Goal: Obtain resource: Obtain resource

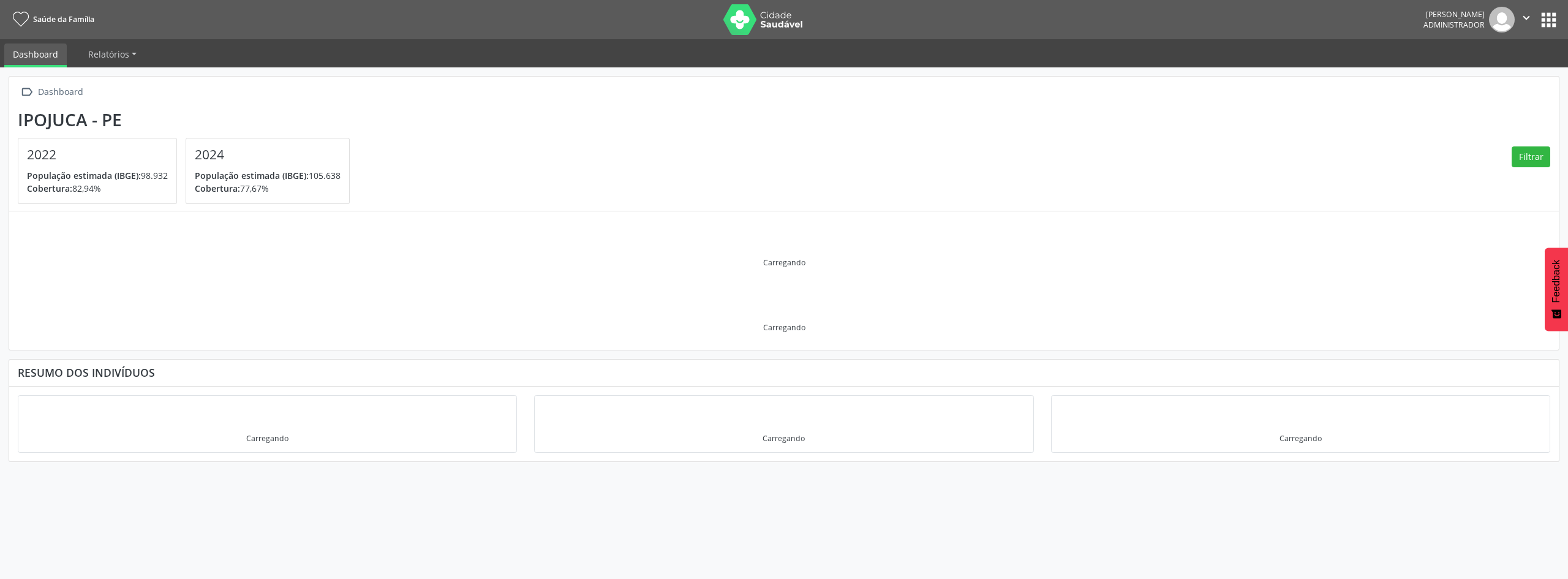
click at [1551, 19] on button "apps" at bounding box center [1549, 20] width 21 height 21
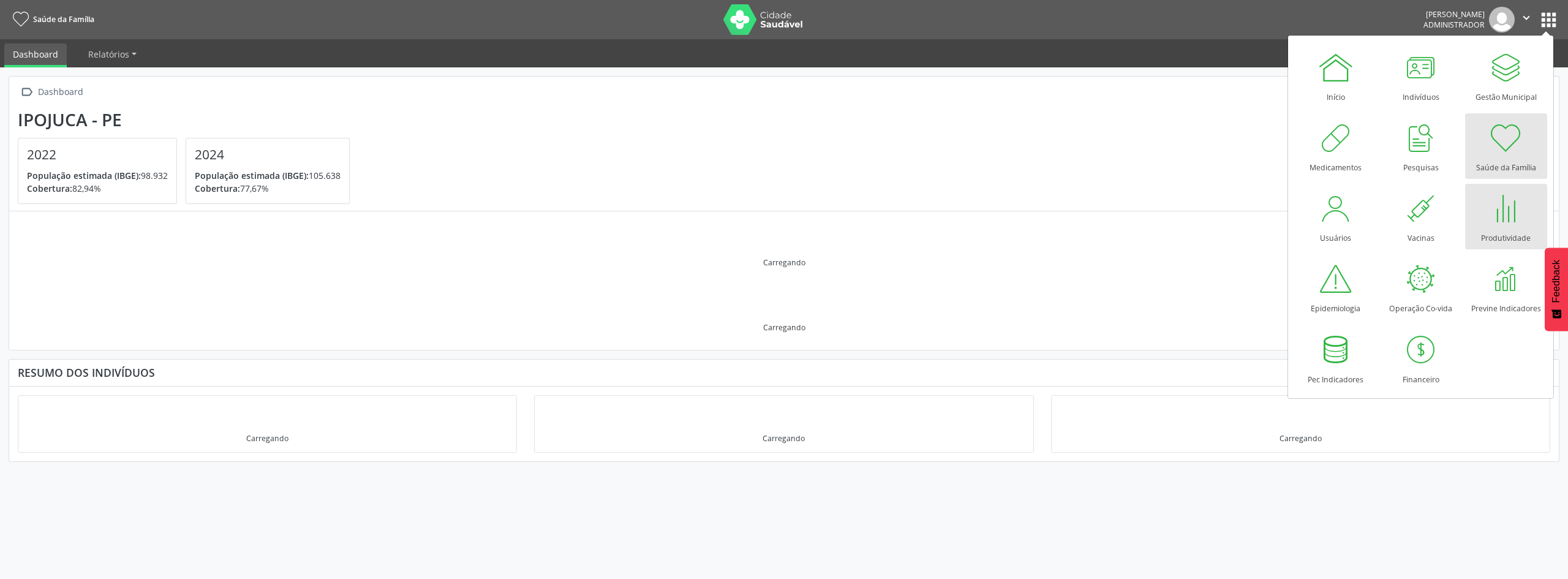
click at [1490, 214] on div at bounding box center [1506, 208] width 37 height 37
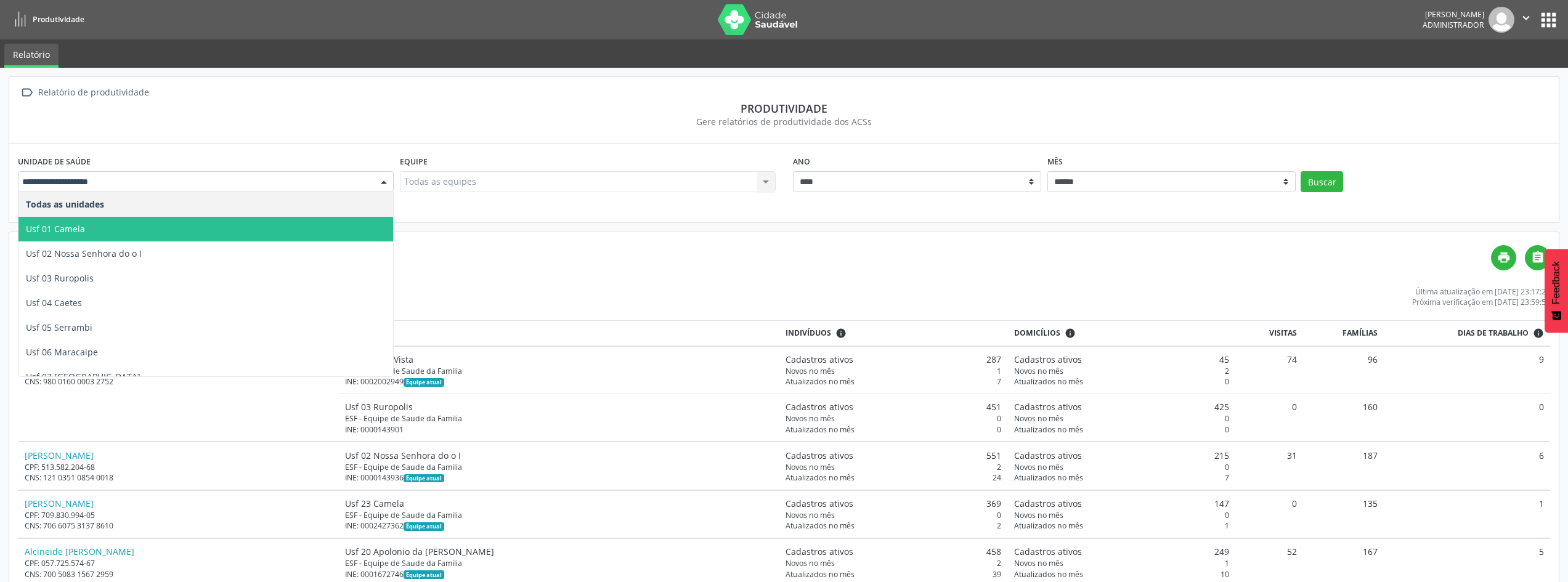
click at [210, 224] on span "Usf 01 Camela" at bounding box center [206, 229] width 375 height 25
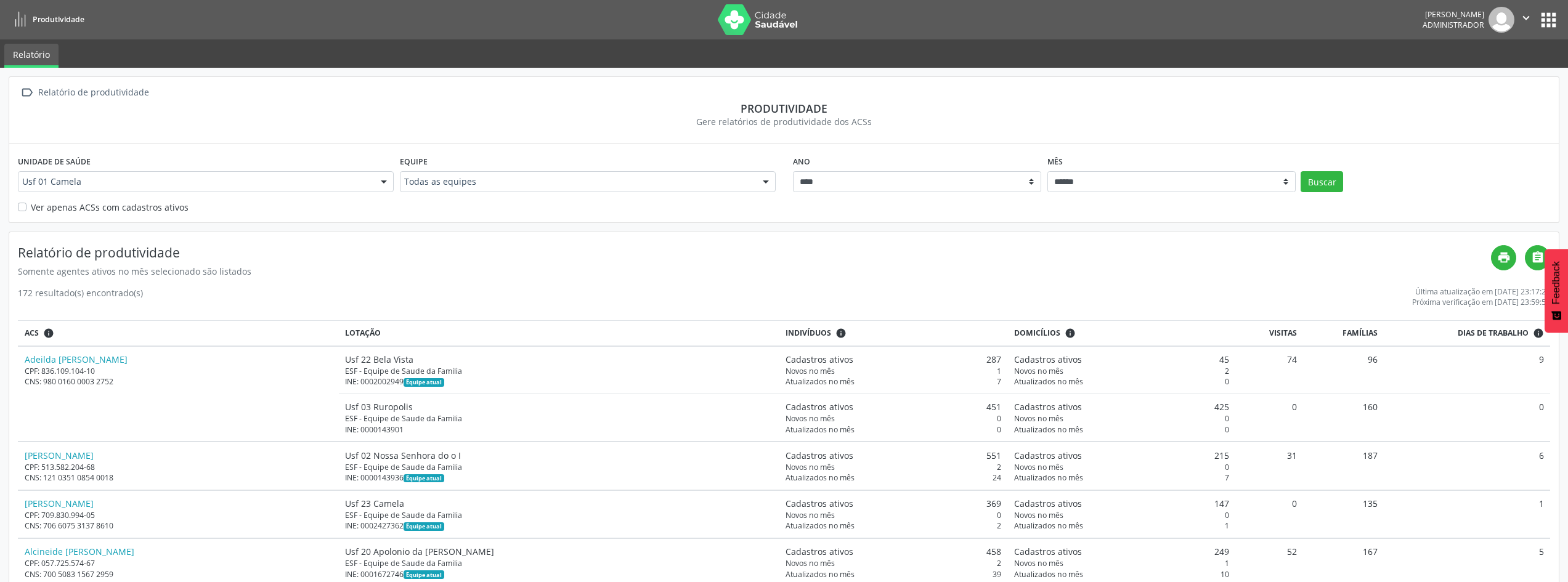
click at [764, 178] on div at bounding box center [766, 182] width 19 height 21
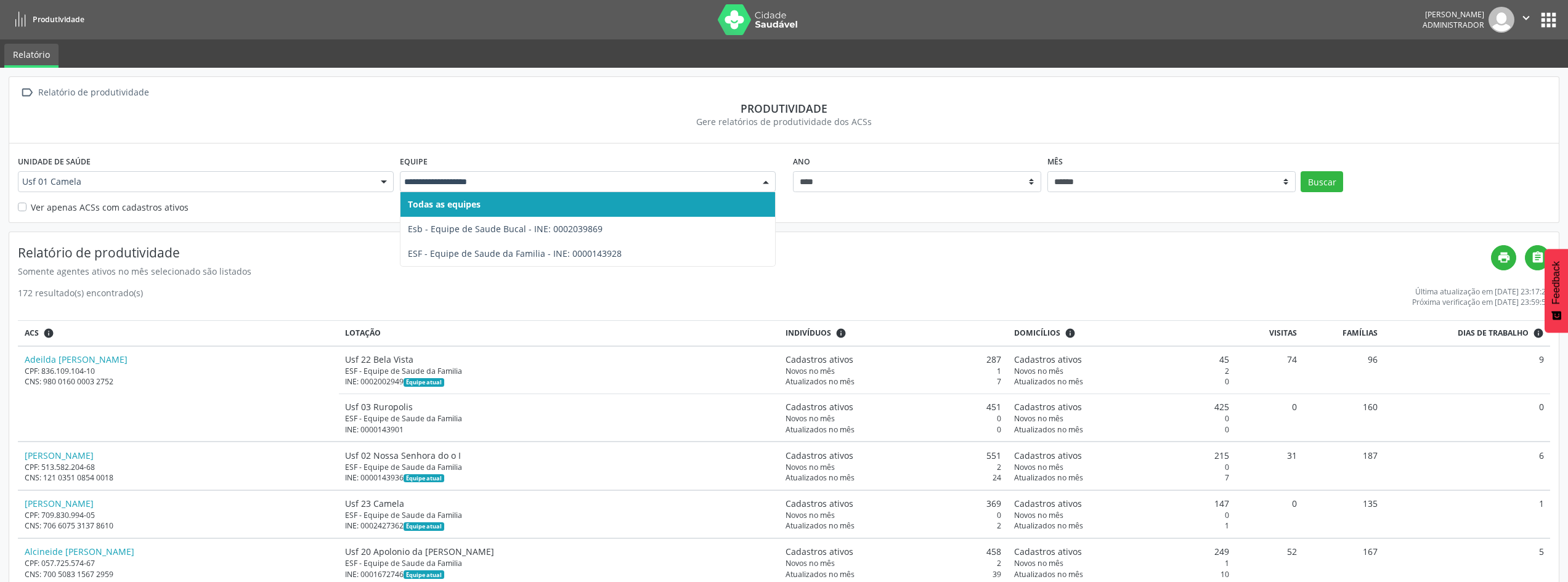
click at [764, 178] on div at bounding box center [766, 182] width 19 height 21
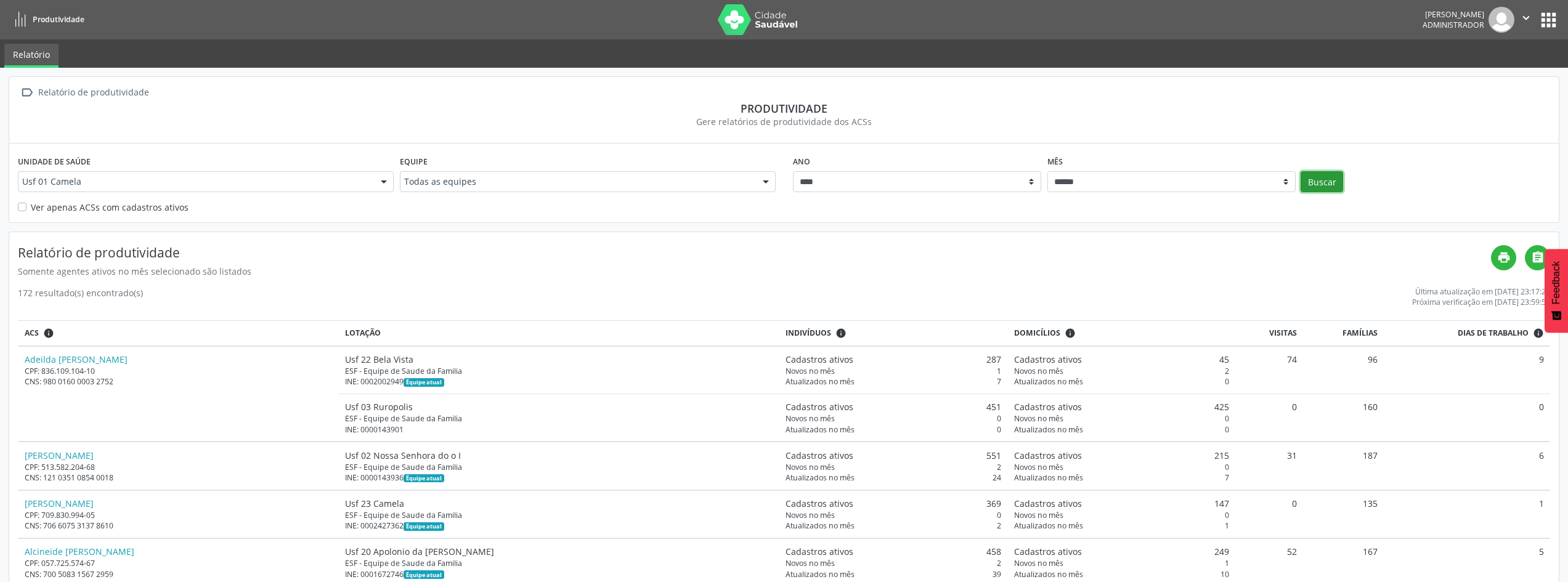
click at [1316, 187] on button "Buscar" at bounding box center [1322, 181] width 42 height 21
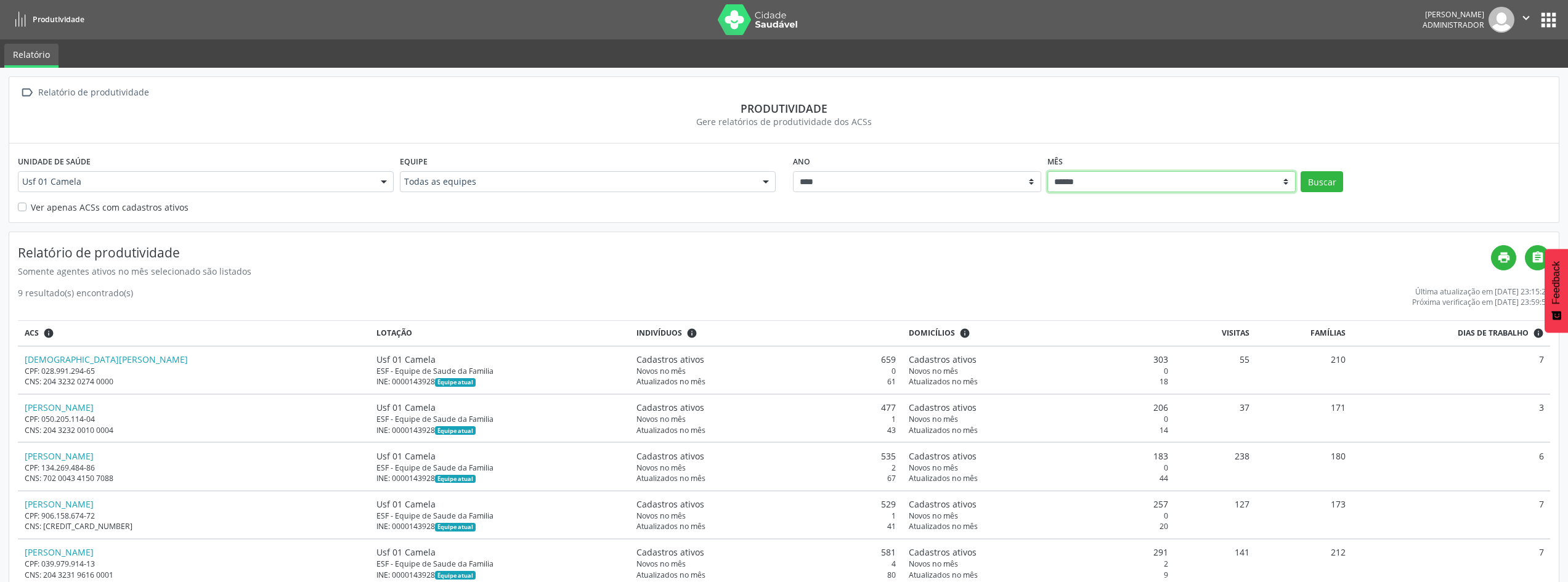
click at [1234, 184] on select "****** ***** ***** **** ***** ***** ********* *******" at bounding box center [1172, 181] width 248 height 21
select select "**"
click at [1048, 171] on select "****** ***** ***** **** ***** ***** ********* *******" at bounding box center [1172, 181] width 248 height 21
click at [1312, 186] on button "Buscar" at bounding box center [1322, 181] width 42 height 21
click at [1499, 262] on icon "print" at bounding box center [1504, 257] width 13 height 13
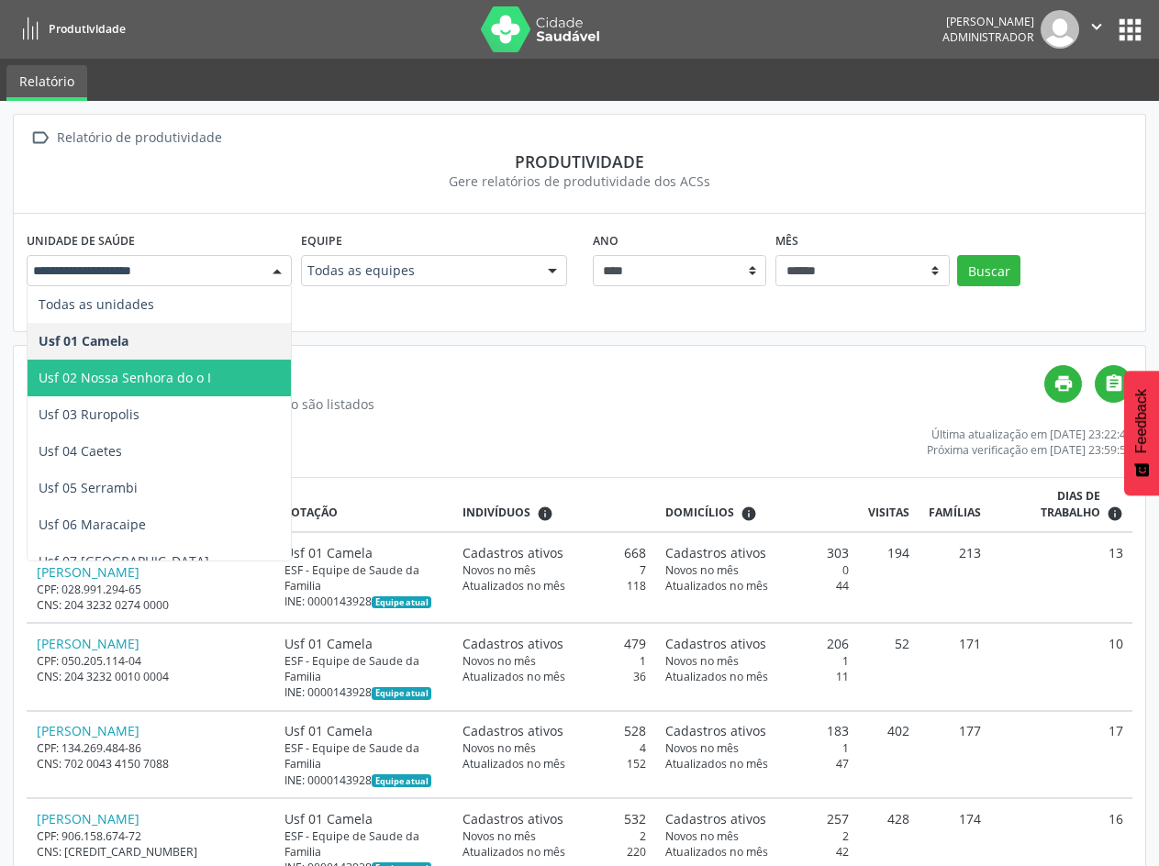
click at [134, 380] on span "Usf 02 Nossa Senhora do o I" at bounding box center [125, 377] width 172 height 17
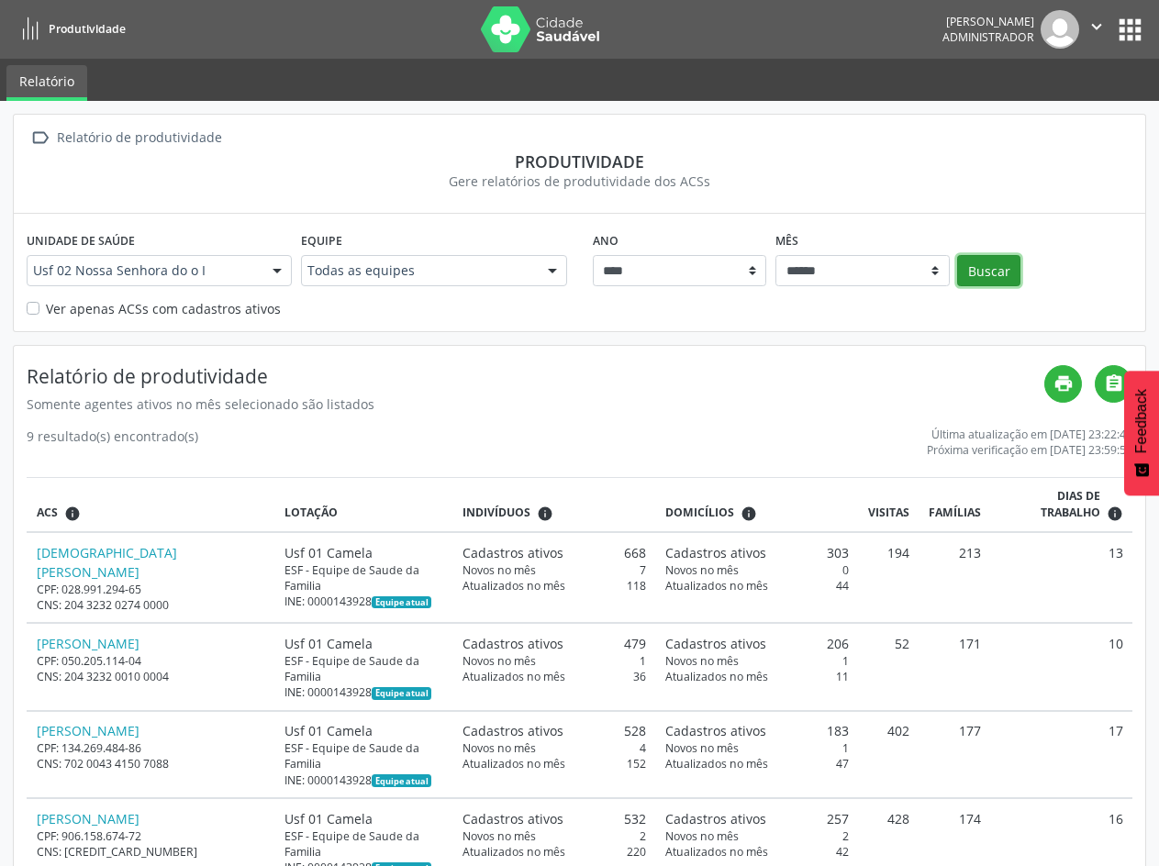
click at [992, 280] on button "Buscar" at bounding box center [988, 270] width 63 height 31
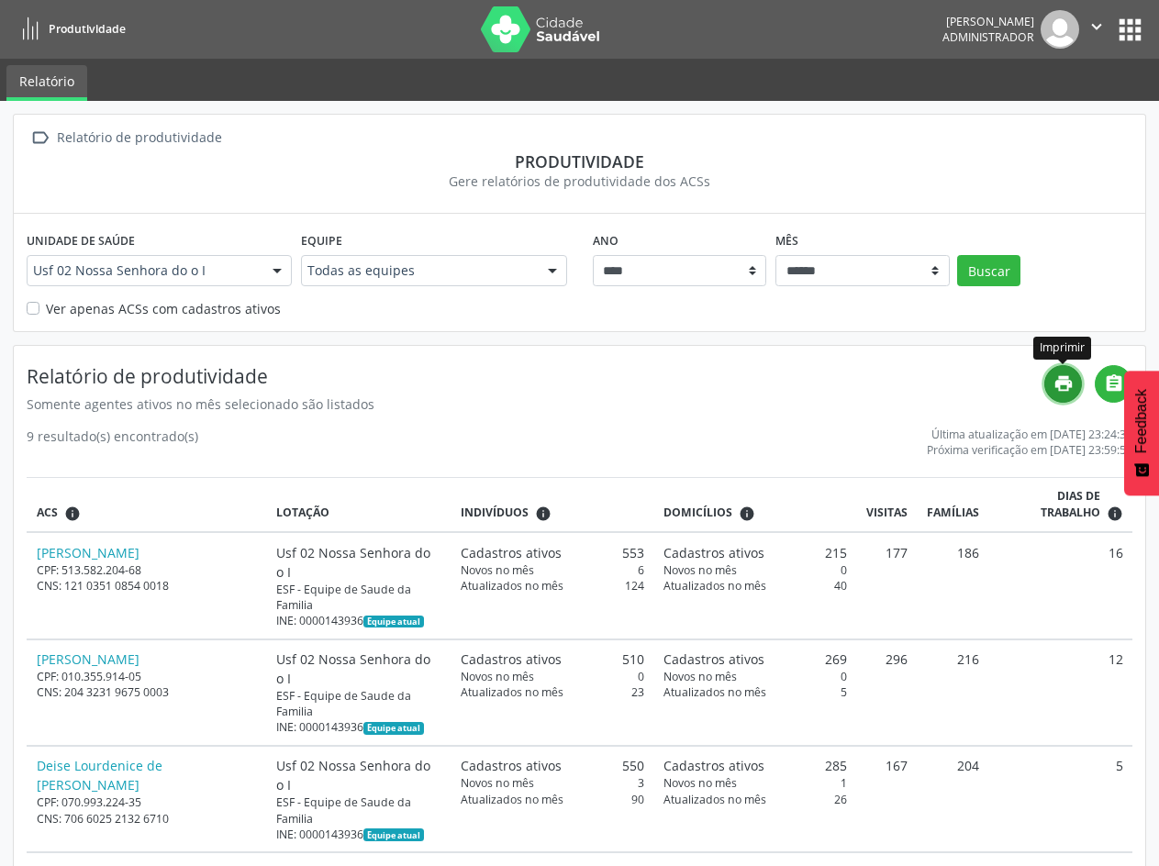
click at [1070, 385] on icon "print" at bounding box center [1063, 383] width 20 height 20
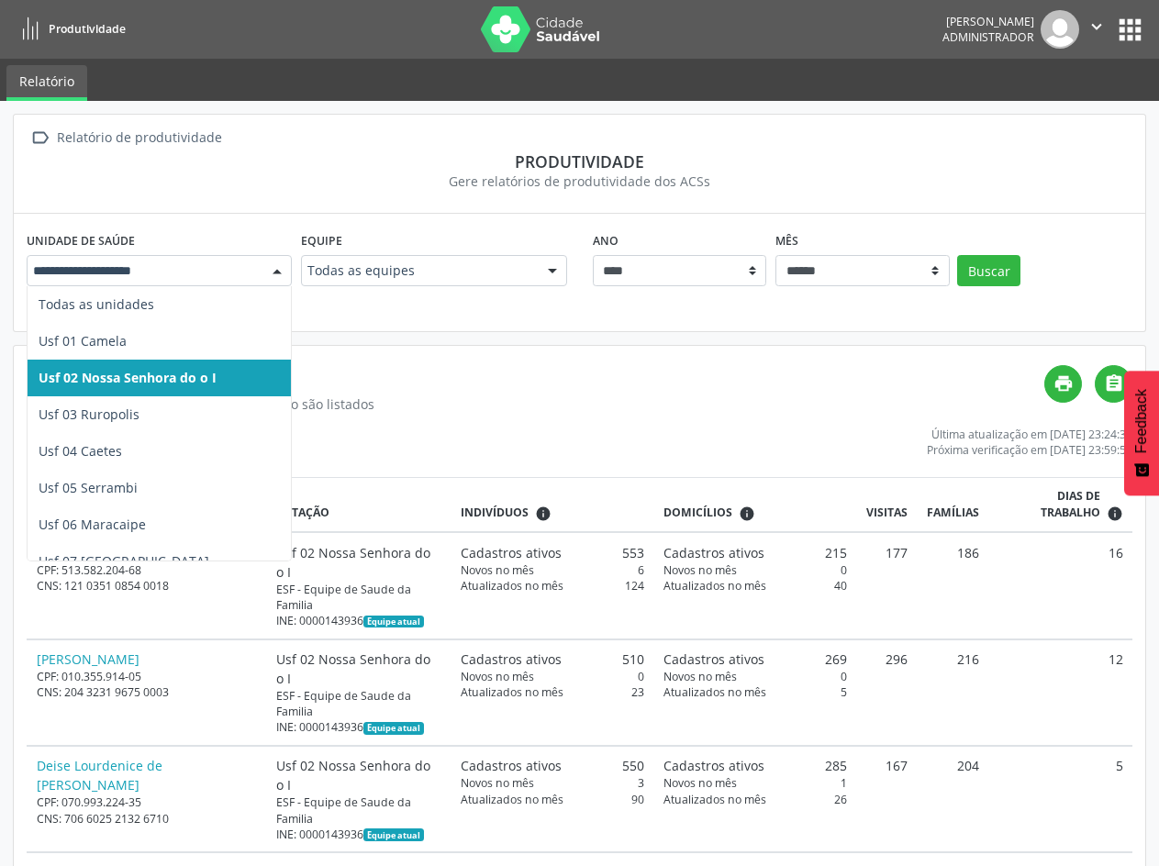
click at [266, 280] on div at bounding box center [277, 271] width 28 height 31
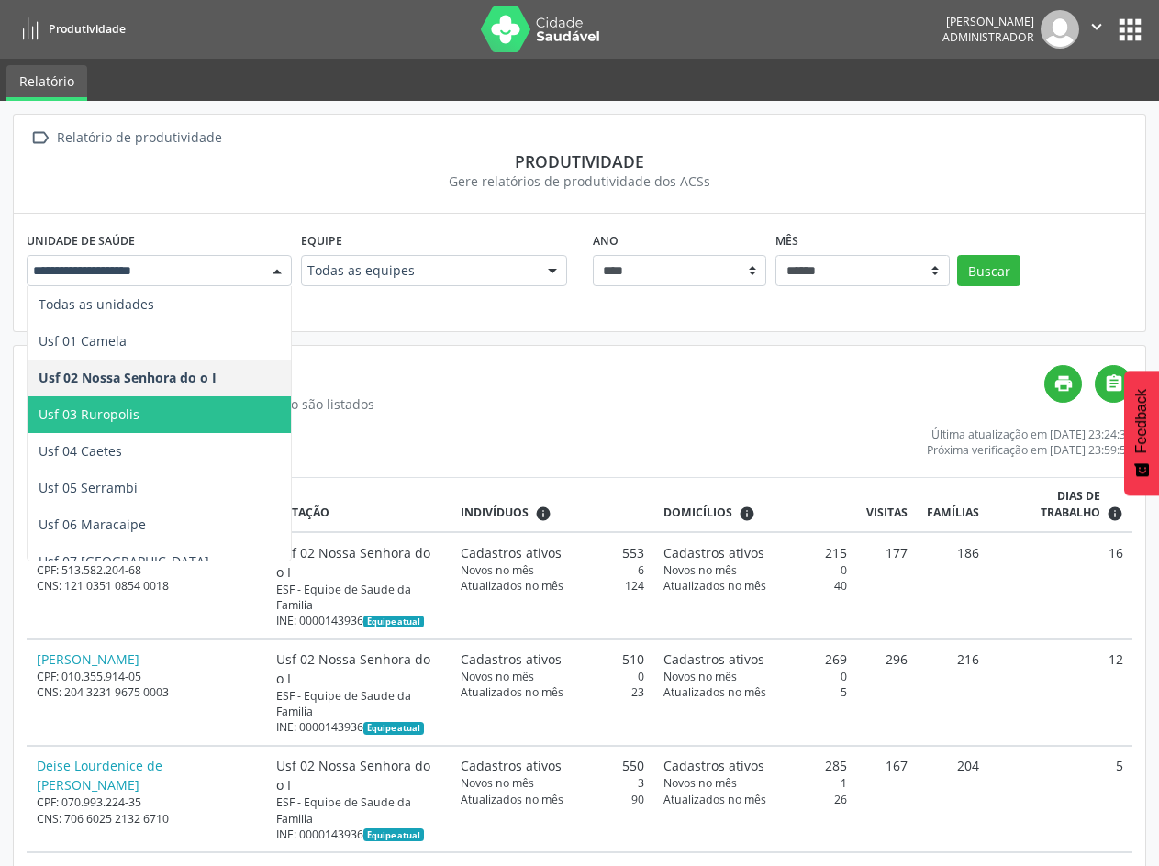
click at [138, 404] on span "Usf 03 Ruropolis" at bounding box center [159, 414] width 263 height 37
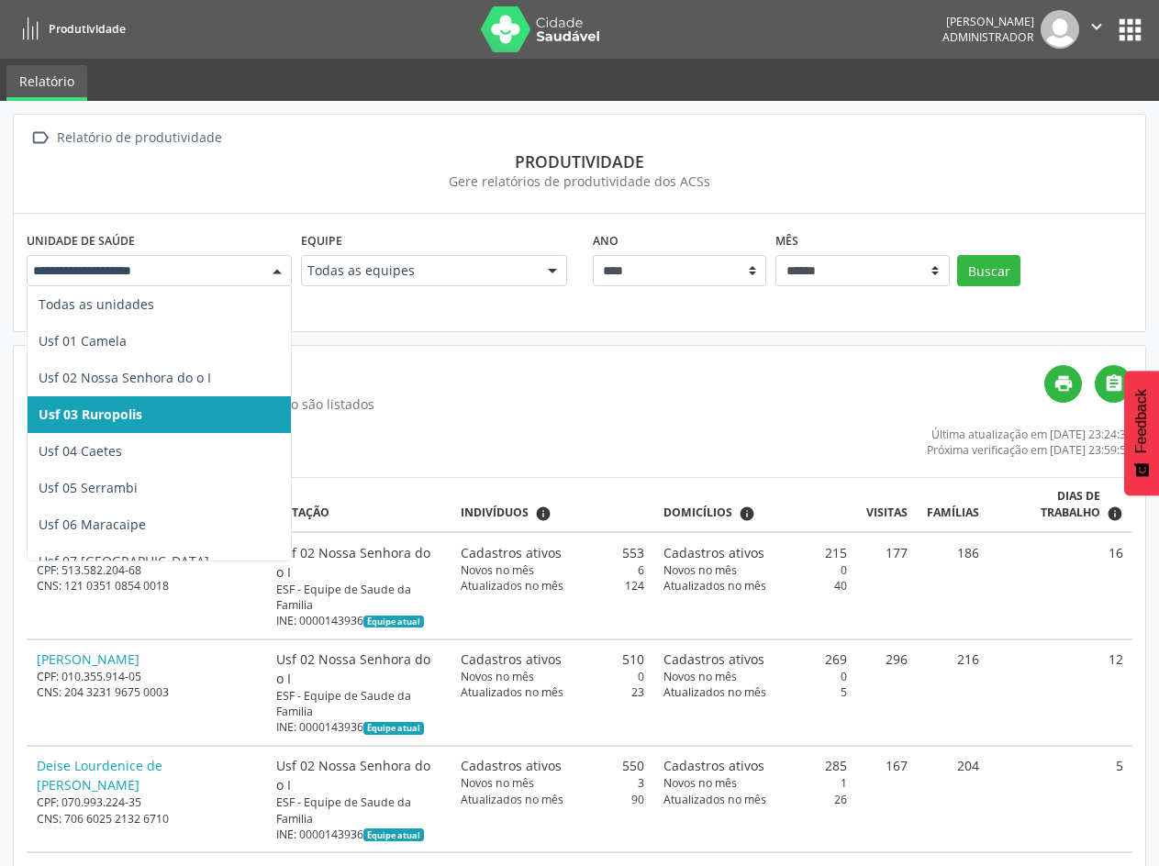
drag, startPoint x: 132, startPoint y: 279, endPoint x: 29, endPoint y: 279, distance: 102.8
drag, startPoint x: 152, startPoint y: 408, endPoint x: 27, endPoint y: 406, distance: 125.7
click at [0, 408] on html "Produtividade [PERSON_NAME] Administrador  Configurações Sair apps Relatório …" at bounding box center [579, 433] width 1159 height 866
click at [104, 417] on span "Usf 03 Ruropolis" at bounding box center [91, 414] width 104 height 17
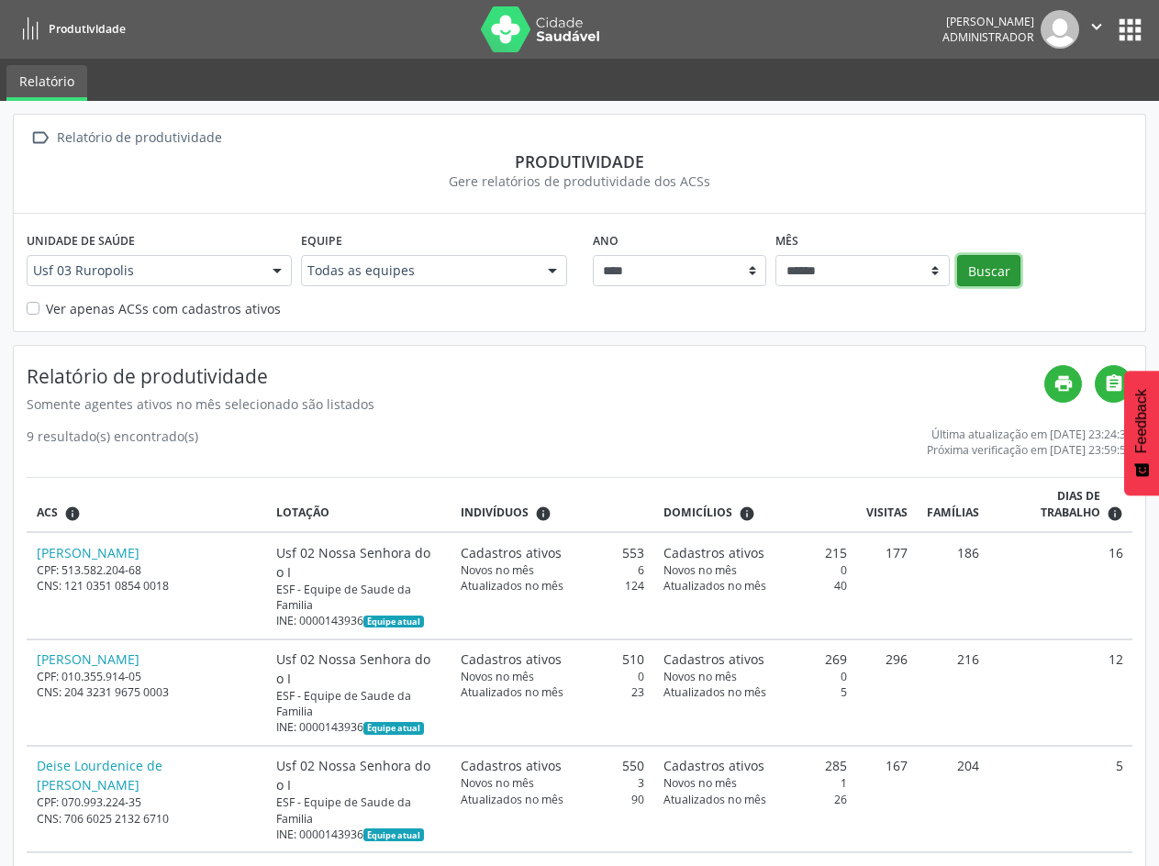
click at [987, 265] on button "Buscar" at bounding box center [988, 270] width 63 height 31
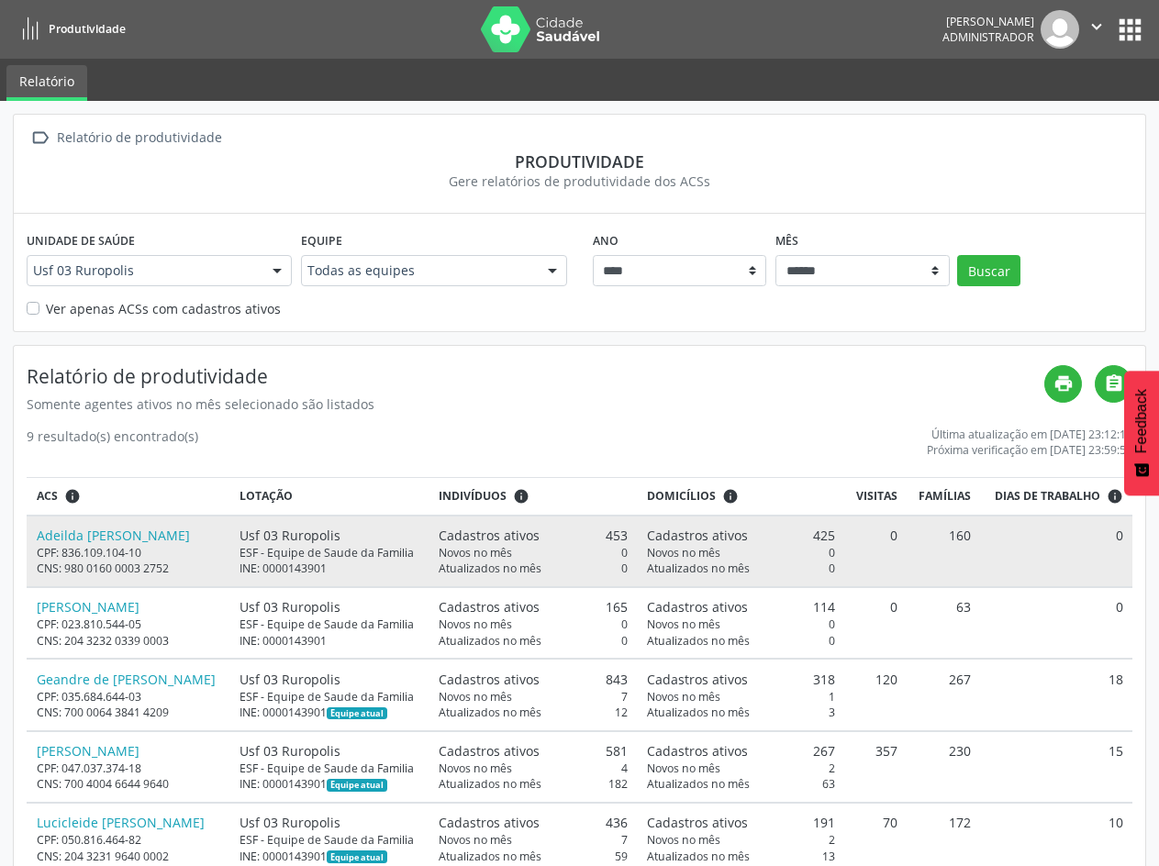
drag, startPoint x: 362, startPoint y: 536, endPoint x: 250, endPoint y: 537, distance: 111.9
click at [250, 537] on td "Usf 03 Ruropolis ESF - Equipe de Saude da Familia INE: 0000143901" at bounding box center [329, 552] width 199 height 72
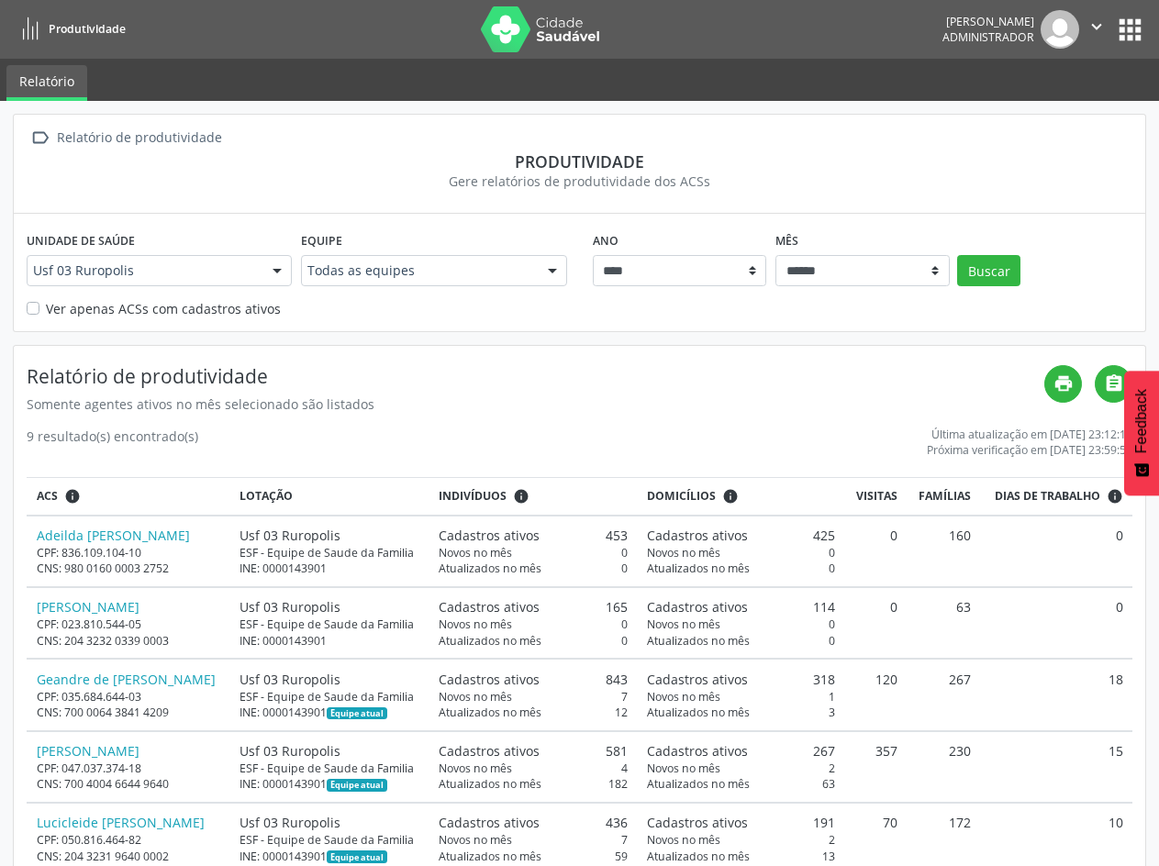
copy div "Usf 03 Ruropolis"
click at [1056, 391] on icon "print" at bounding box center [1063, 383] width 20 height 20
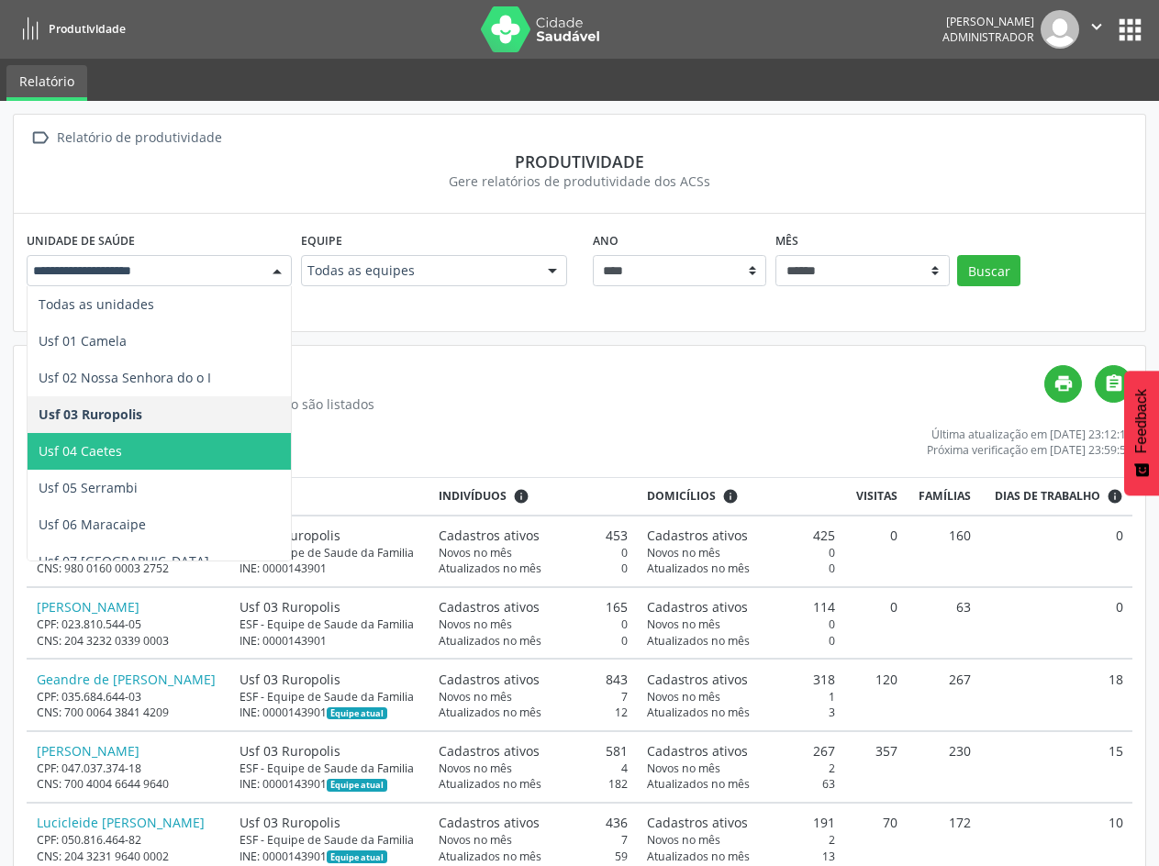
click at [107, 438] on span "Usf 04 Caetes" at bounding box center [159, 451] width 263 height 37
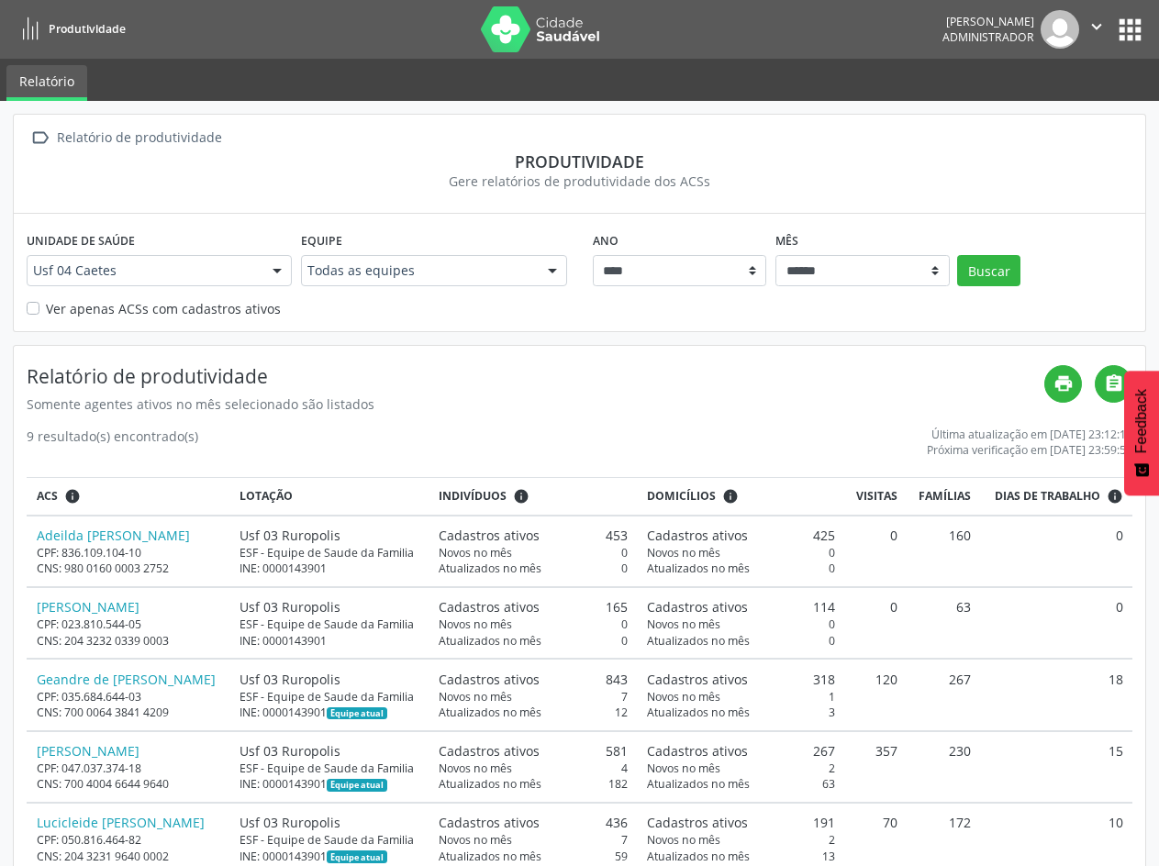
click at [46, 305] on label "Ver apenas ACSs com cadastros ativos" at bounding box center [163, 308] width 235 height 19
click at [985, 268] on button "Buscar" at bounding box center [988, 270] width 63 height 31
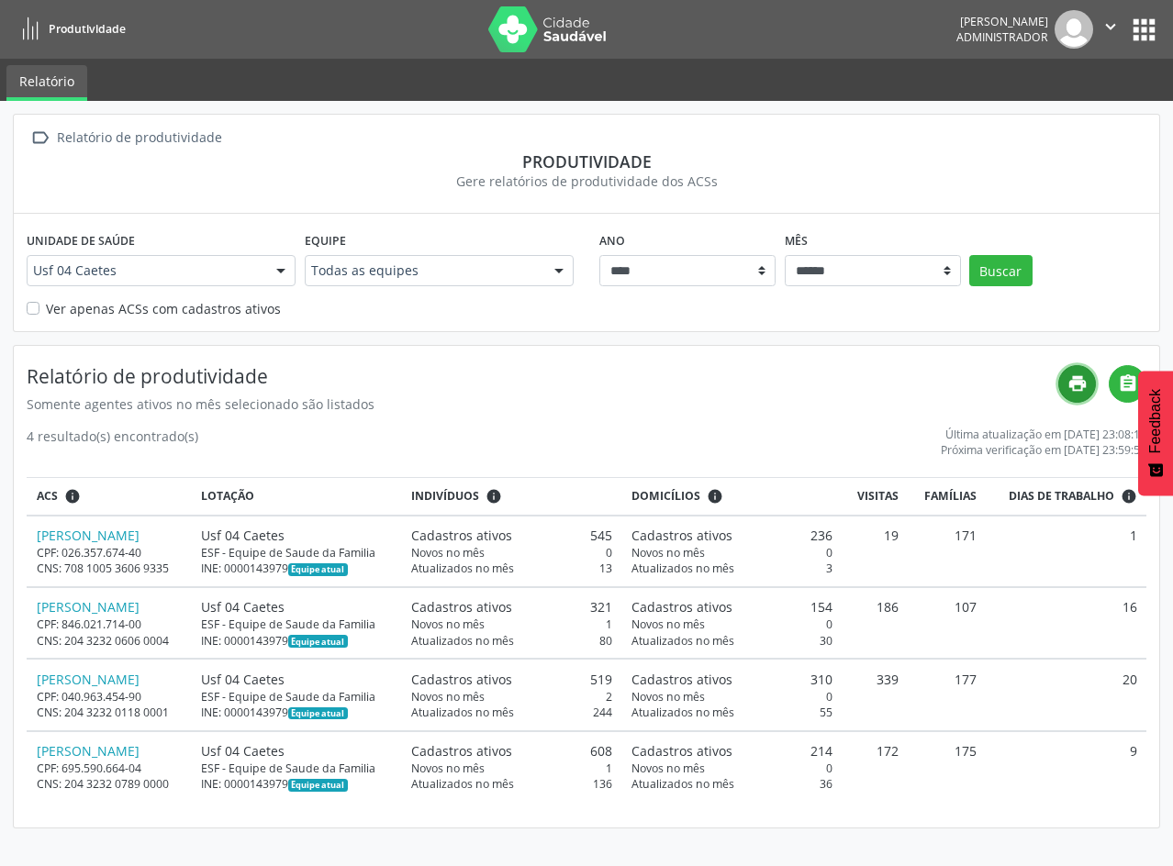
click at [1061, 384] on link "print" at bounding box center [1077, 384] width 38 height 38
click at [205, 257] on div "Usf 04 Caetes" at bounding box center [161, 270] width 269 height 31
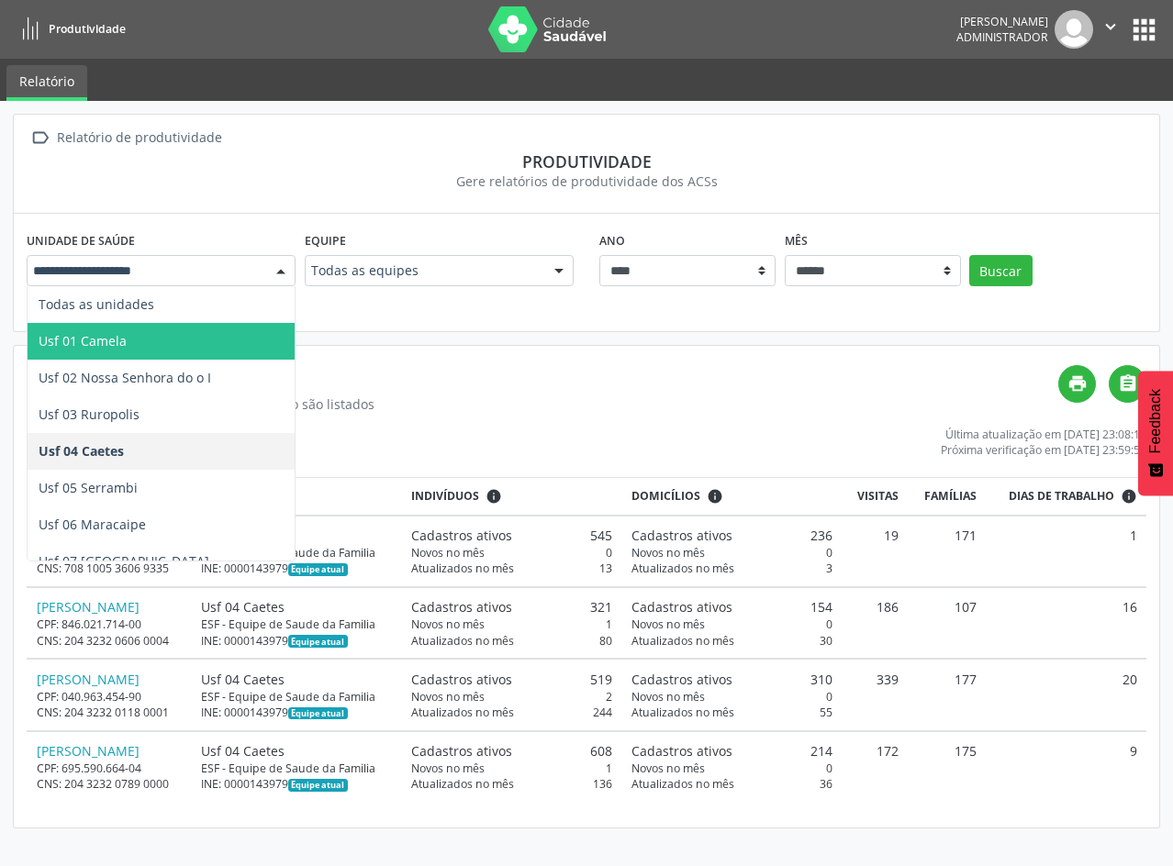
drag, startPoint x: 85, startPoint y: 303, endPoint x: 95, endPoint y: 329, distance: 28.5
click at [95, 329] on ul "Todas as unidades Usf 01 Camela Usf 02 Nossa Senhora do o I Usf 03 Ruropolis Us…" at bounding box center [161, 763] width 267 height 954
click at [95, 329] on span "Usf 01 Camela" at bounding box center [161, 341] width 267 height 37
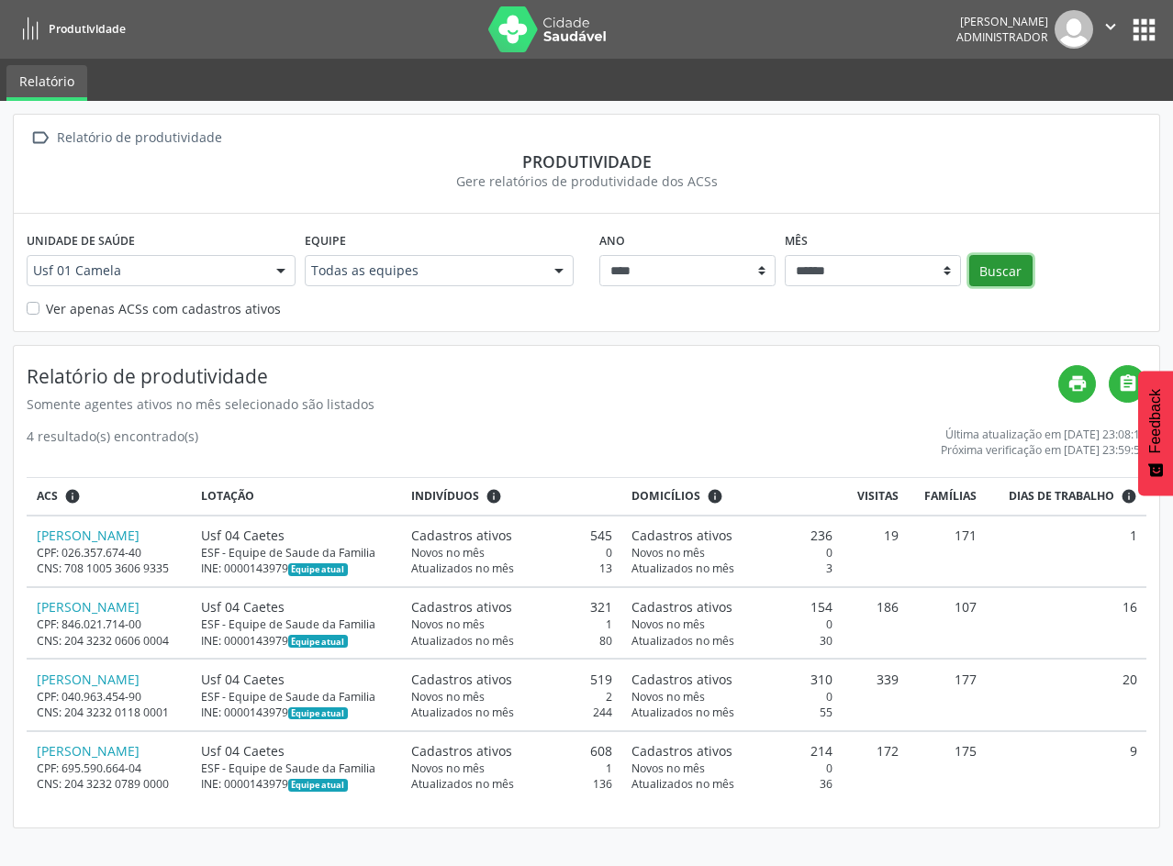
click at [997, 268] on button "Buscar" at bounding box center [1000, 270] width 63 height 31
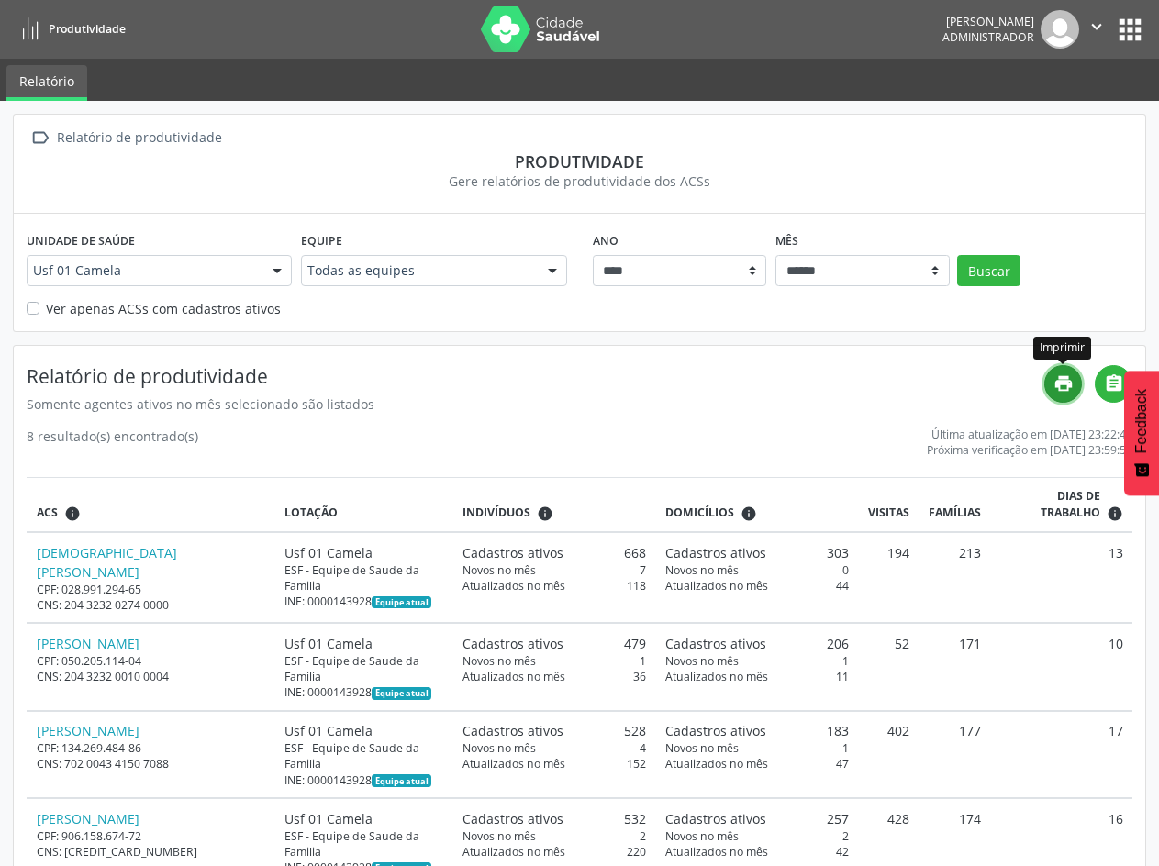
click at [1065, 381] on icon "print" at bounding box center [1063, 383] width 20 height 20
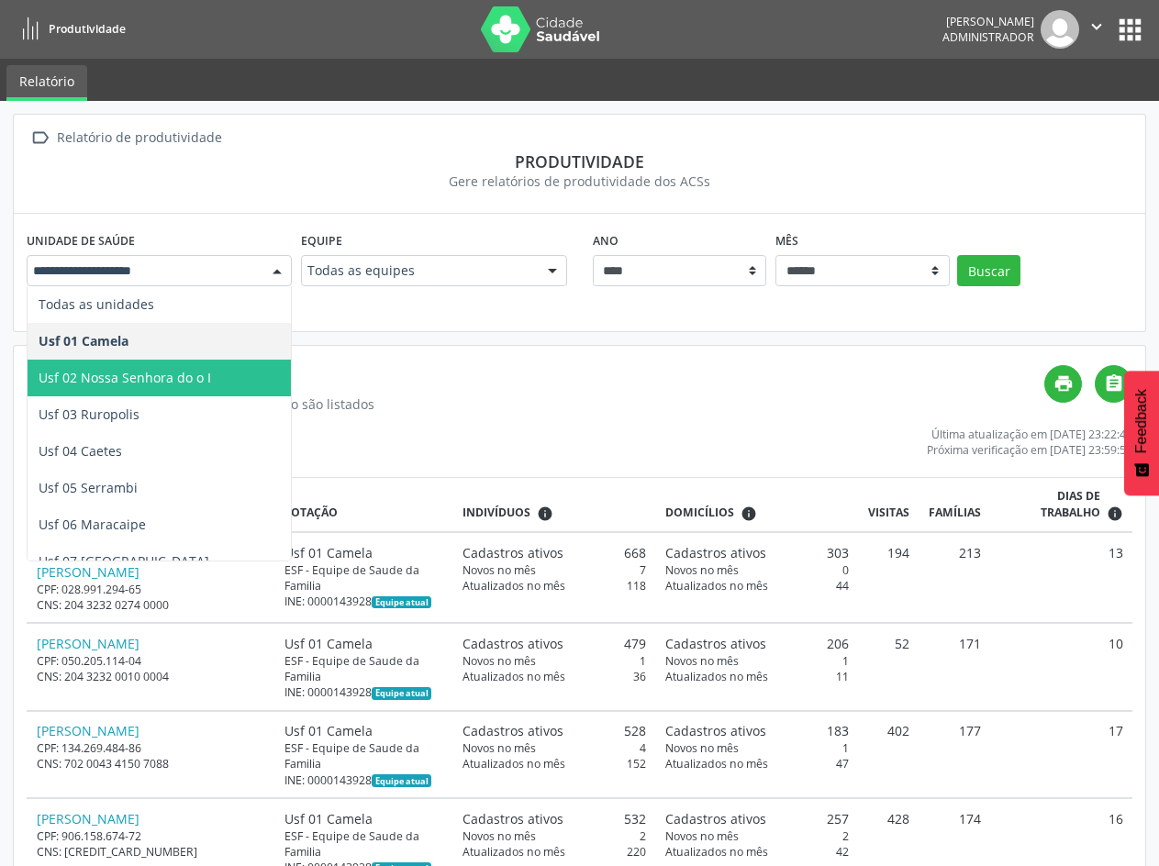
drag, startPoint x: 102, startPoint y: 374, endPoint x: 231, endPoint y: 369, distance: 129.5
click at [104, 374] on span "Usf 02 Nossa Senhora do o I" at bounding box center [125, 377] width 172 height 17
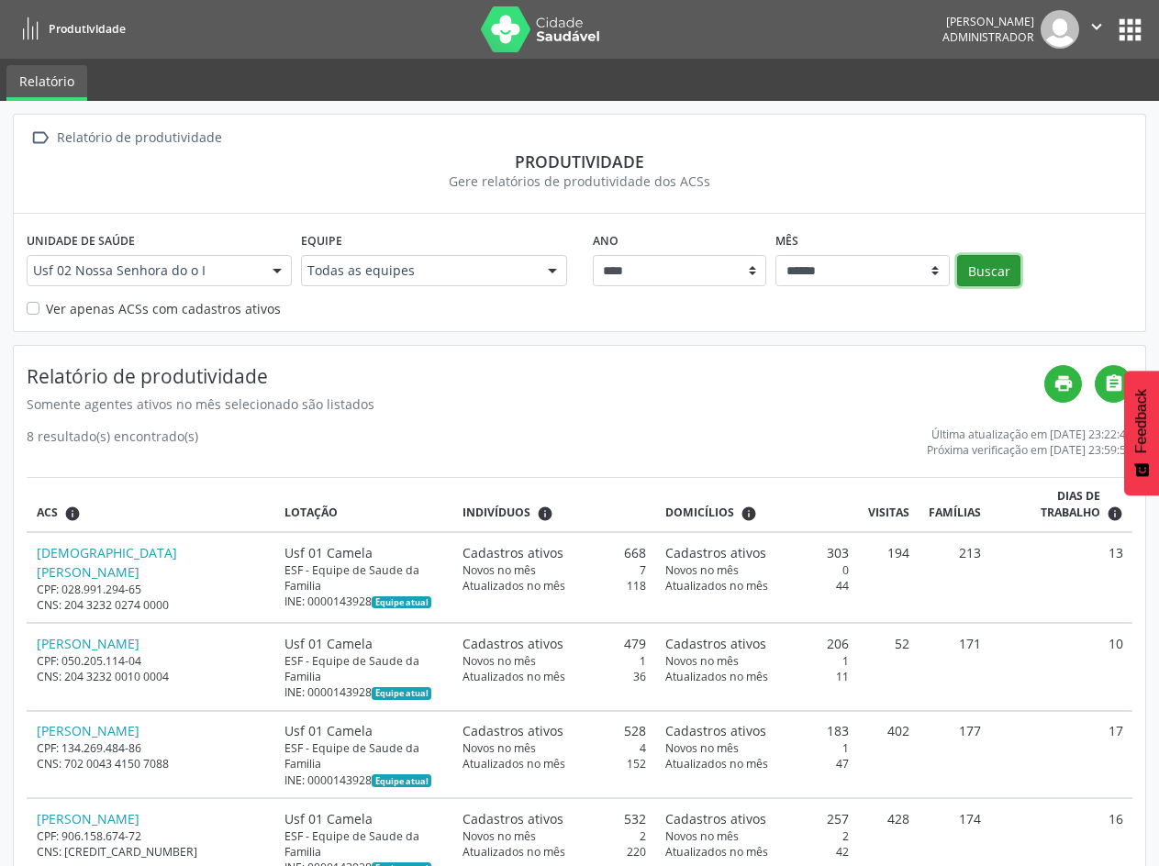
click at [1000, 268] on button "Buscar" at bounding box center [988, 270] width 63 height 31
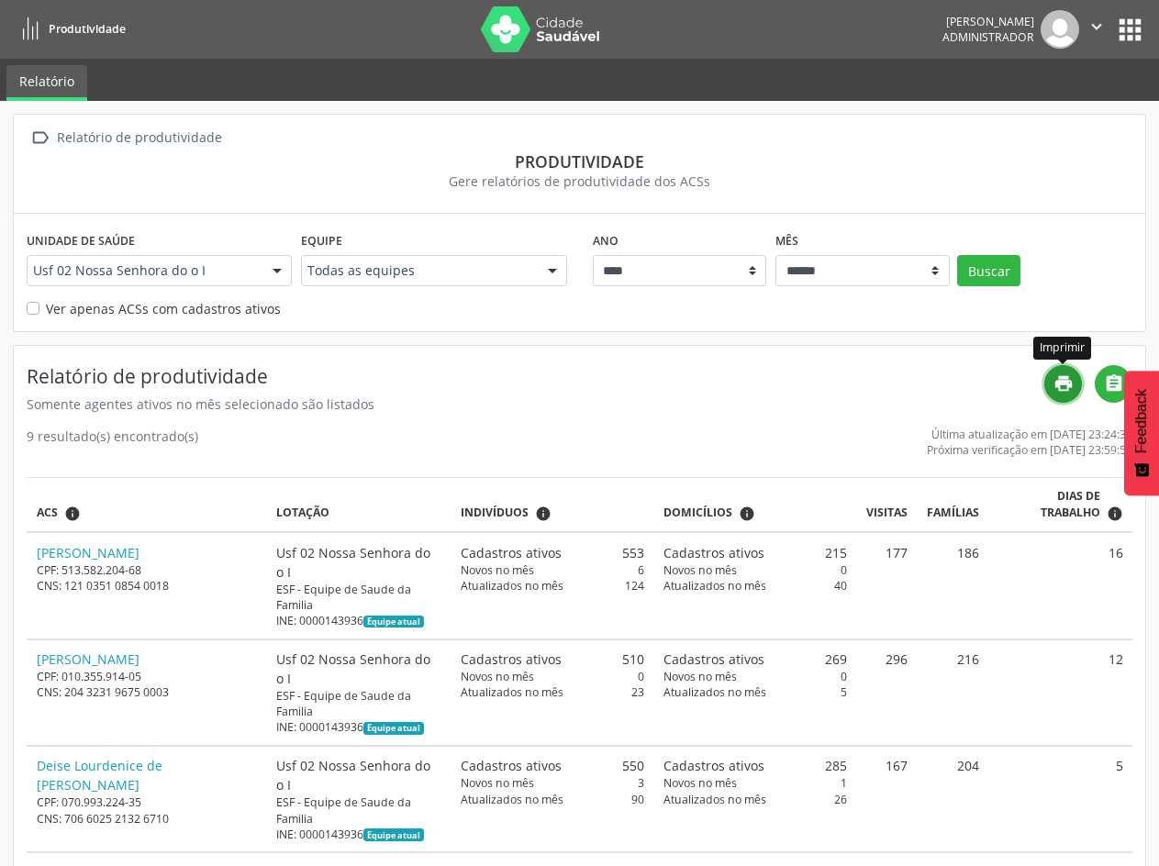
click at [1063, 392] on icon "print" at bounding box center [1063, 383] width 20 height 20
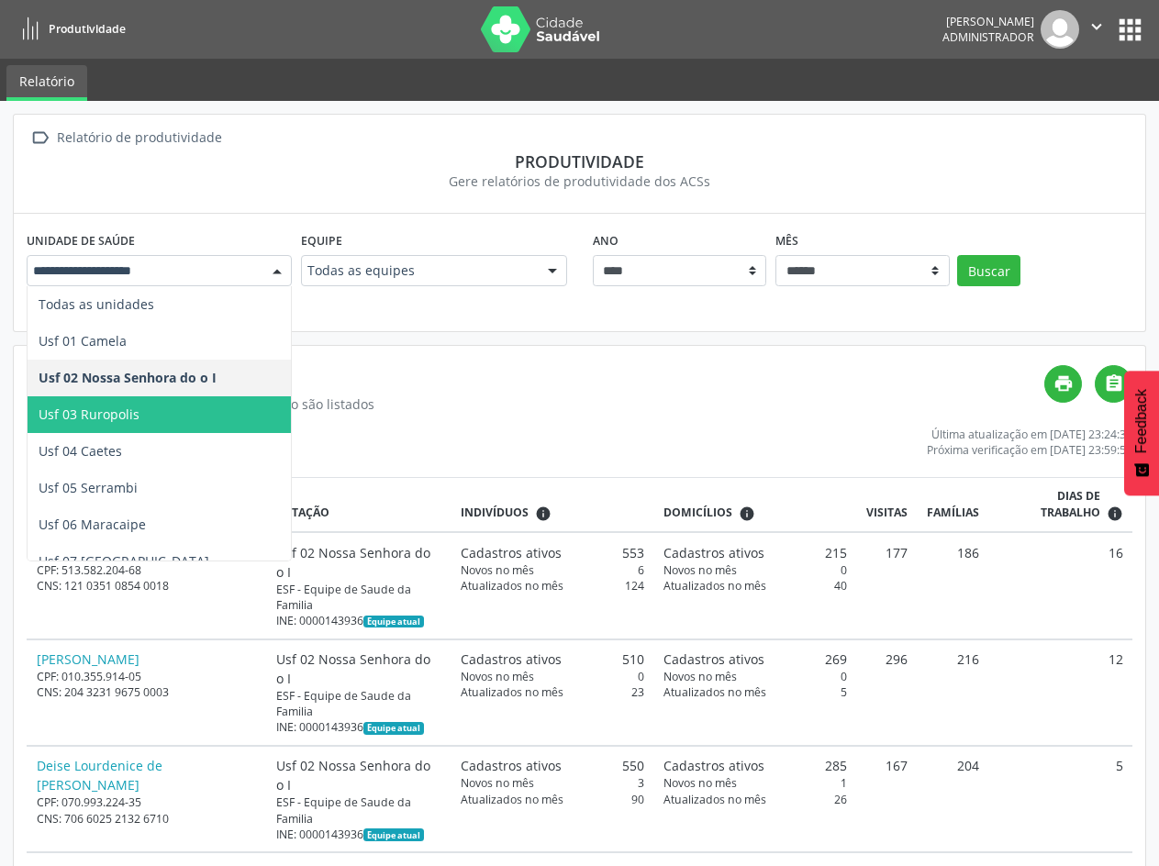
click at [112, 421] on span "Usf 03 Ruropolis" at bounding box center [89, 414] width 101 height 17
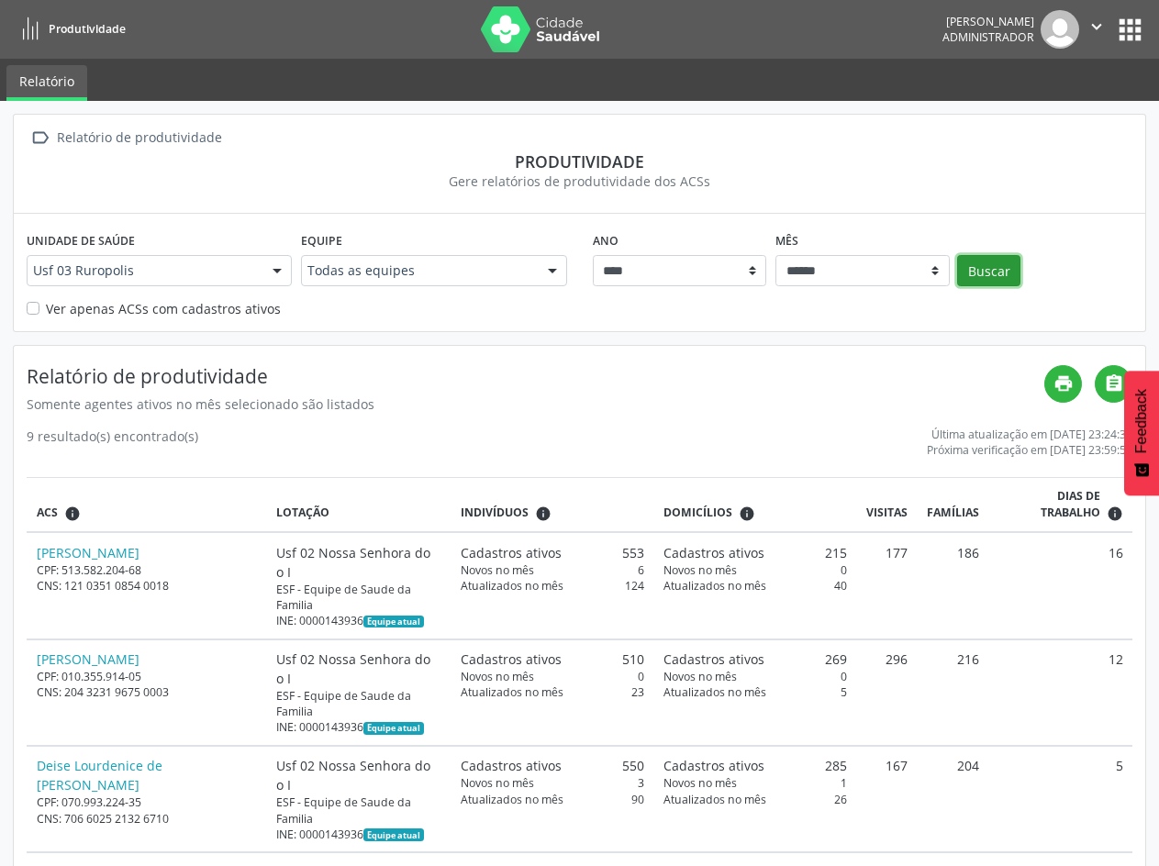
click at [1015, 275] on button "Buscar" at bounding box center [988, 270] width 63 height 31
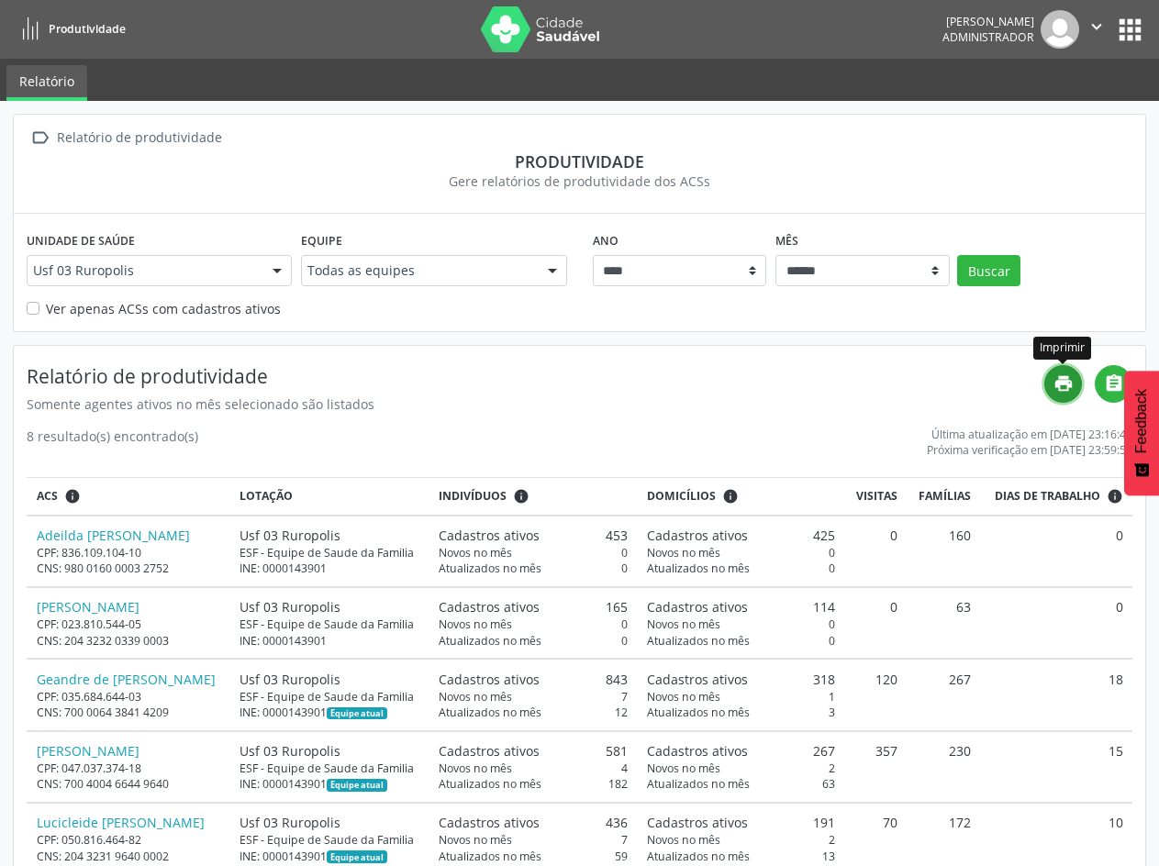
click at [1072, 385] on icon "print" at bounding box center [1063, 383] width 20 height 20
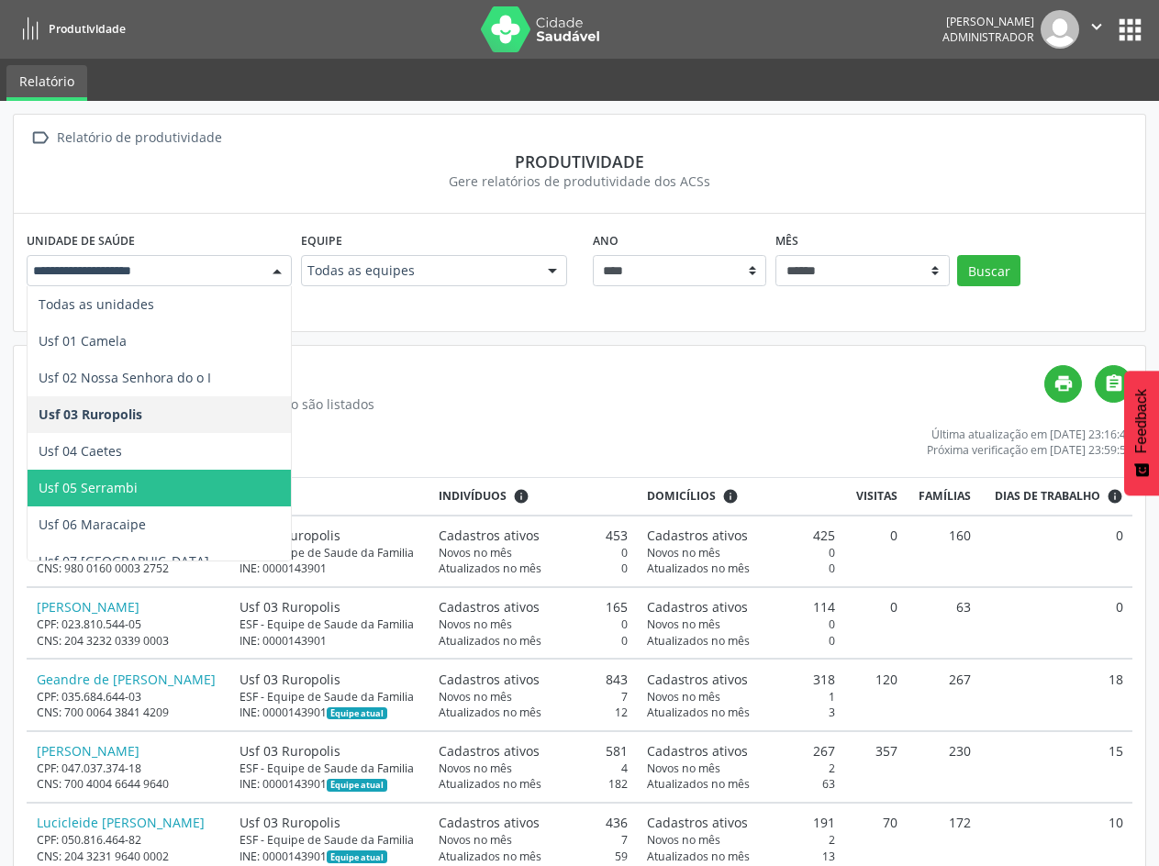
drag, startPoint x: 161, startPoint y: 473, endPoint x: 231, endPoint y: 445, distance: 76.2
click at [161, 473] on span "Usf 05 Serrambi" at bounding box center [159, 488] width 263 height 37
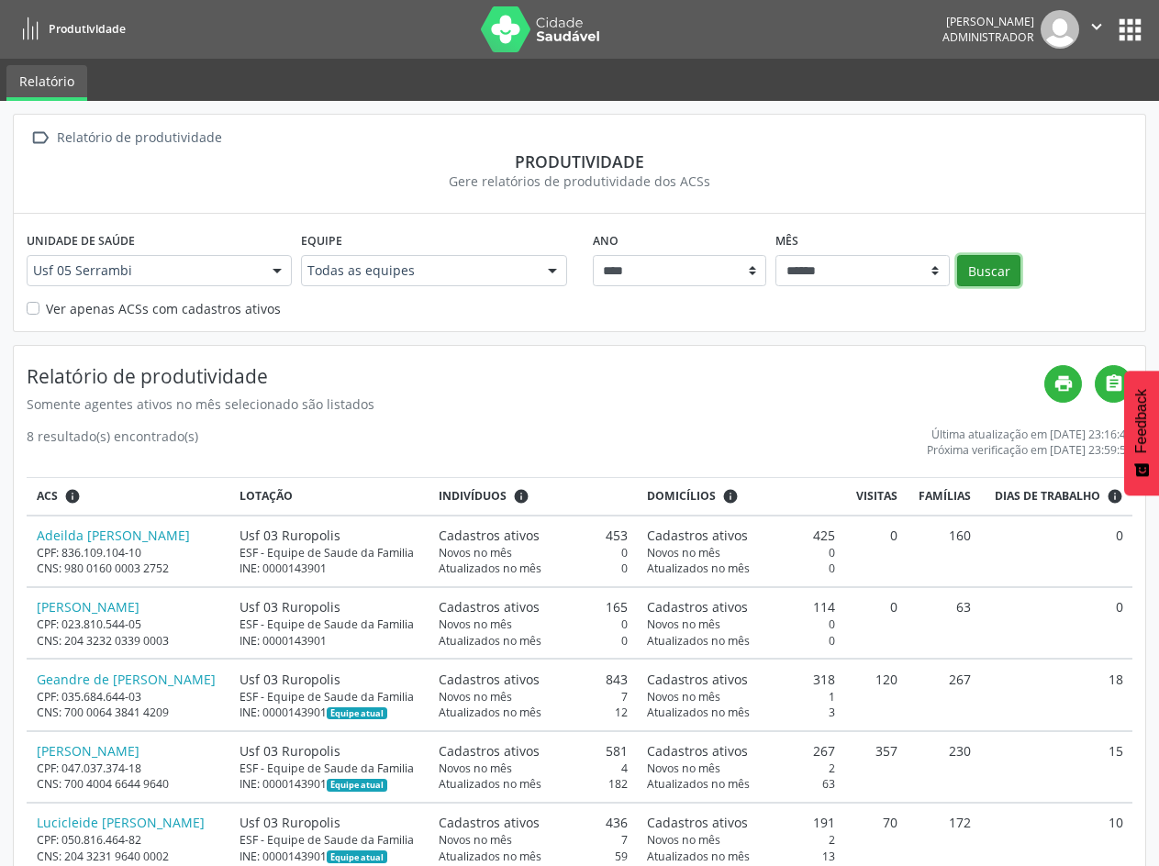
click at [1008, 270] on button "Buscar" at bounding box center [988, 270] width 63 height 31
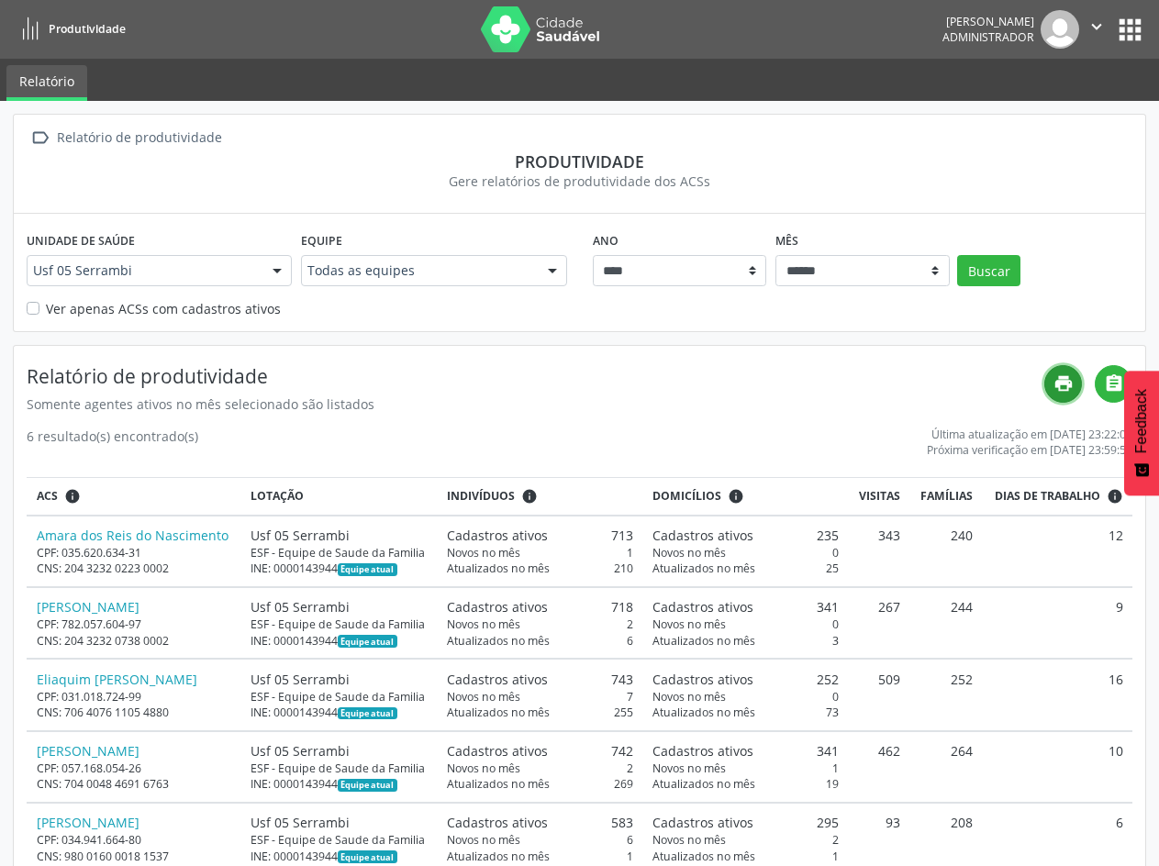
click at [1066, 389] on icon "print" at bounding box center [1063, 383] width 20 height 20
click at [290, 269] on div at bounding box center [277, 271] width 28 height 31
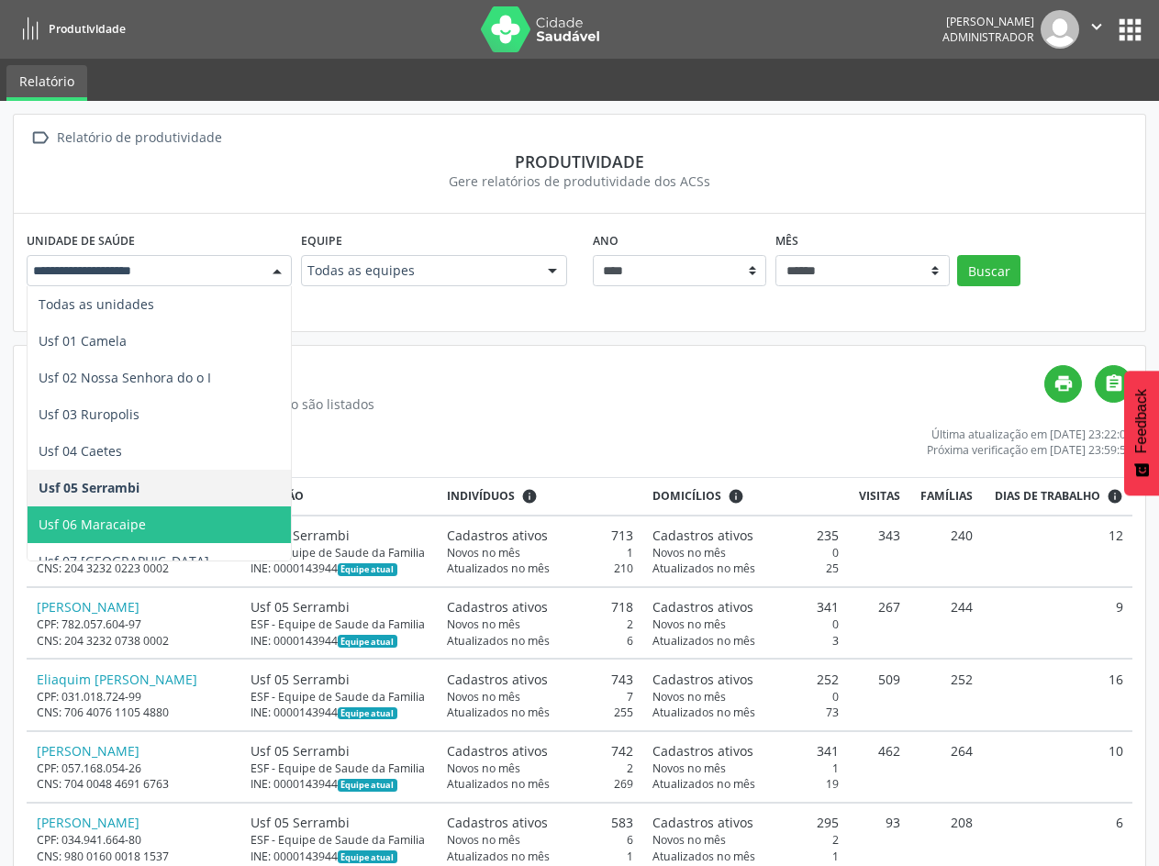
click at [140, 526] on span "Usf 06 Maracaipe" at bounding box center [92, 524] width 107 height 17
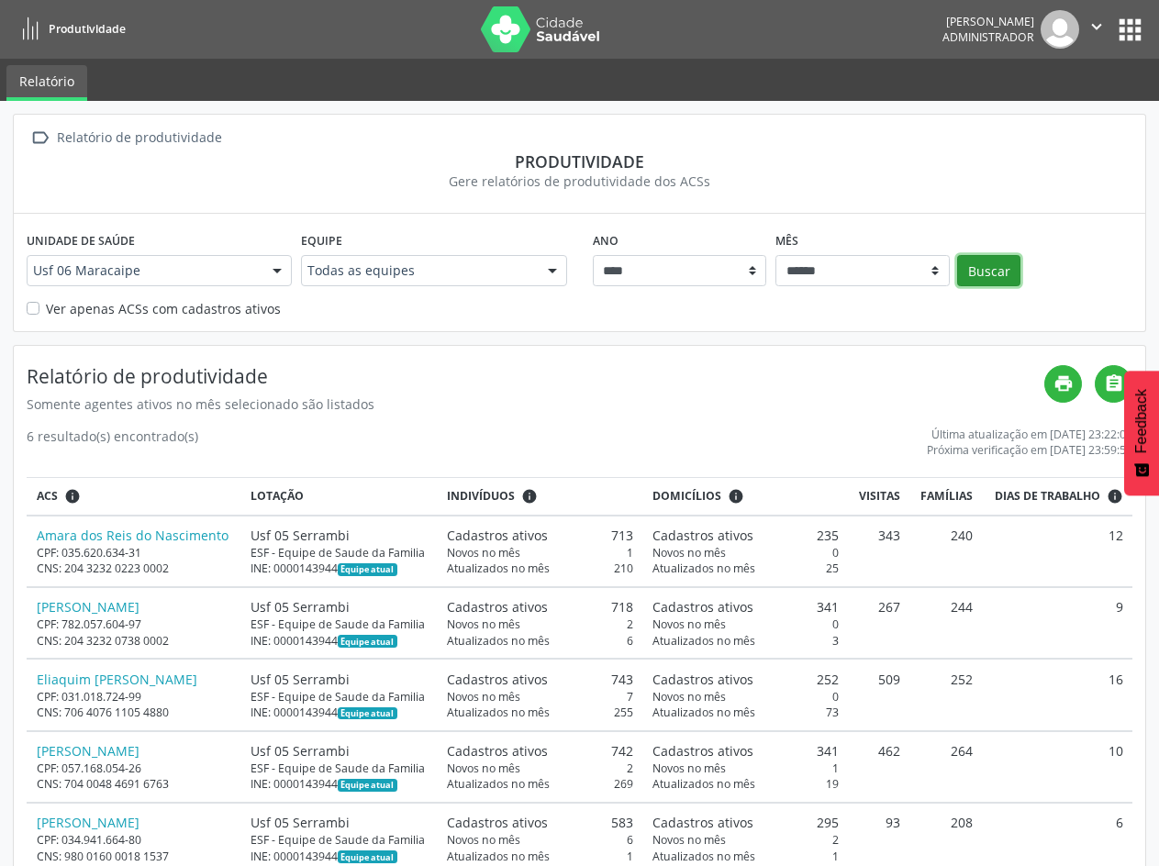
click at [1000, 272] on button "Buscar" at bounding box center [988, 270] width 63 height 31
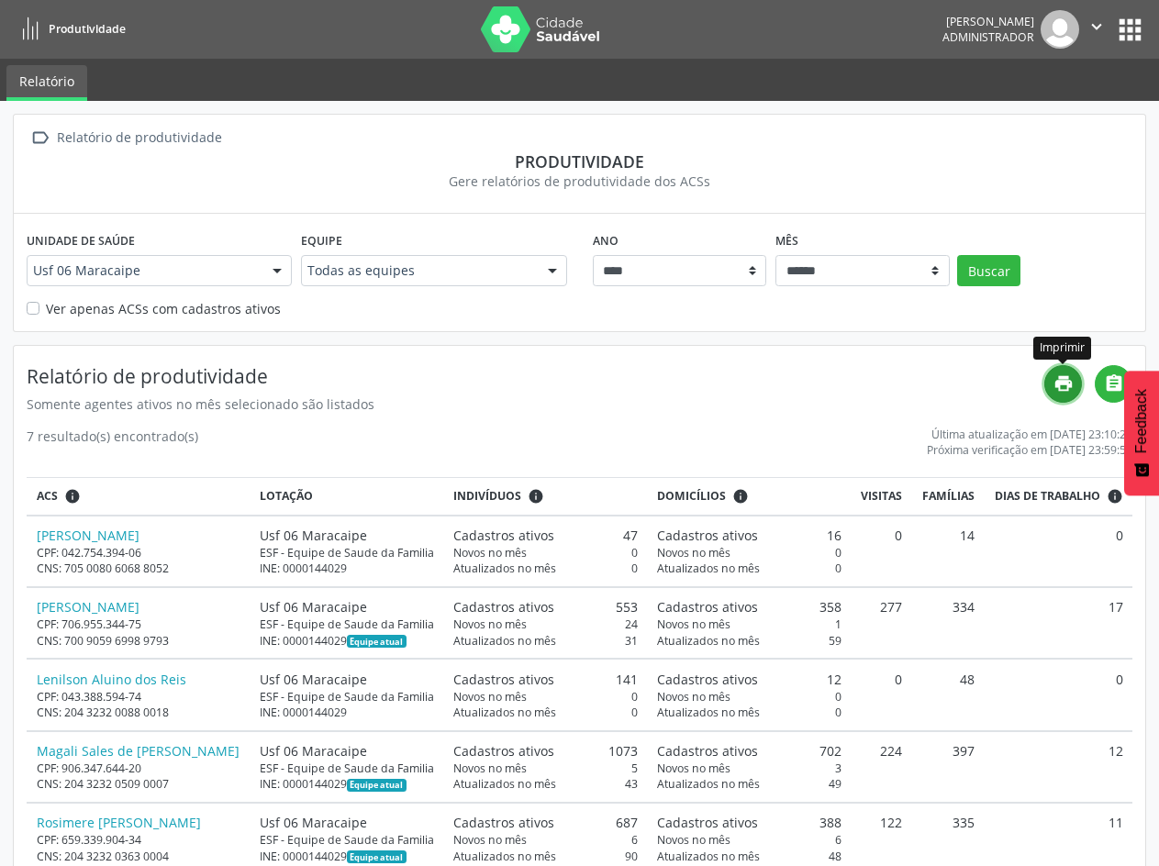
click at [1061, 388] on icon "print" at bounding box center [1063, 383] width 20 height 20
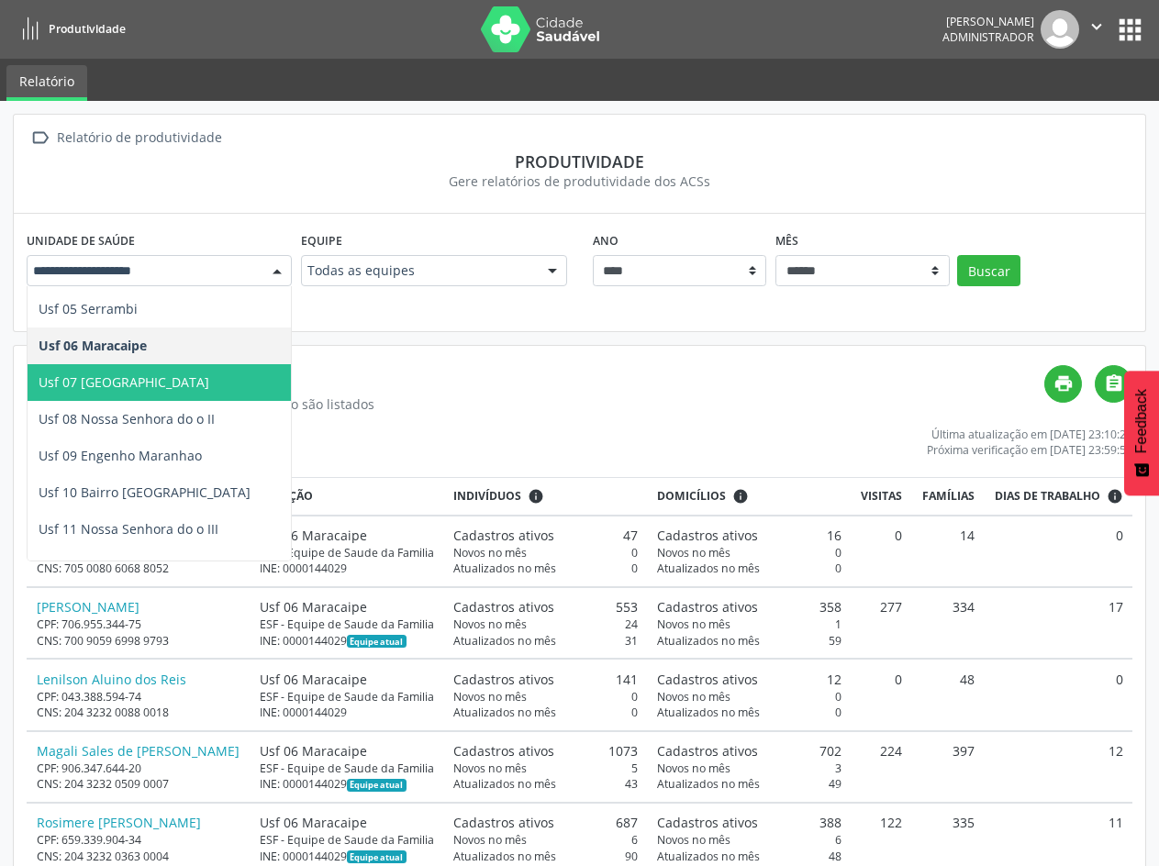
scroll to position [184, 0]
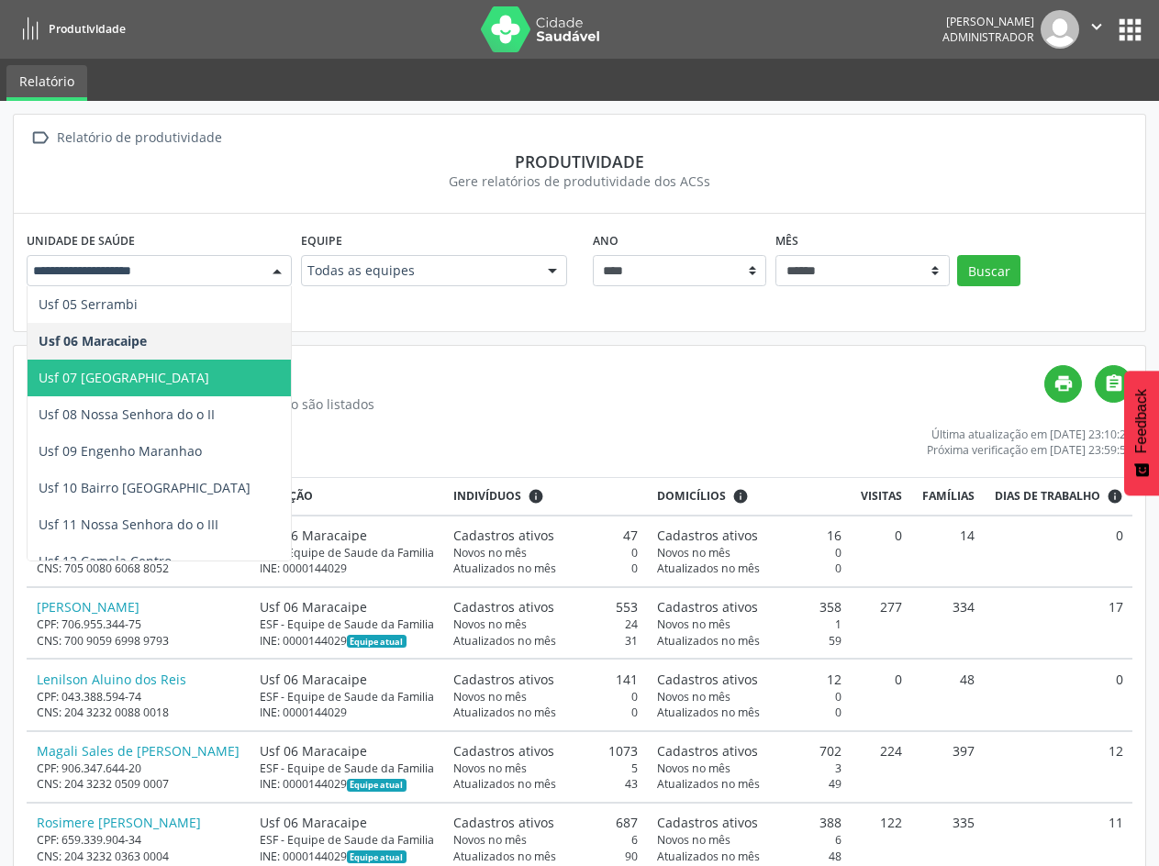
click at [151, 369] on span "Usf 07 [GEOGRAPHIC_DATA]" at bounding box center [124, 377] width 171 height 17
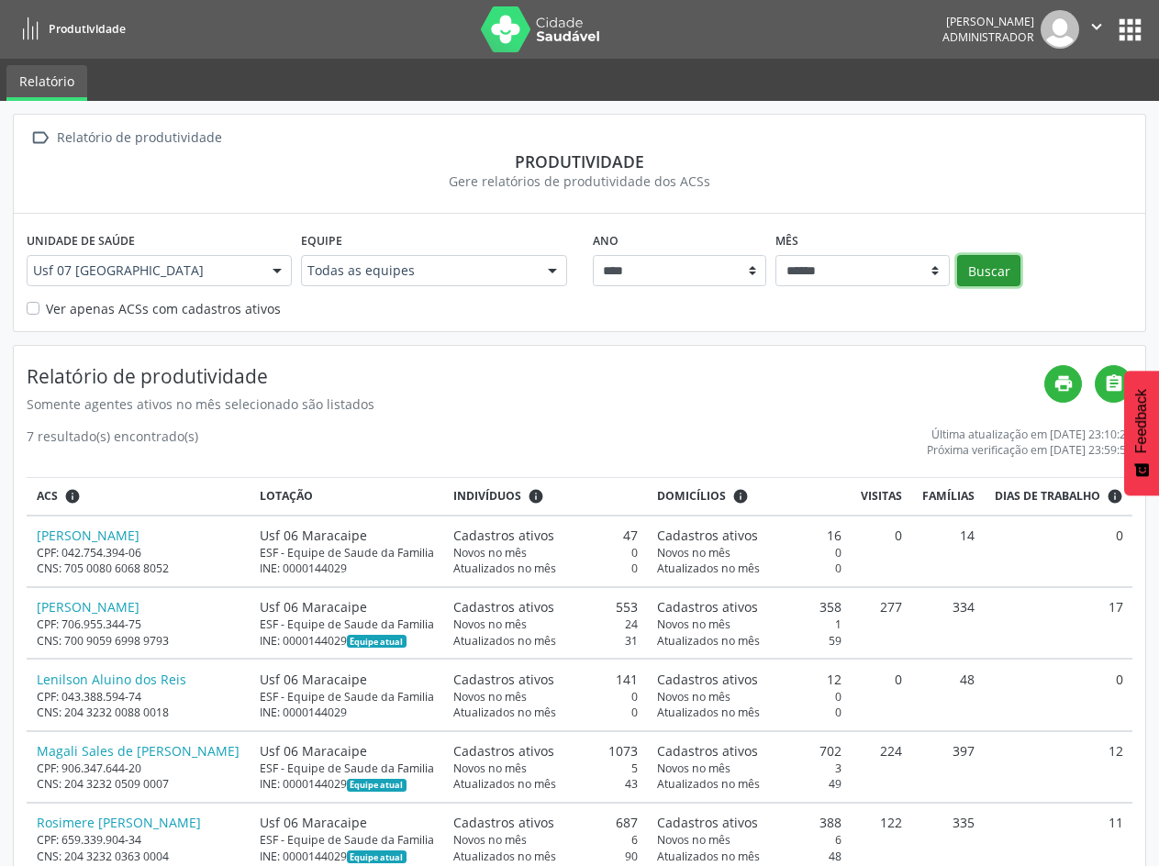
click at [989, 266] on button "Buscar" at bounding box center [988, 270] width 63 height 31
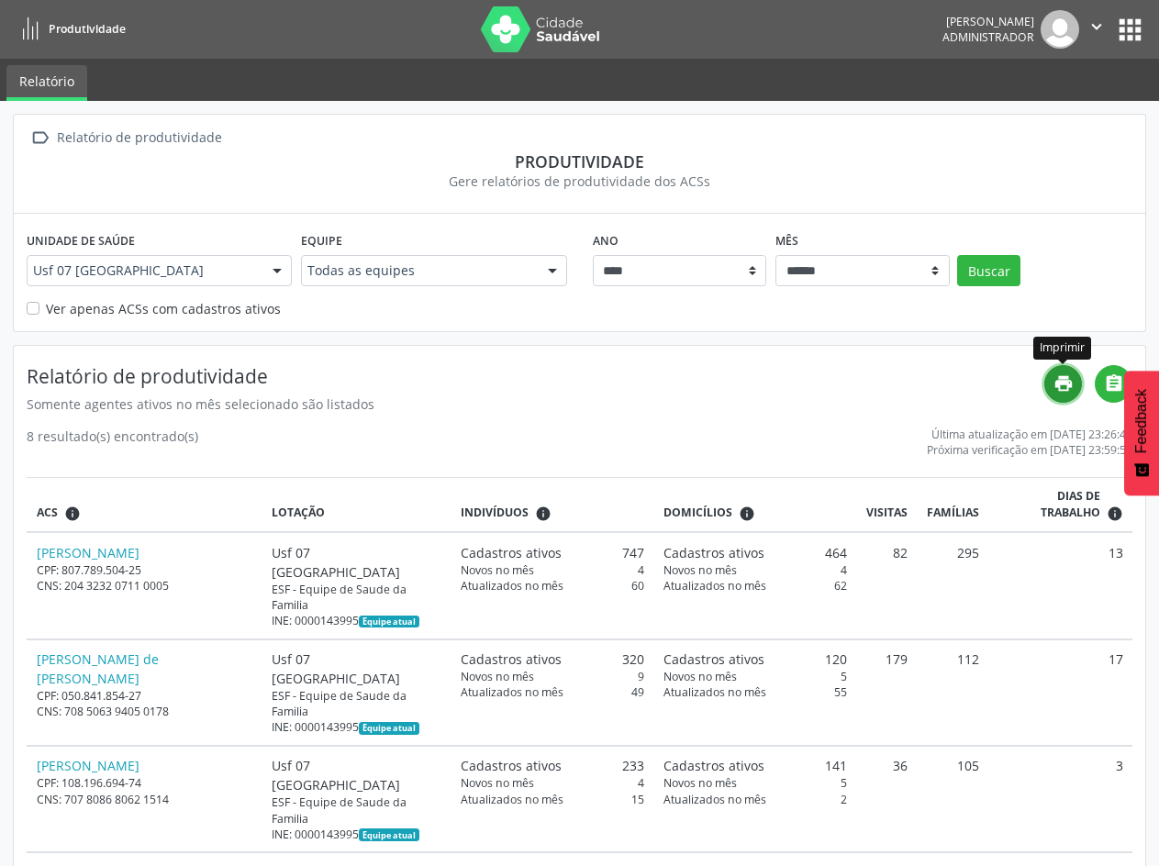
click at [1067, 384] on icon "print" at bounding box center [1063, 383] width 20 height 20
click at [224, 281] on div "Usf 07 [GEOGRAPHIC_DATA]" at bounding box center [159, 270] width 265 height 31
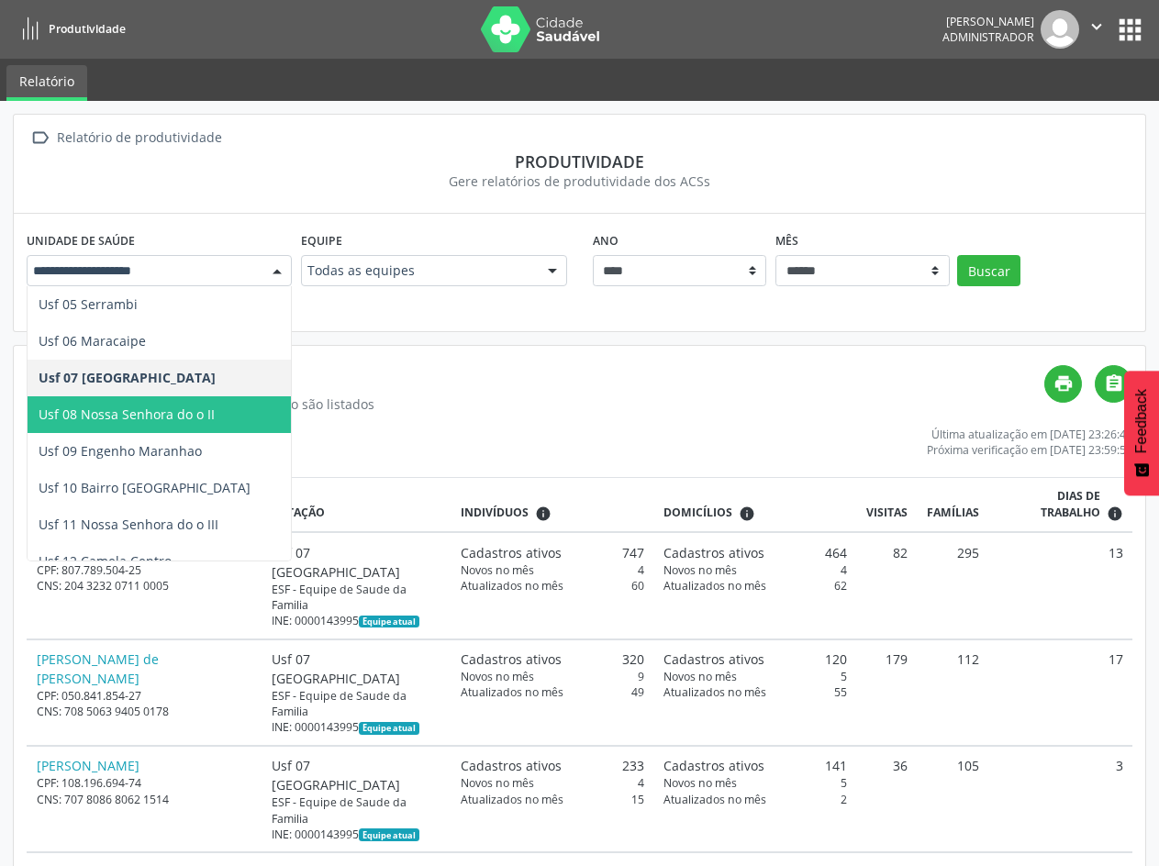
drag, startPoint x: 138, startPoint y: 415, endPoint x: 156, endPoint y: 408, distance: 19.4
click at [138, 413] on span "Usf 08 Nossa Senhora do o II" at bounding box center [127, 414] width 176 height 17
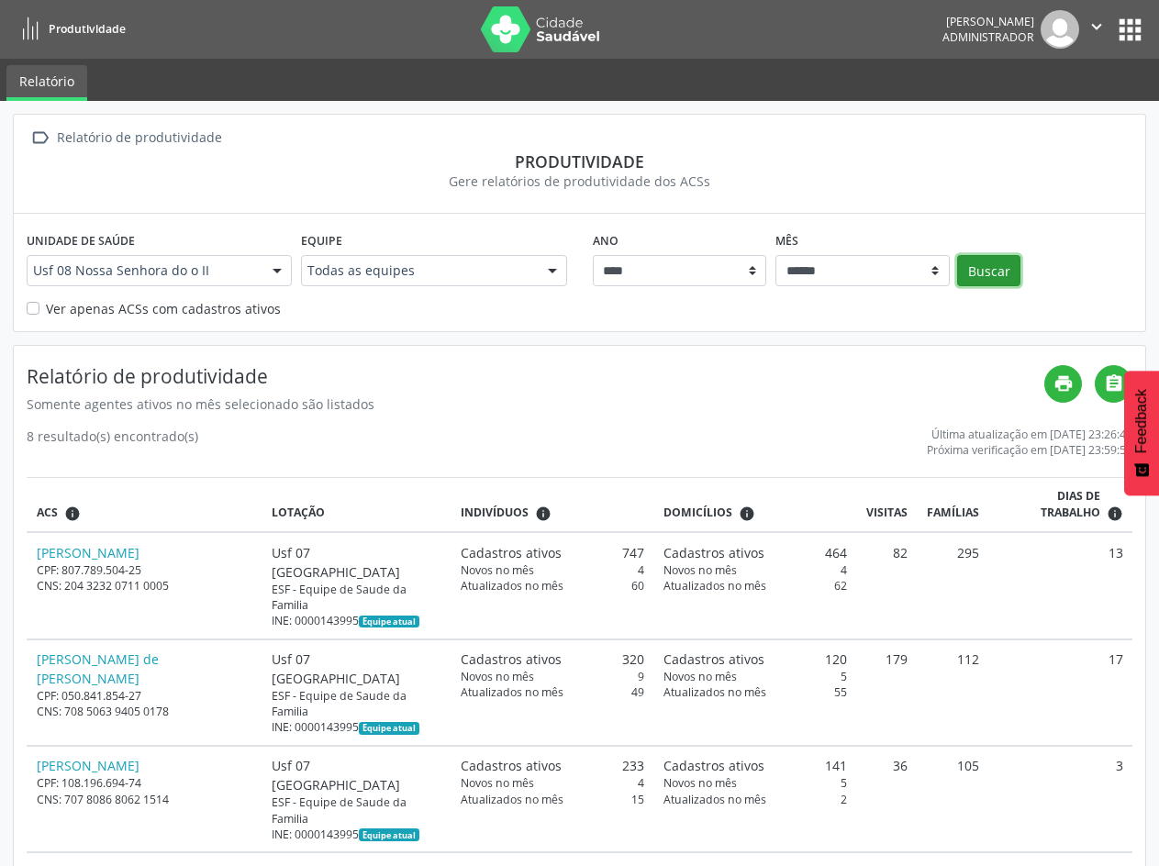
click at [978, 283] on button "Buscar" at bounding box center [988, 270] width 63 height 31
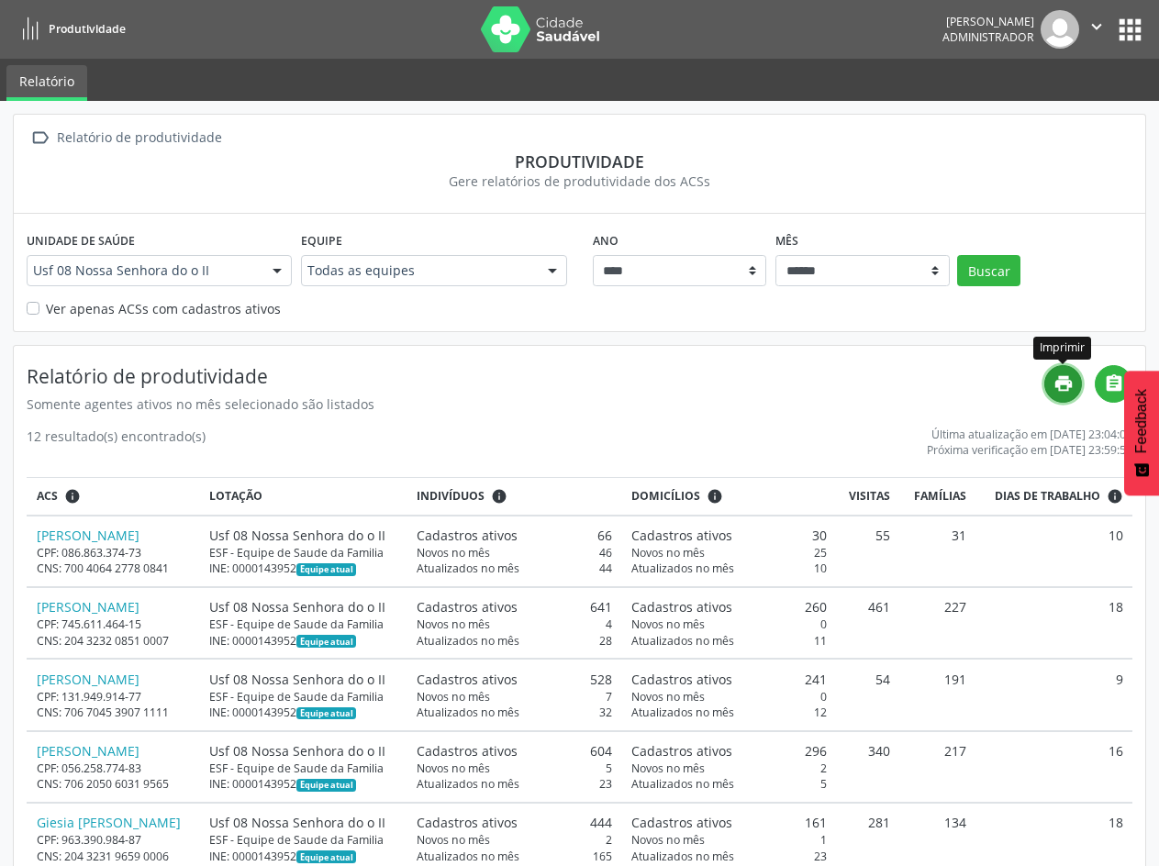
click at [1074, 390] on link "print" at bounding box center [1063, 384] width 38 height 38
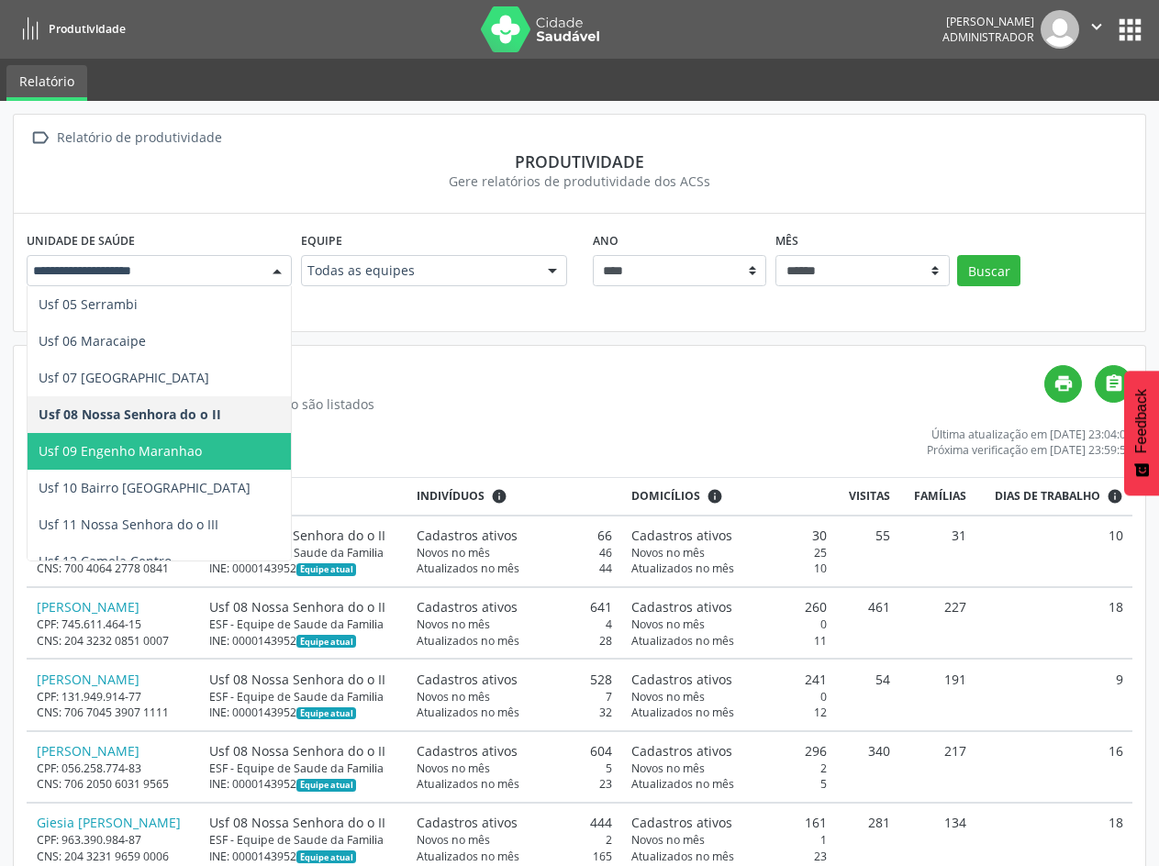
click at [158, 464] on span "Usf 09 Engenho Maranhao" at bounding box center [159, 451] width 263 height 37
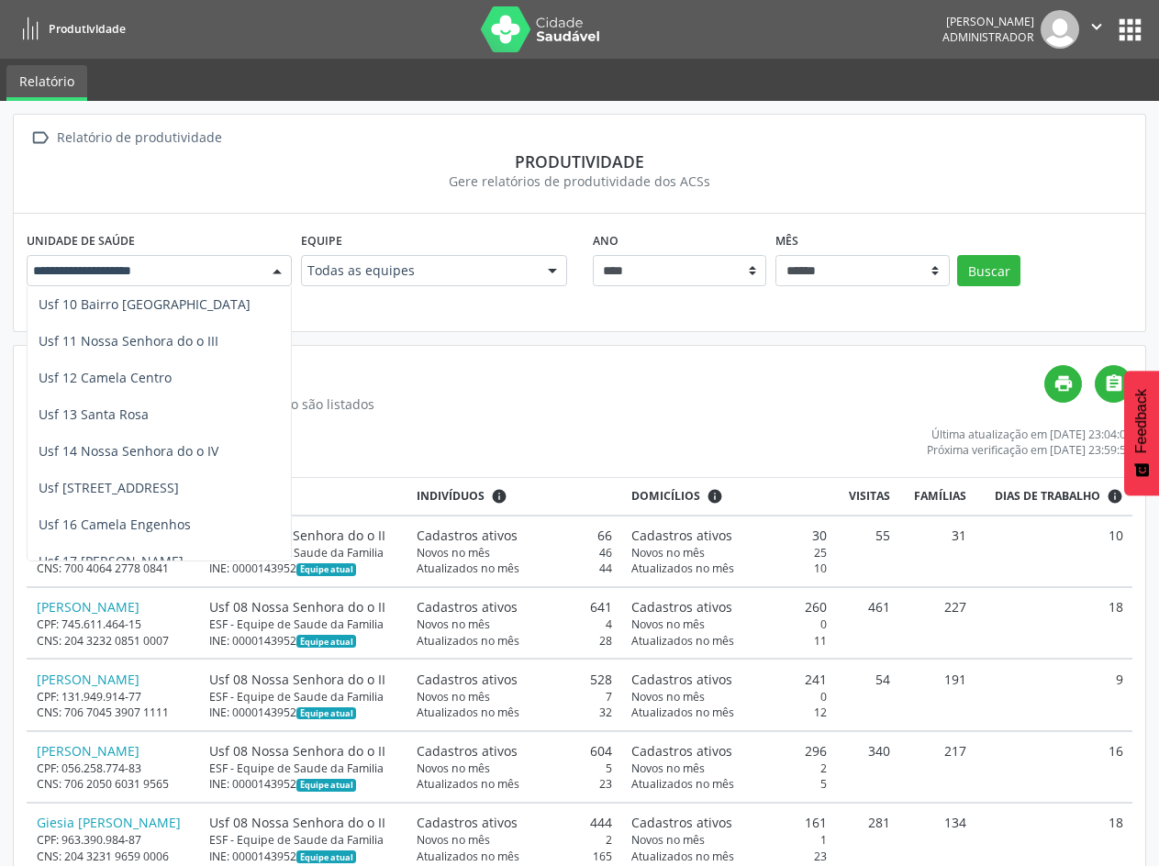
scroll to position [275, 0]
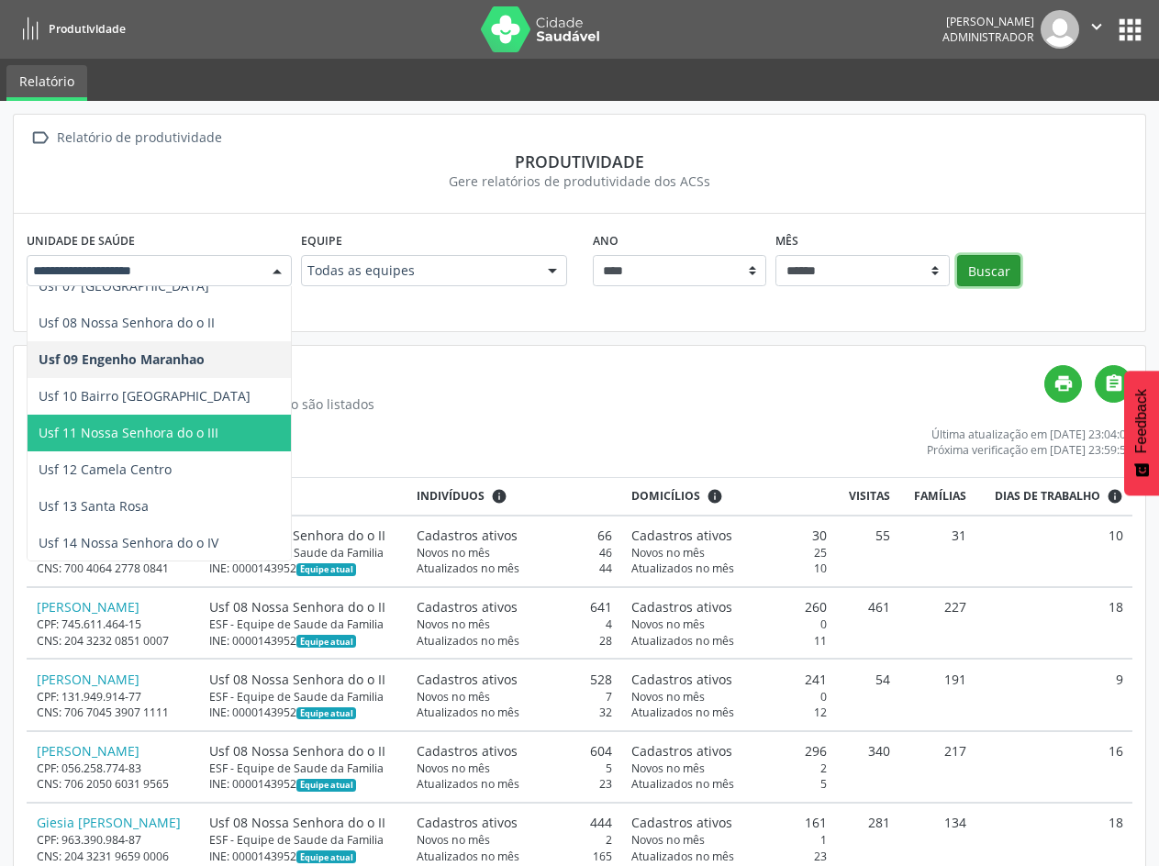
click at [996, 256] on button "Buscar" at bounding box center [988, 270] width 63 height 31
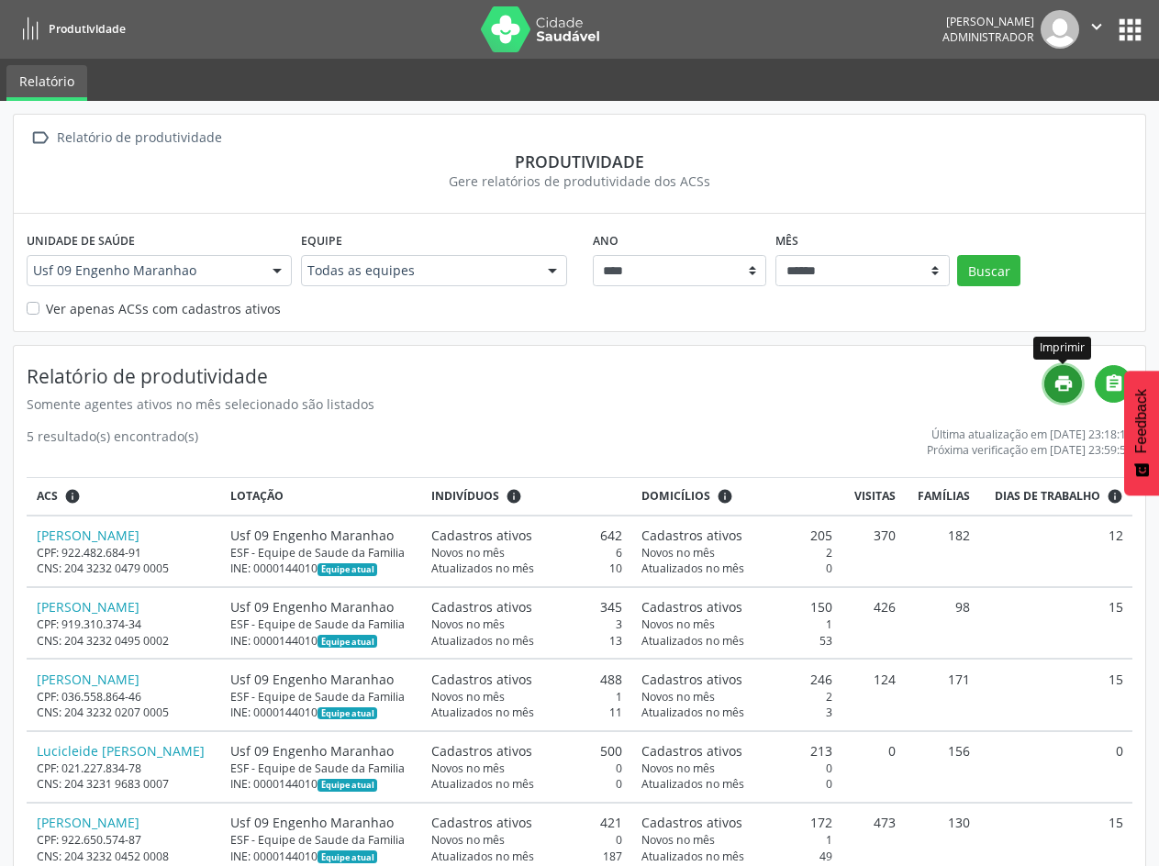
click at [1068, 384] on icon "print" at bounding box center [1063, 383] width 20 height 20
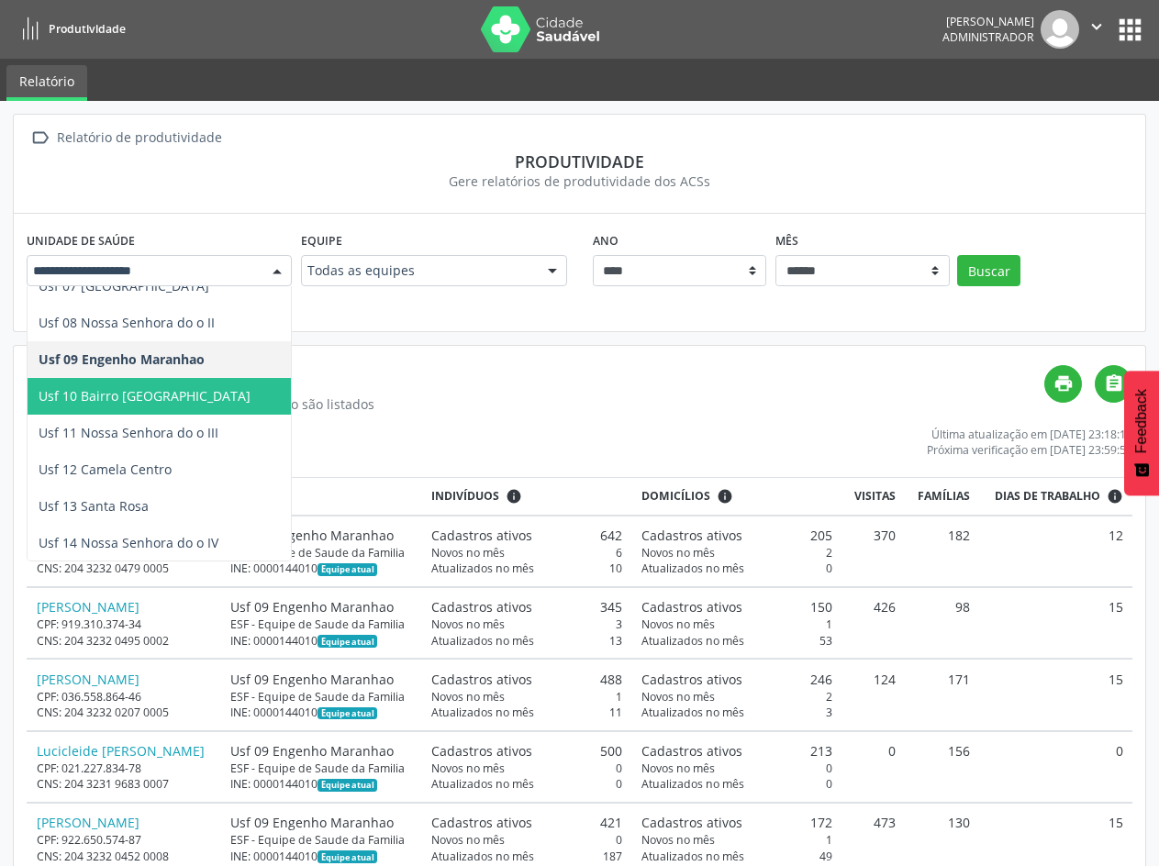
click at [151, 409] on span "Usf 10 Bairro [GEOGRAPHIC_DATA]" at bounding box center [159, 396] width 263 height 37
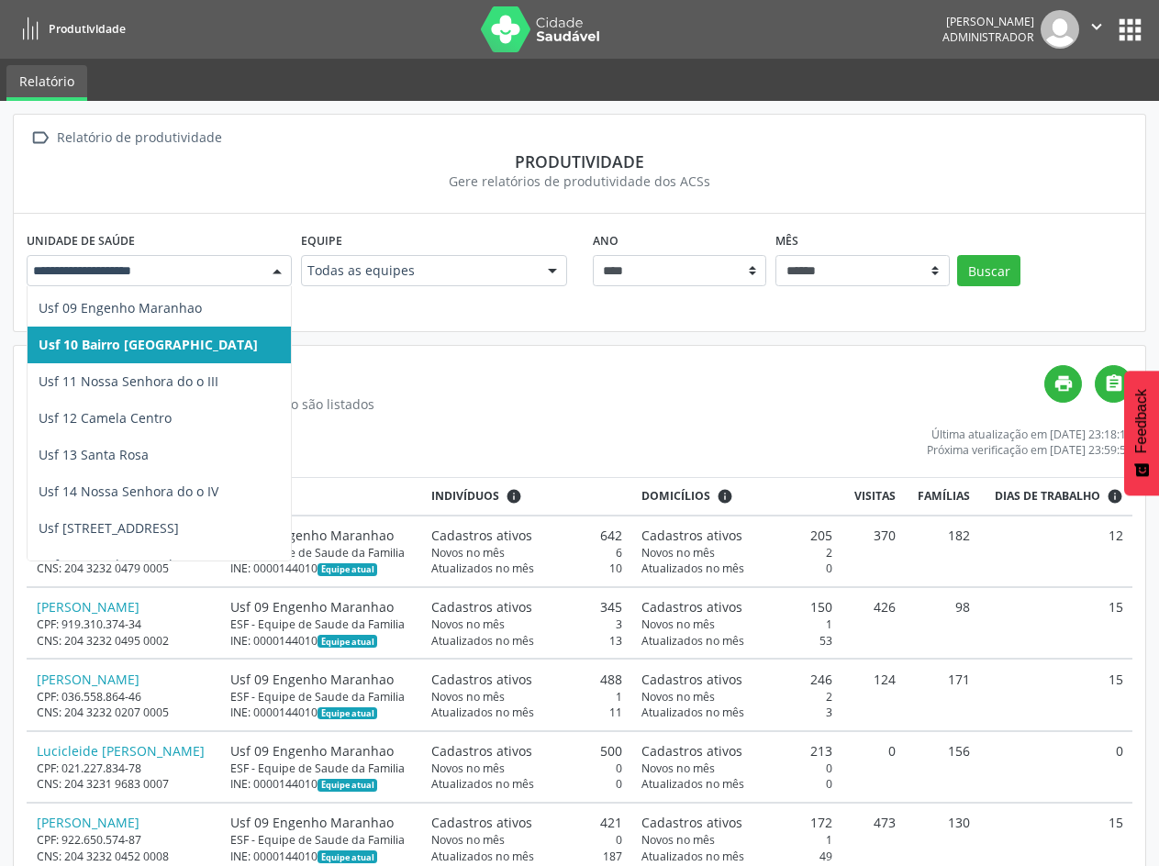
scroll to position [367, 0]
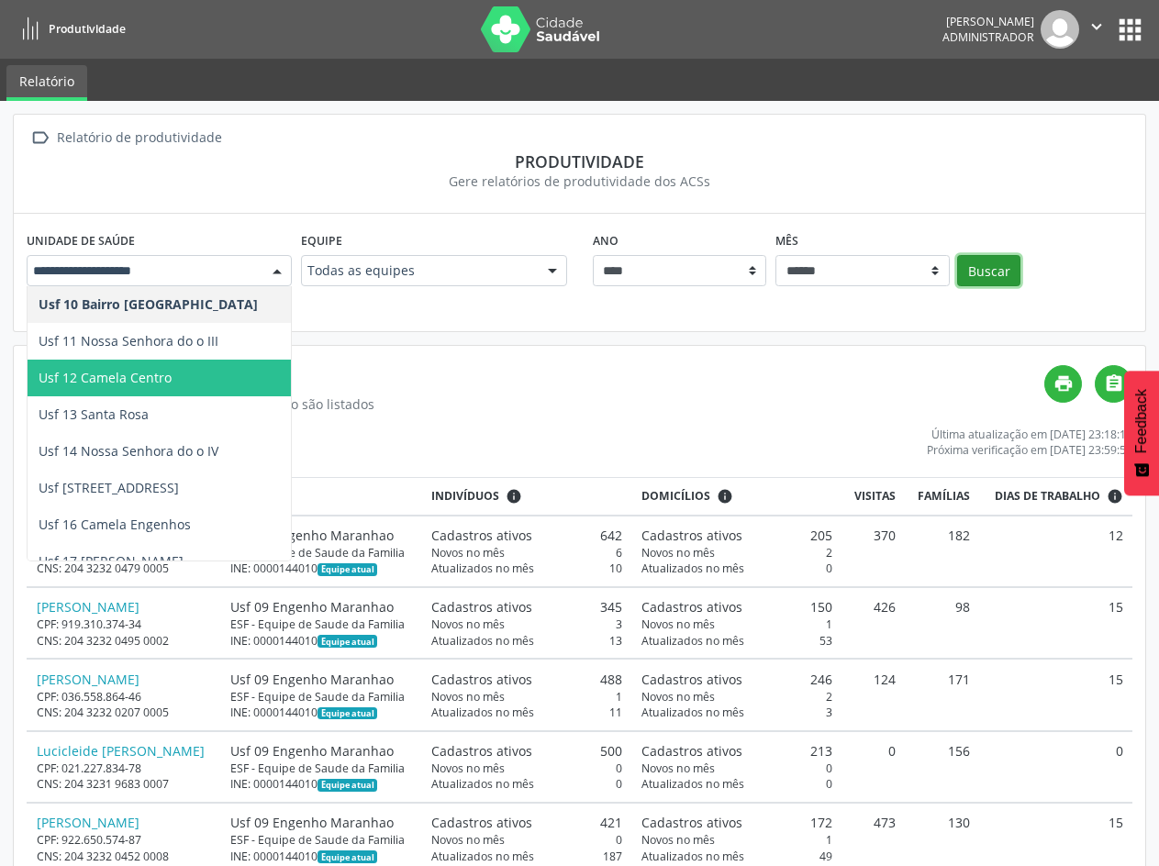
click at [1000, 276] on button "Buscar" at bounding box center [988, 270] width 63 height 31
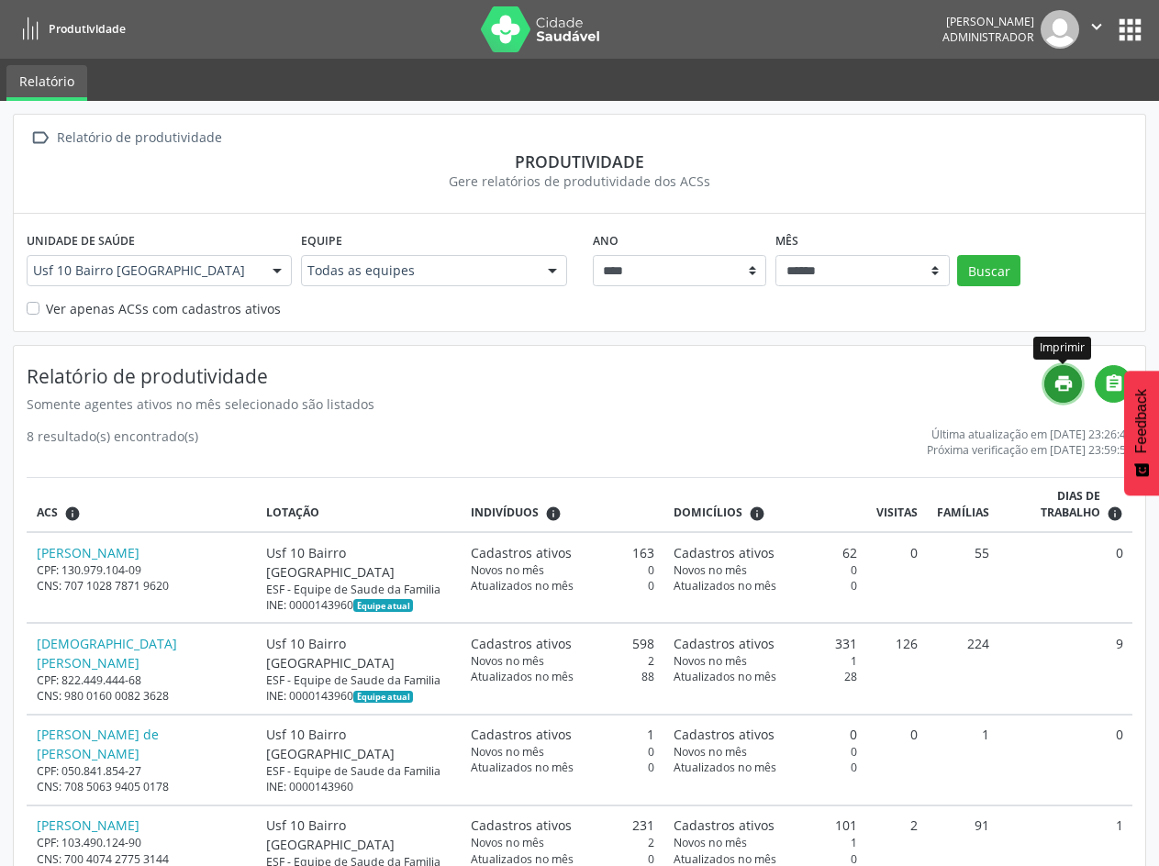
click at [1063, 389] on icon "print" at bounding box center [1063, 383] width 20 height 20
click at [286, 274] on div at bounding box center [277, 271] width 28 height 31
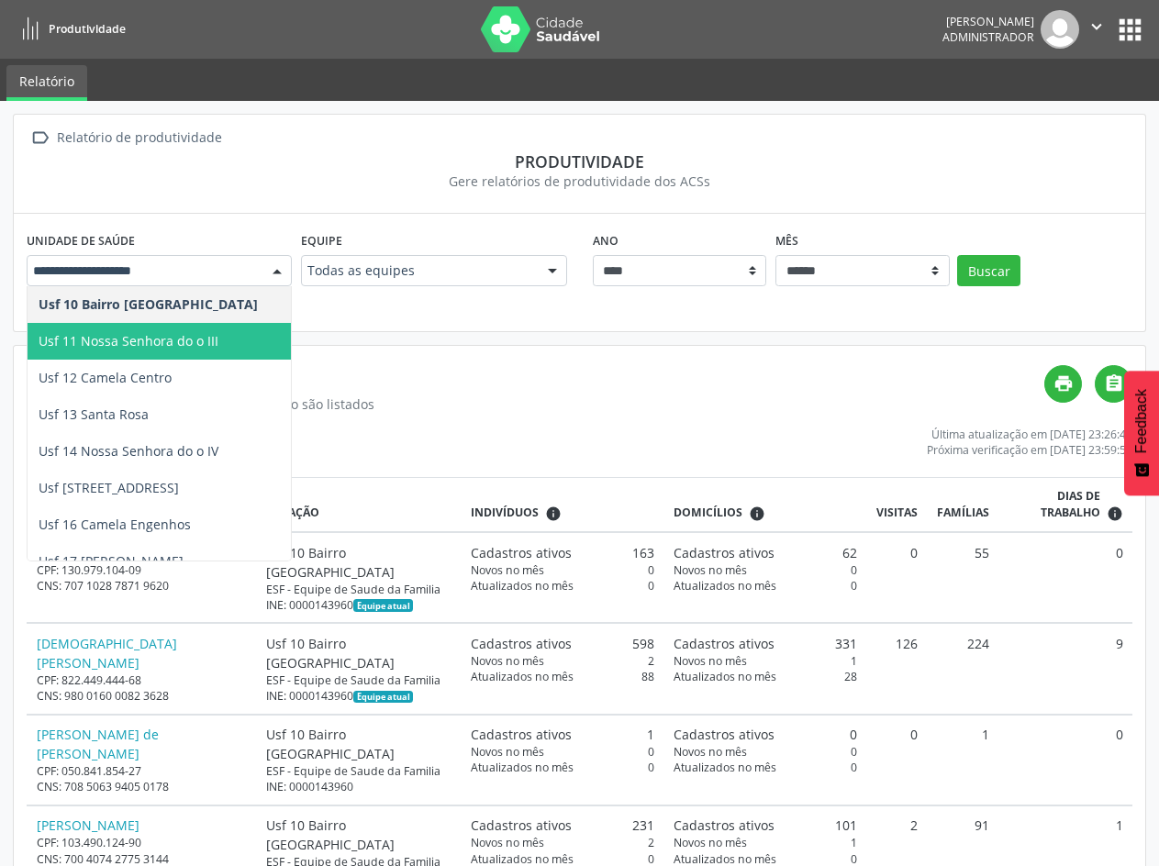
click at [194, 355] on span "Usf 11 Nossa Senhora do o III" at bounding box center [159, 341] width 263 height 37
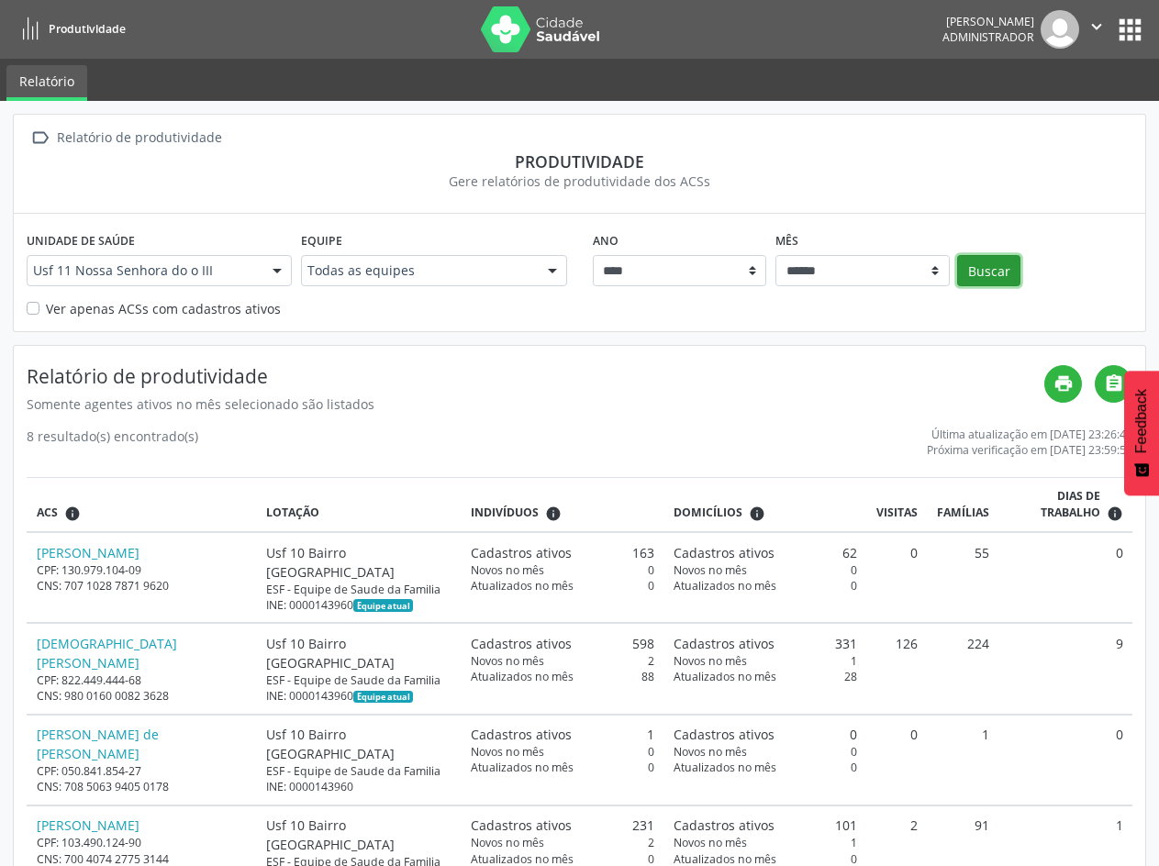
click at [996, 272] on button "Buscar" at bounding box center [988, 270] width 63 height 31
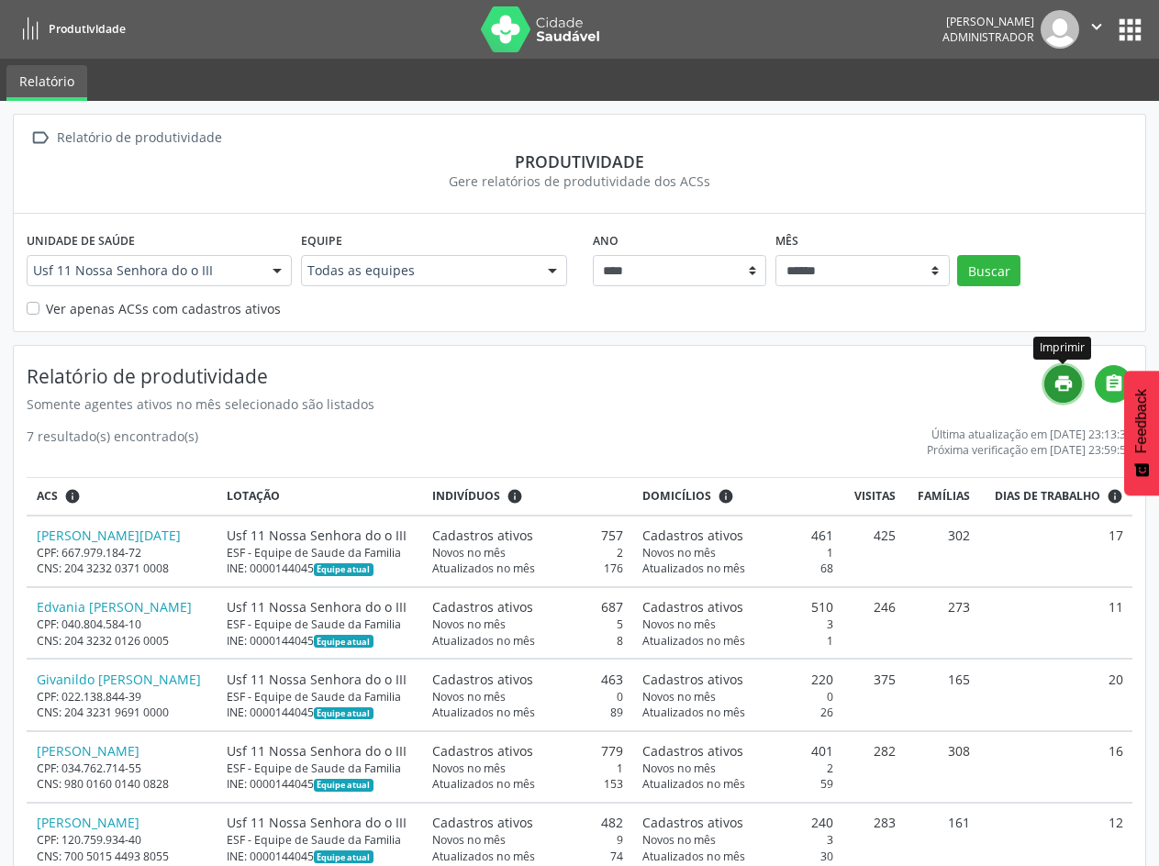
click at [1063, 390] on icon "print" at bounding box center [1063, 383] width 20 height 20
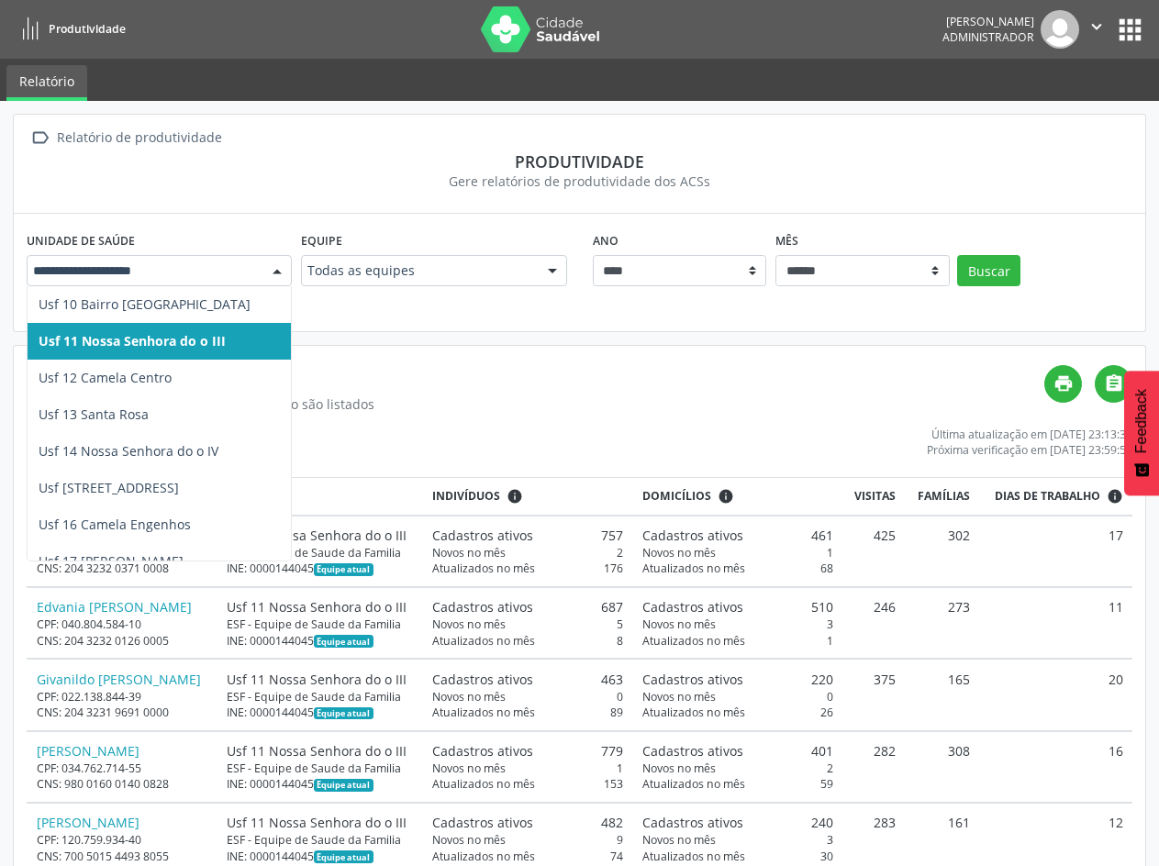
click at [284, 276] on div at bounding box center [277, 271] width 28 height 31
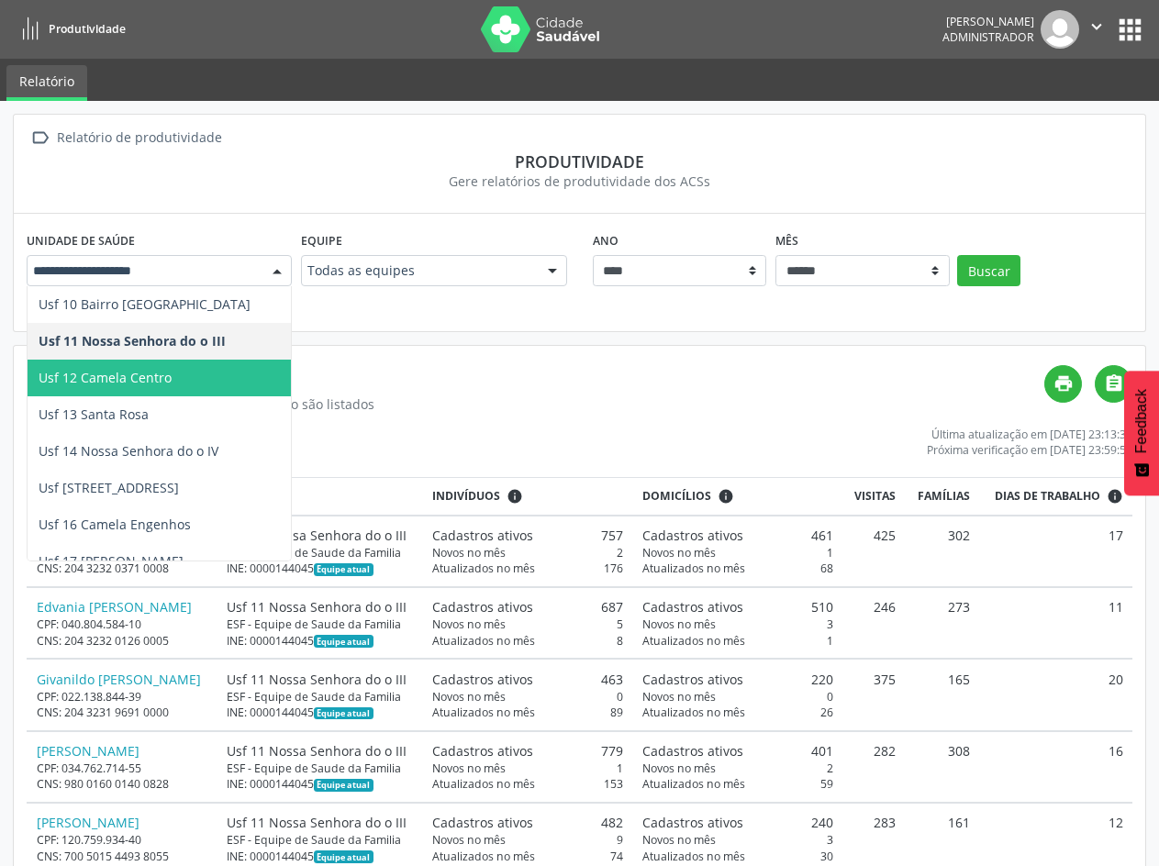
click at [157, 366] on span "Usf 12 Camela Centro" at bounding box center [159, 378] width 263 height 37
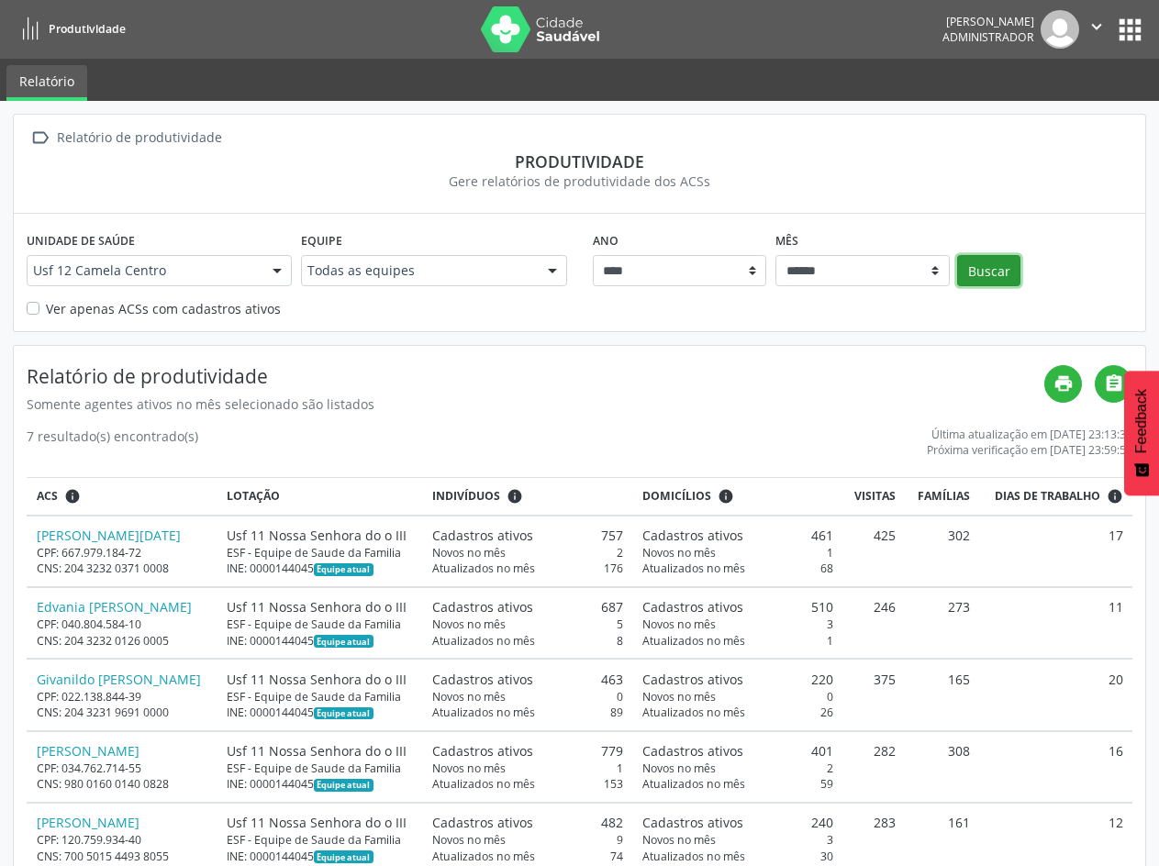
click at [989, 272] on button "Buscar" at bounding box center [988, 270] width 63 height 31
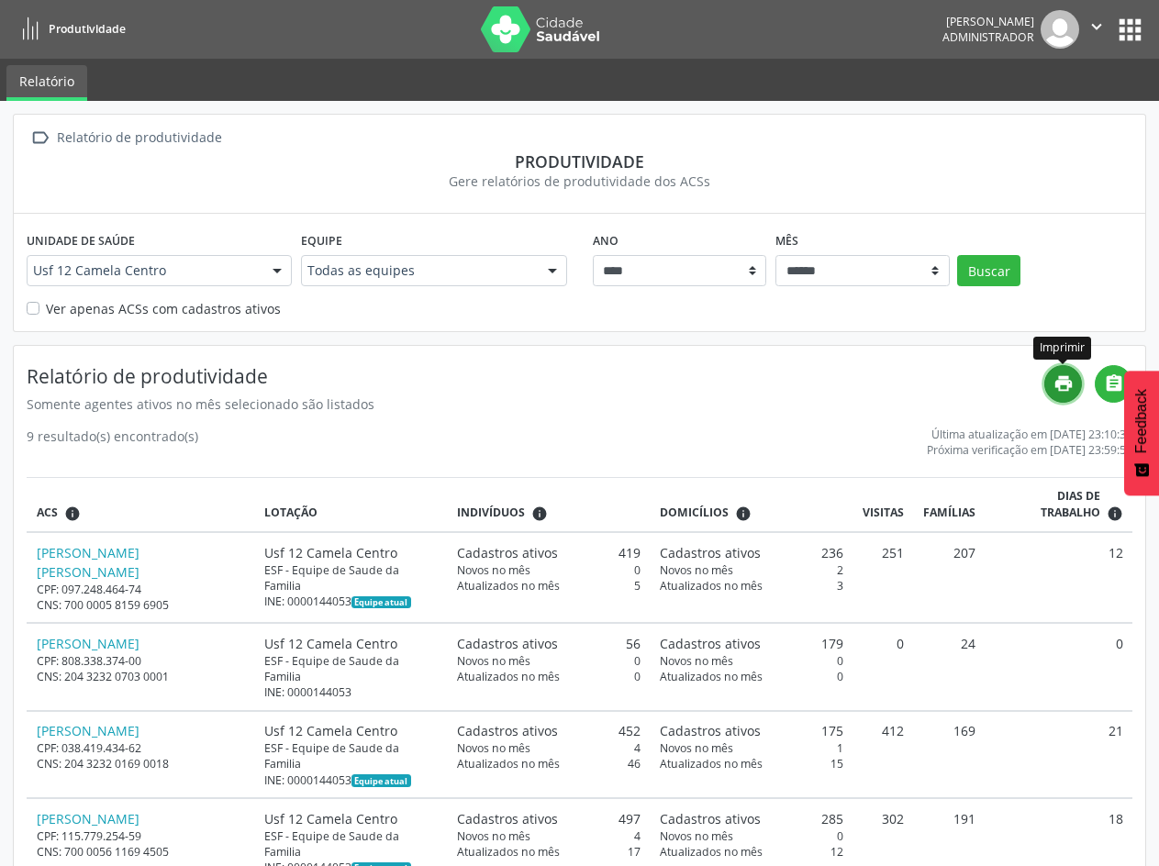
click at [1062, 389] on icon "print" at bounding box center [1063, 383] width 20 height 20
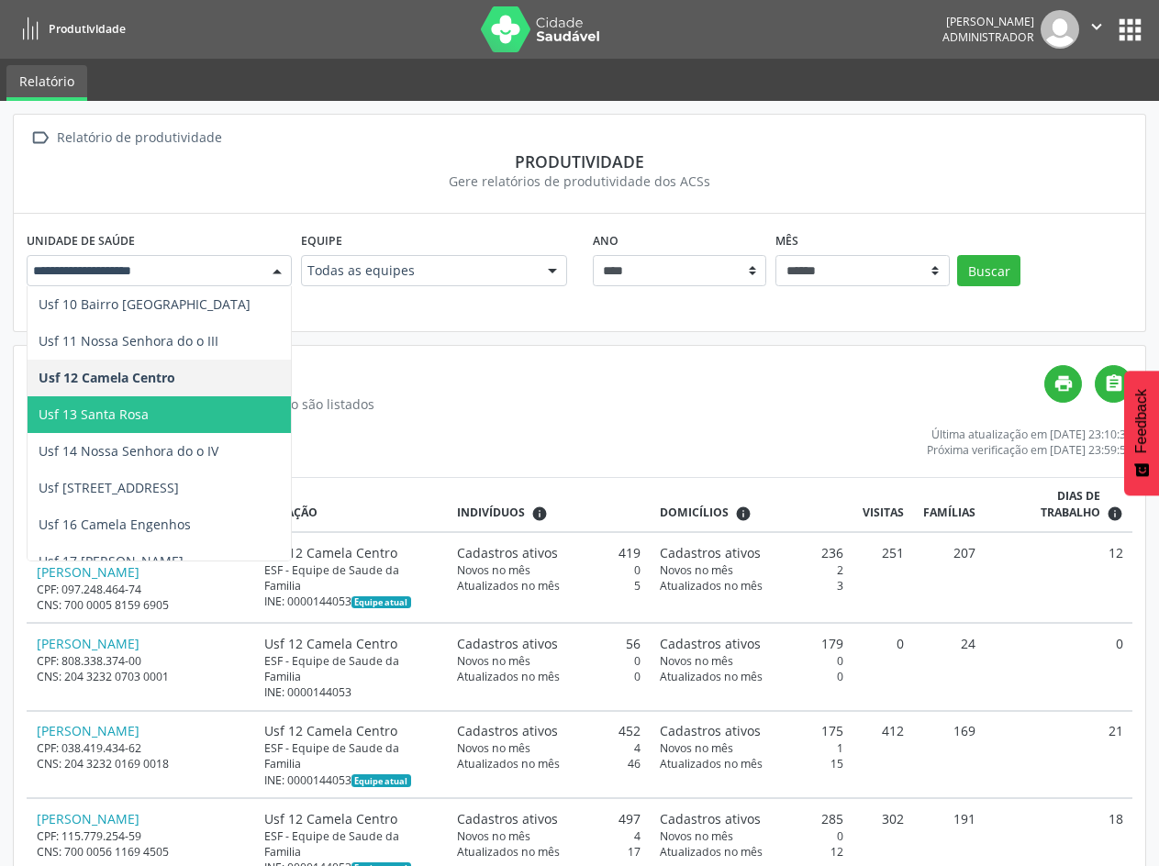
click at [161, 417] on span "Usf 13 Santa Rosa" at bounding box center [159, 414] width 263 height 37
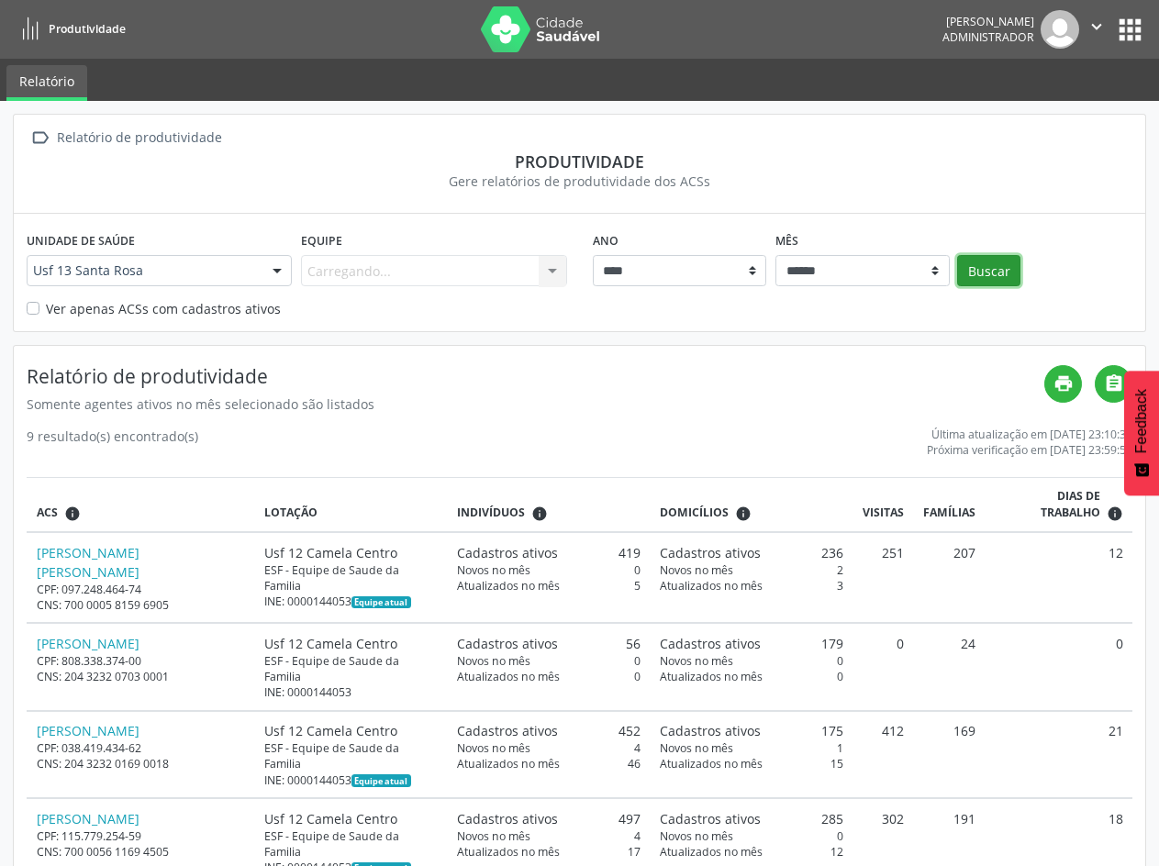
click at [980, 267] on button "Buscar" at bounding box center [988, 270] width 63 height 31
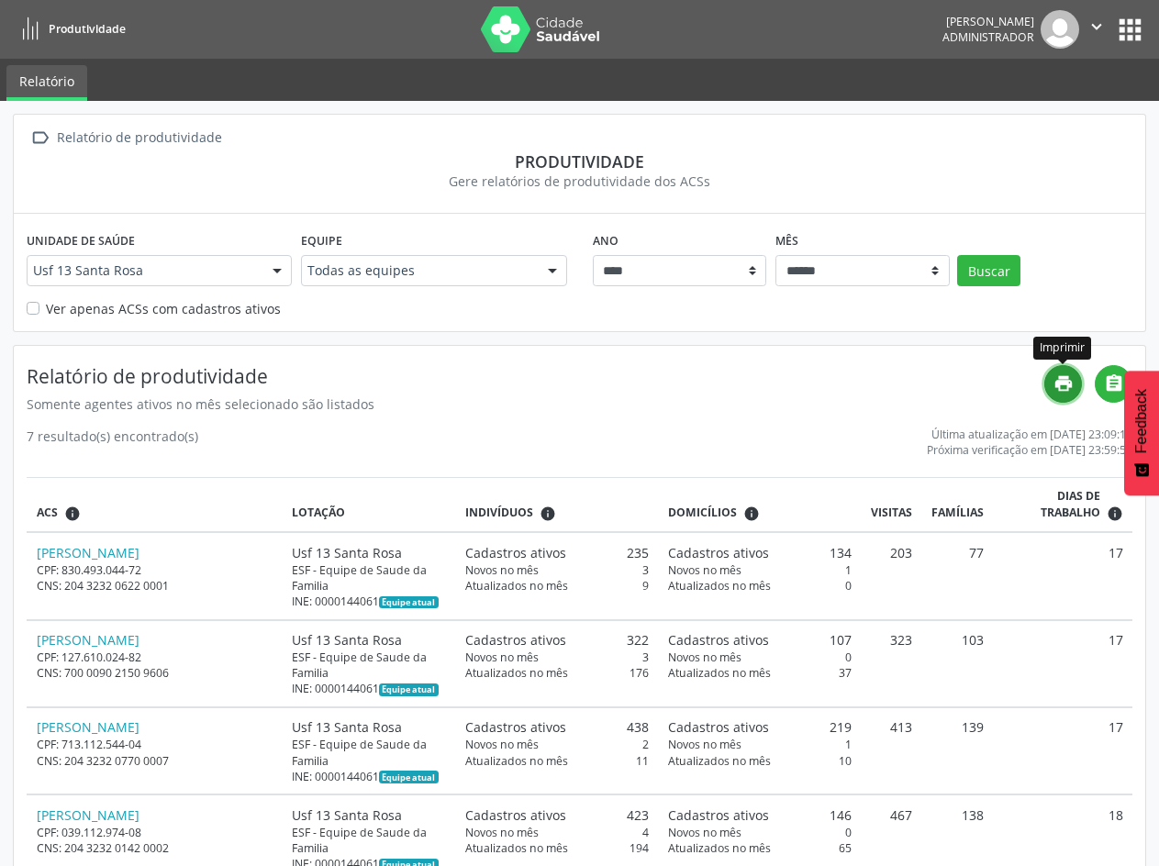
click at [1058, 390] on icon "print" at bounding box center [1063, 383] width 20 height 20
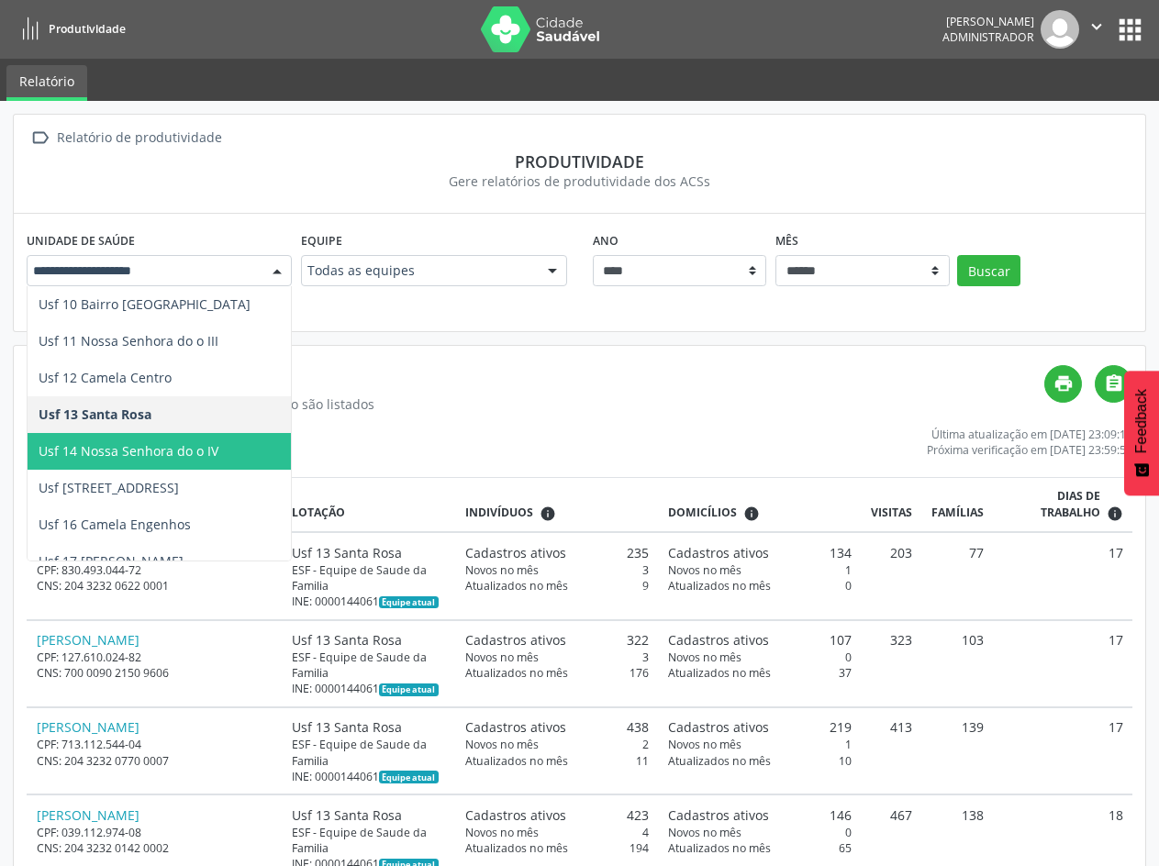
click at [179, 446] on span "Usf 14 Nossa Senhora do o IV" at bounding box center [129, 450] width 180 height 17
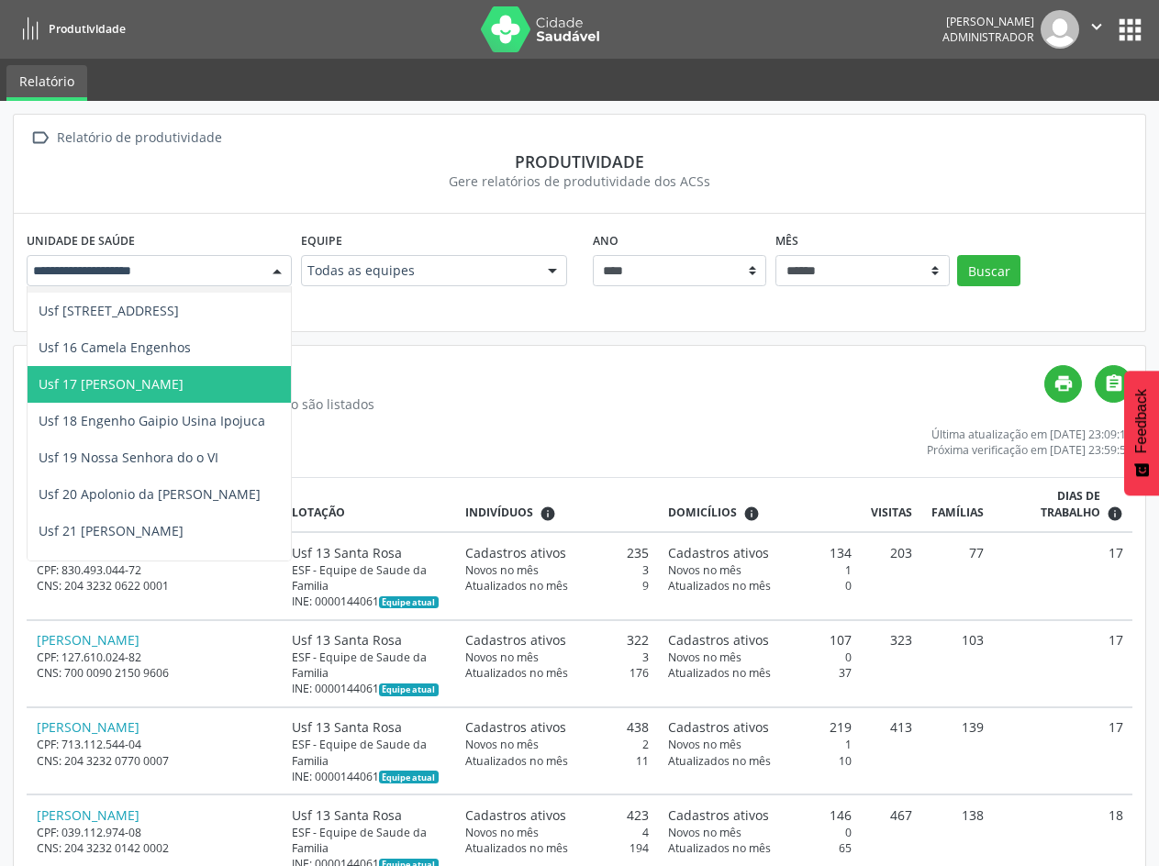
scroll to position [551, 0]
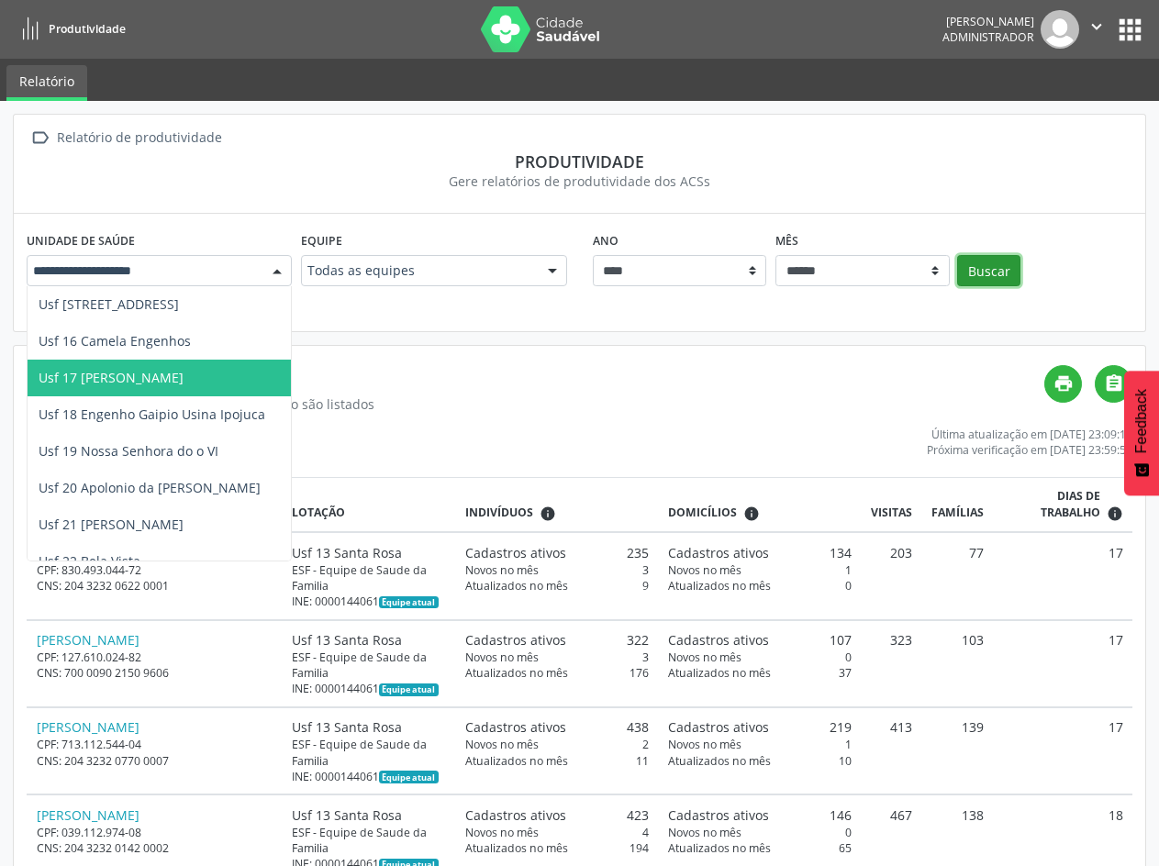
click at [984, 265] on button "Buscar" at bounding box center [988, 270] width 63 height 31
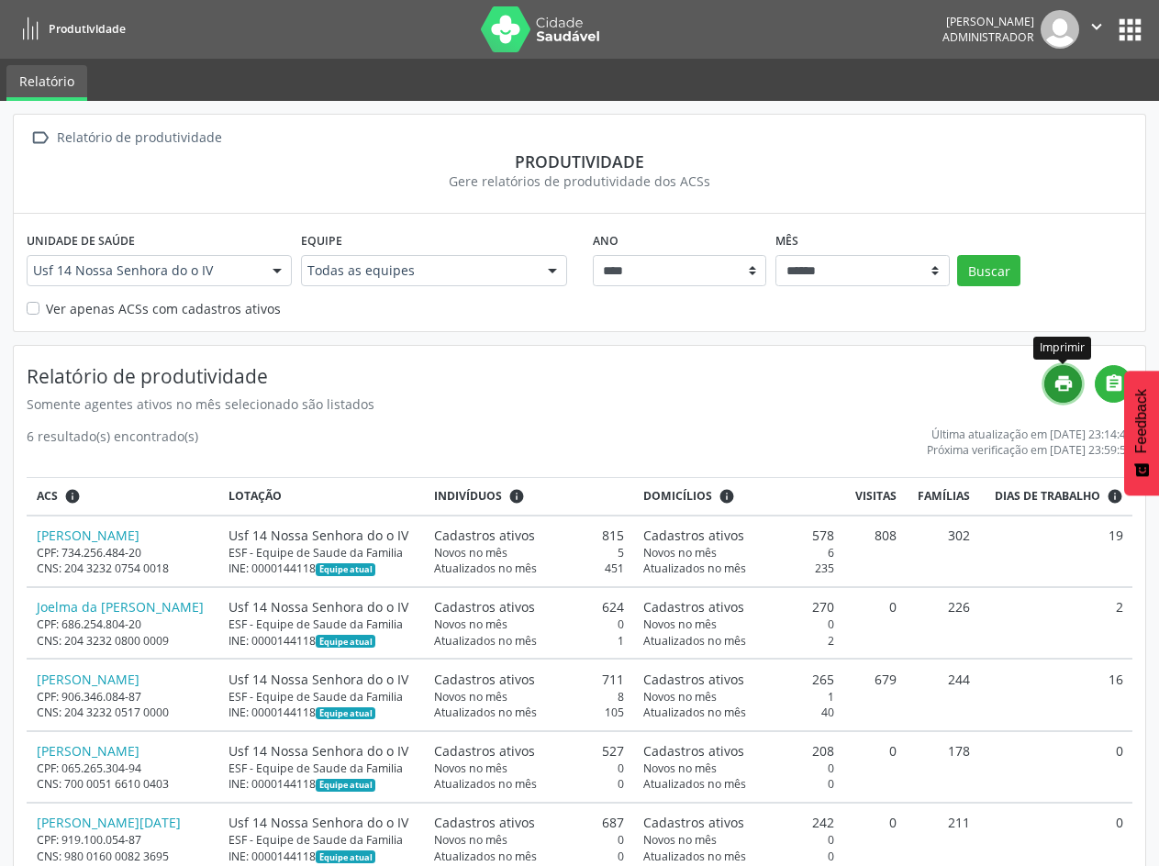
click at [1071, 388] on icon "print" at bounding box center [1063, 383] width 20 height 20
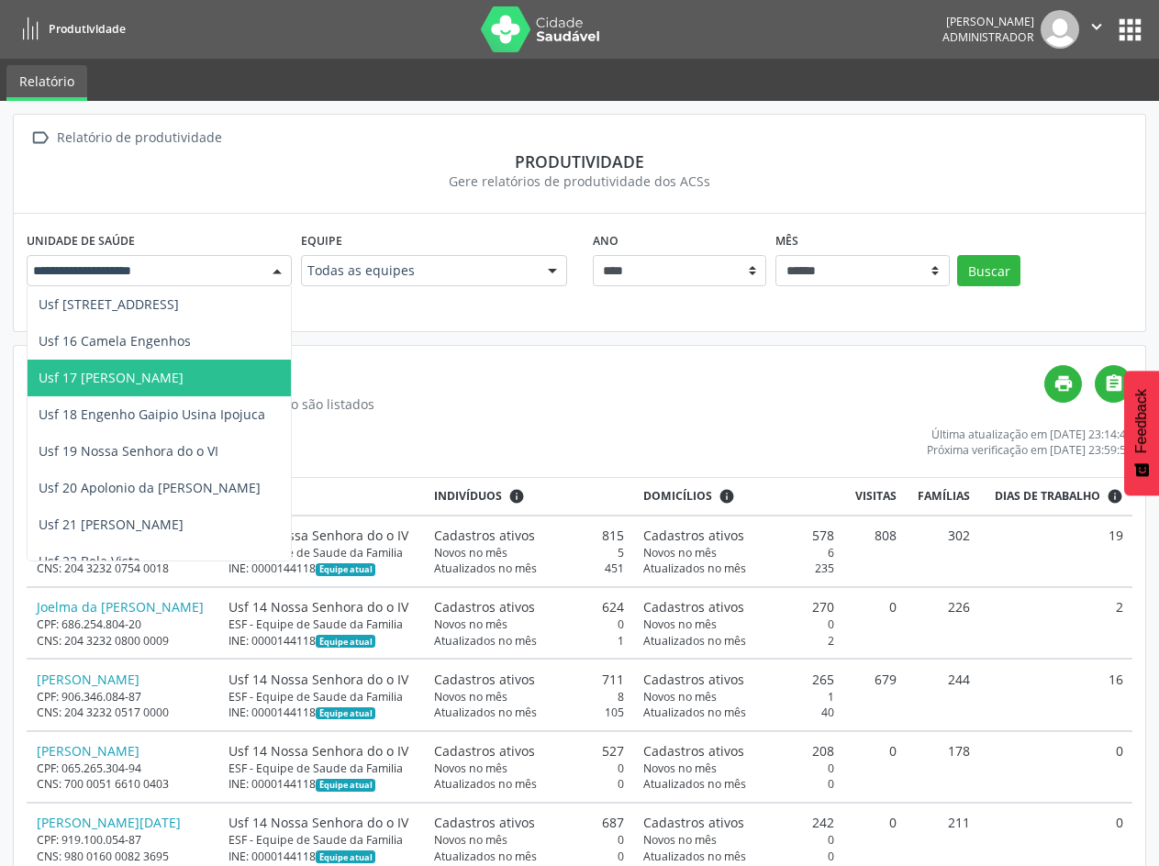
click at [241, 281] on div at bounding box center [159, 270] width 265 height 31
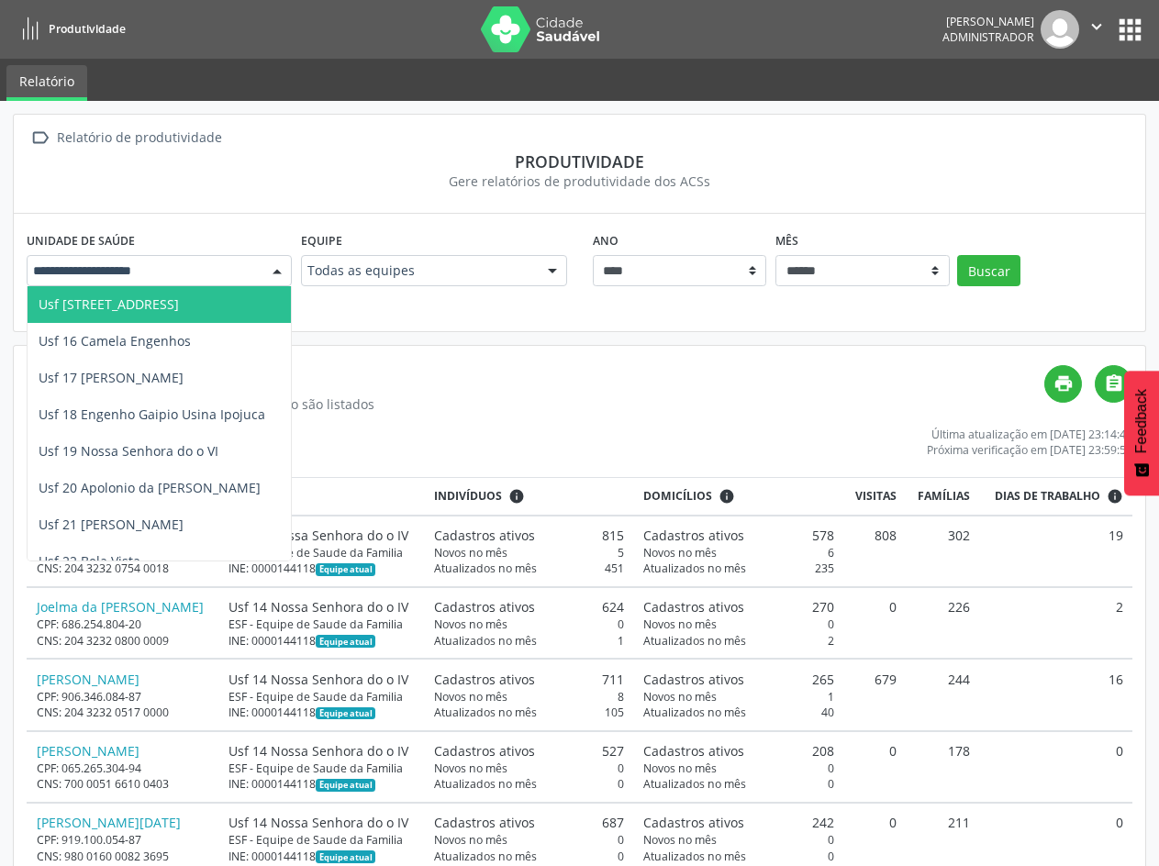
click at [170, 316] on span "Usf [STREET_ADDRESS]" at bounding box center [159, 304] width 263 height 37
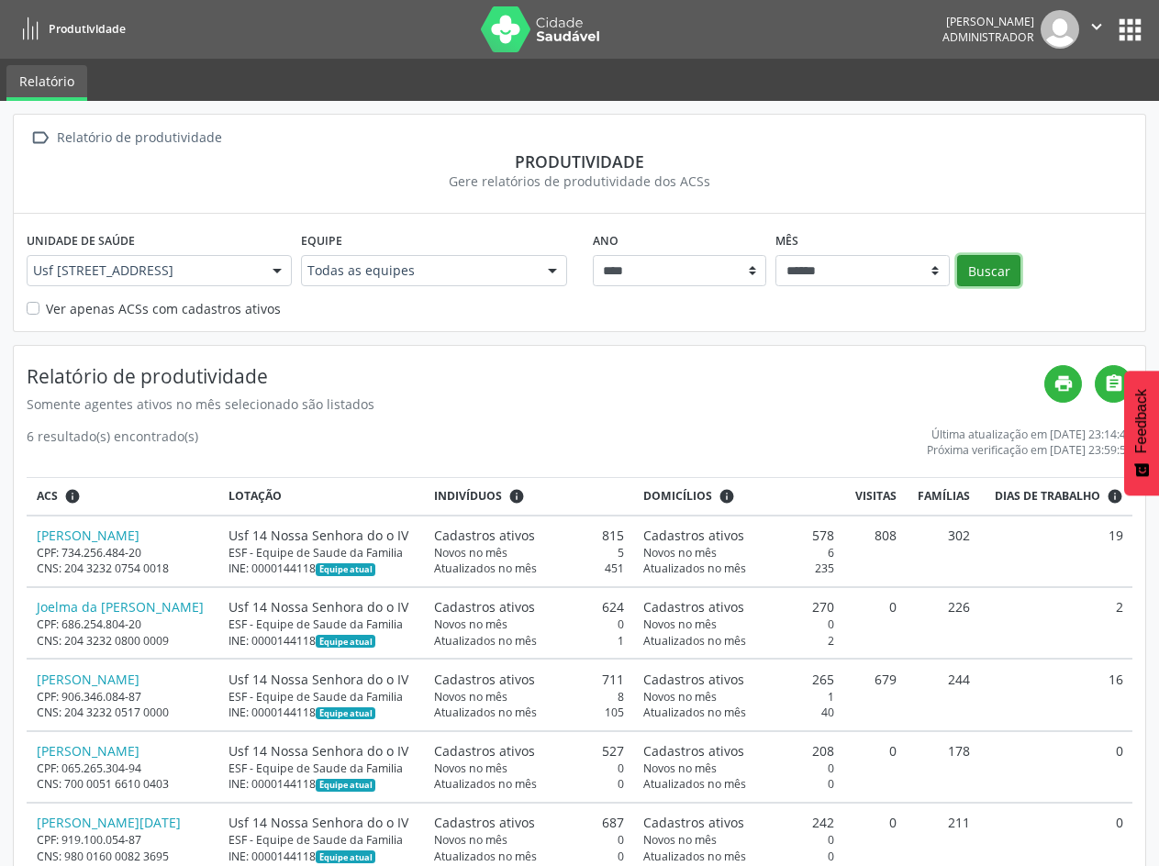
click at [1001, 273] on button "Buscar" at bounding box center [988, 270] width 63 height 31
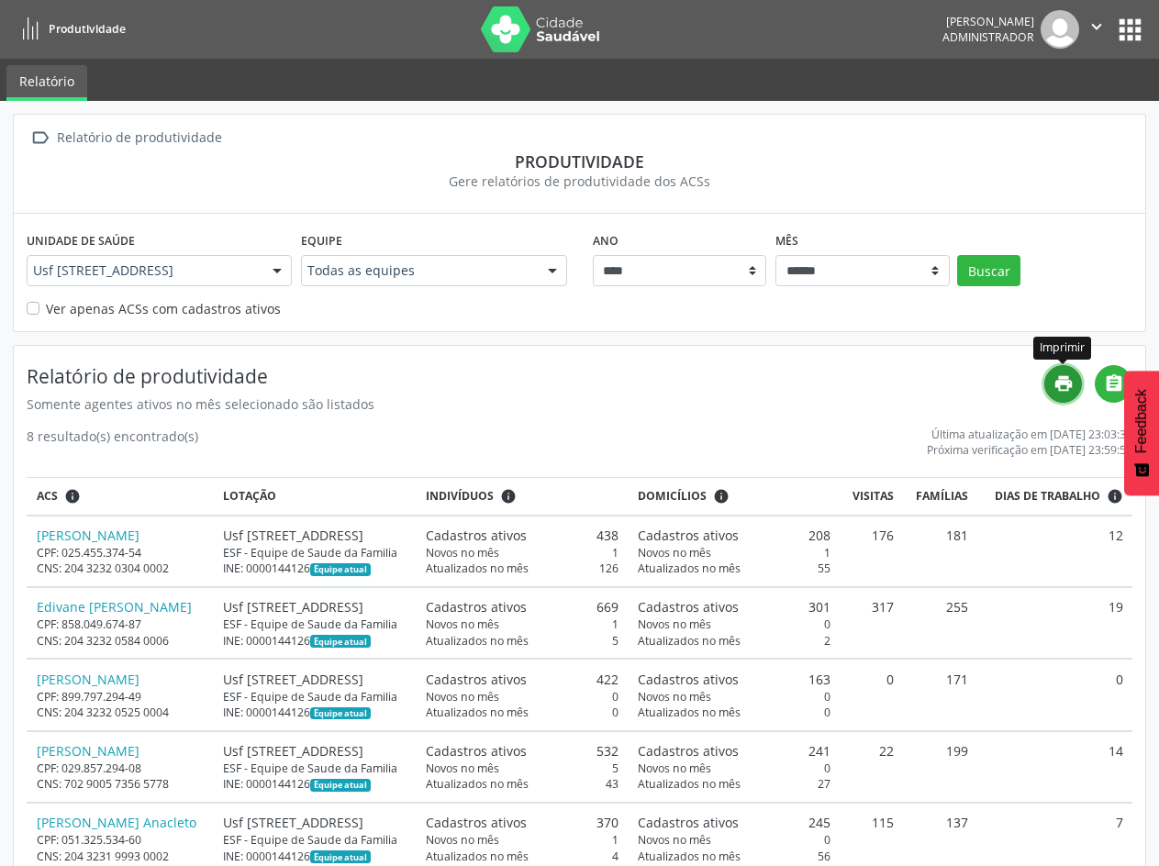
click at [1068, 381] on icon "print" at bounding box center [1063, 383] width 20 height 20
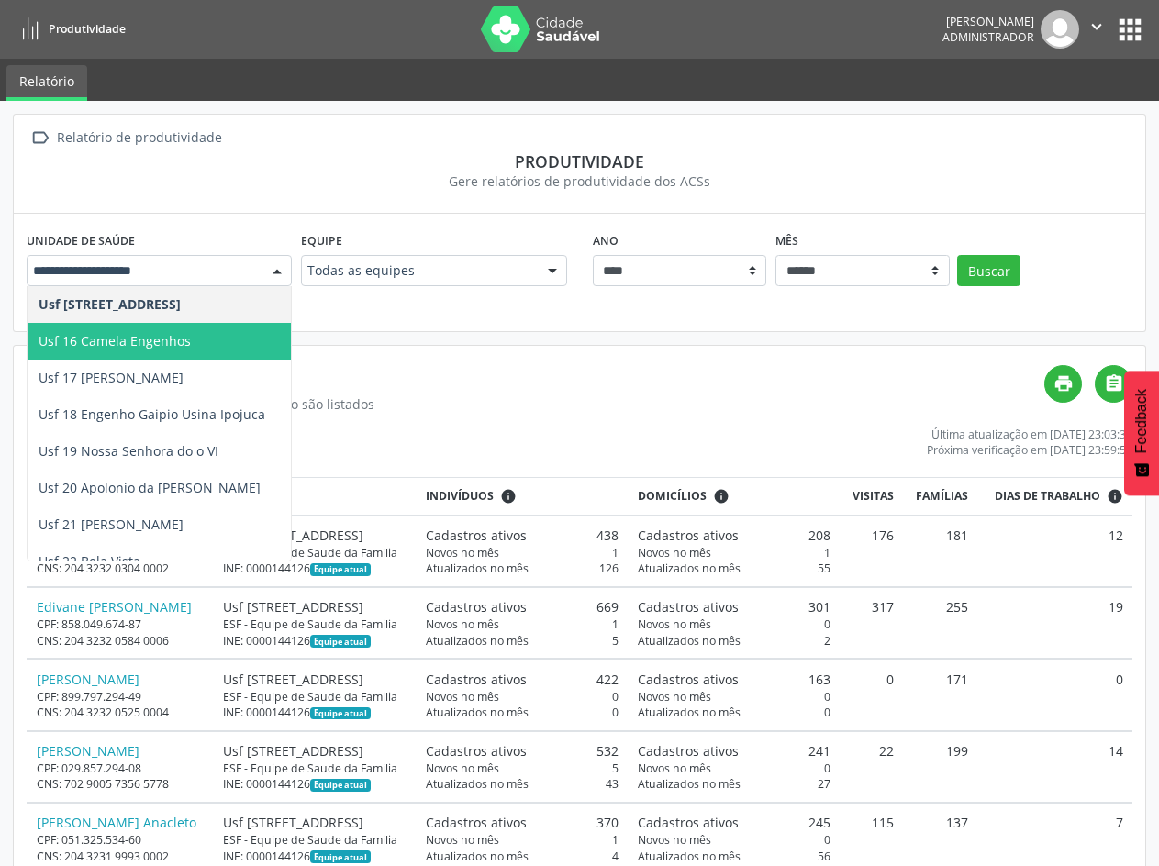
click at [212, 331] on span "Usf 16 Camela Engenhos" at bounding box center [159, 341] width 263 height 37
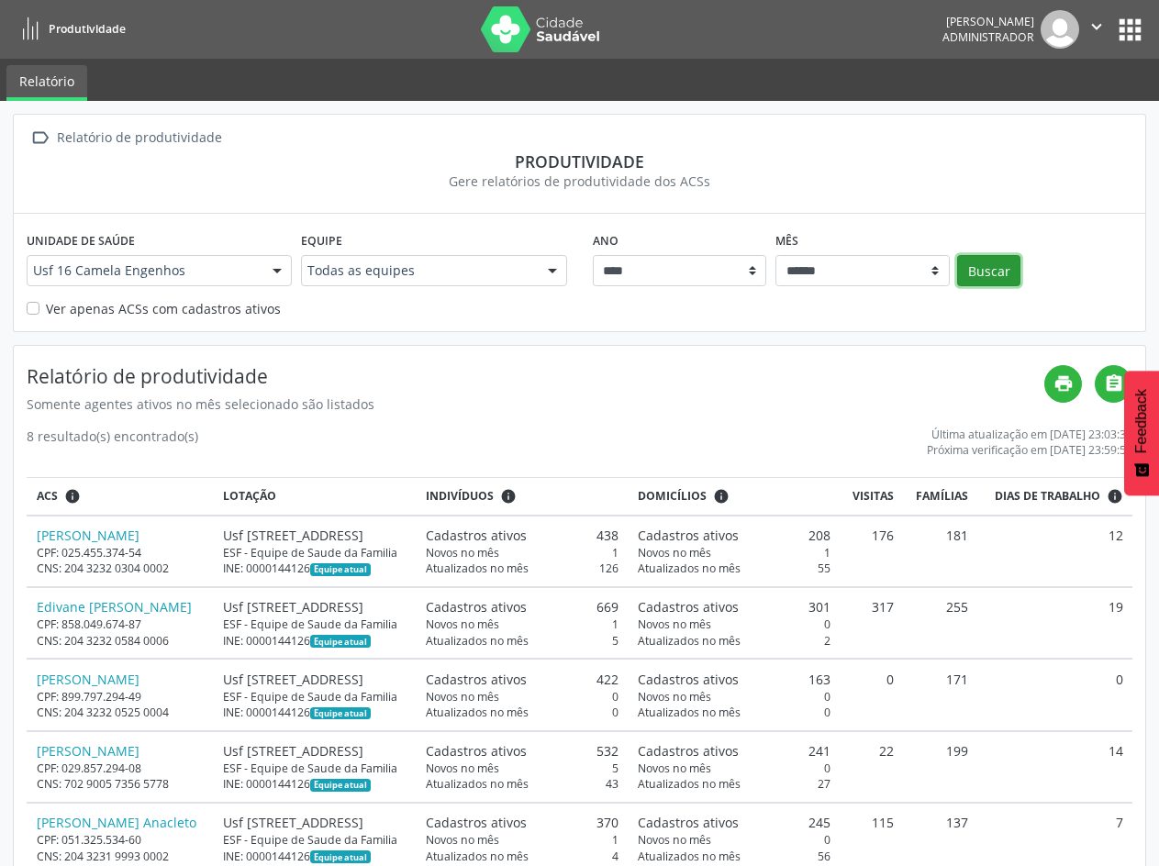
click at [997, 270] on button "Buscar" at bounding box center [988, 270] width 63 height 31
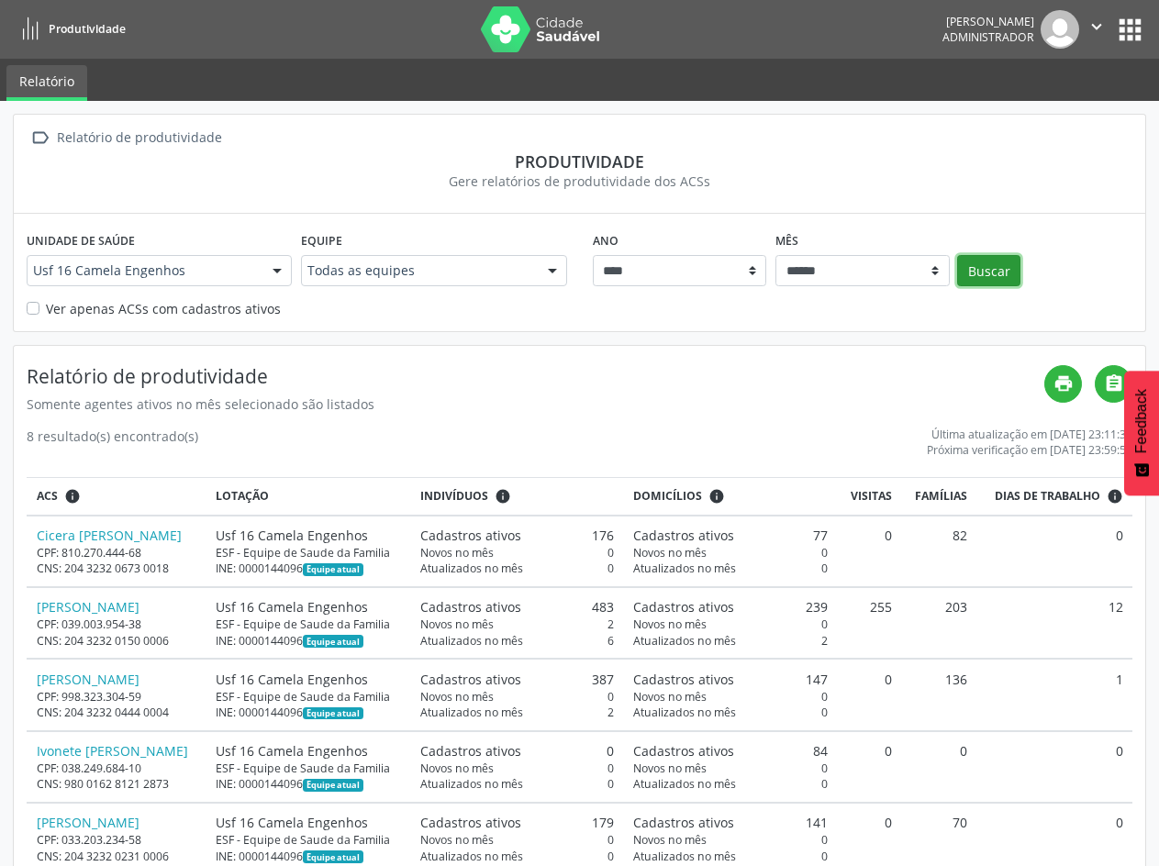
click at [995, 276] on button "Buscar" at bounding box center [988, 270] width 63 height 31
click at [1062, 388] on icon "print" at bounding box center [1063, 383] width 20 height 20
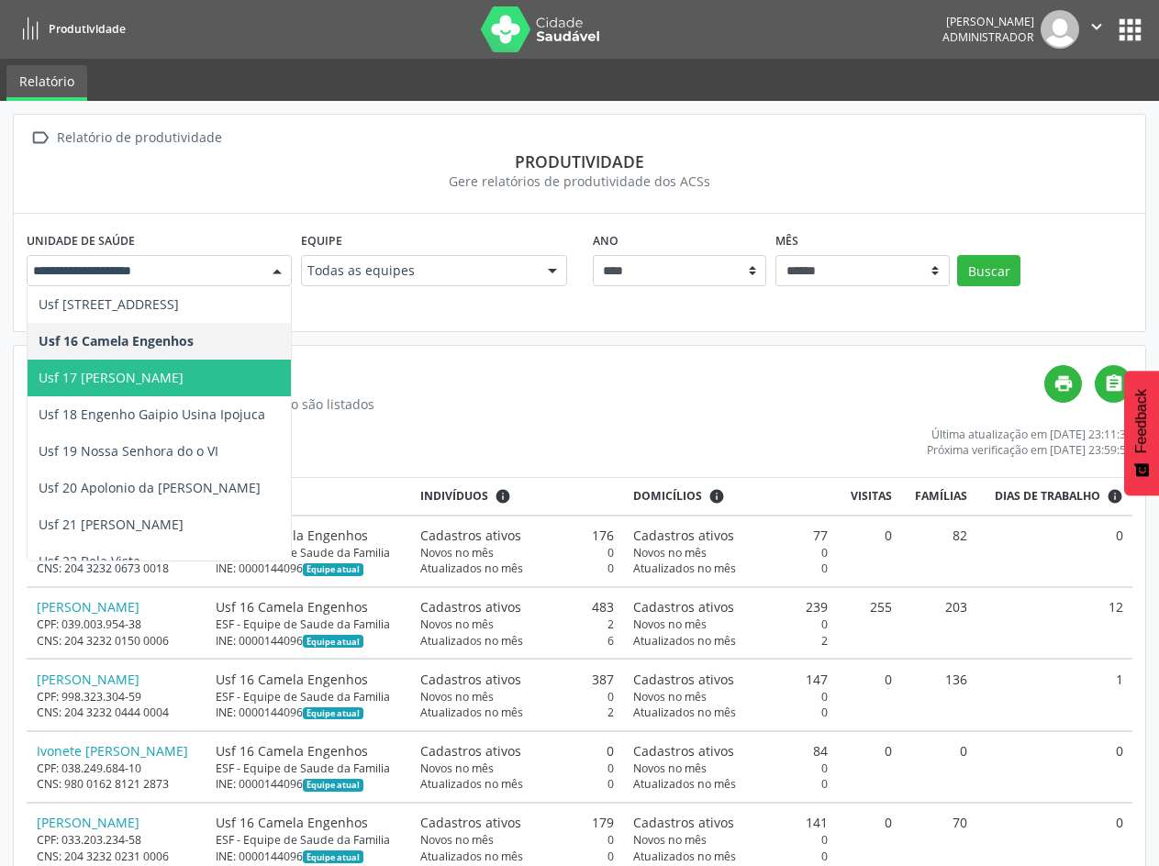
click at [116, 370] on span "Usf 17 [PERSON_NAME]" at bounding box center [111, 377] width 145 height 17
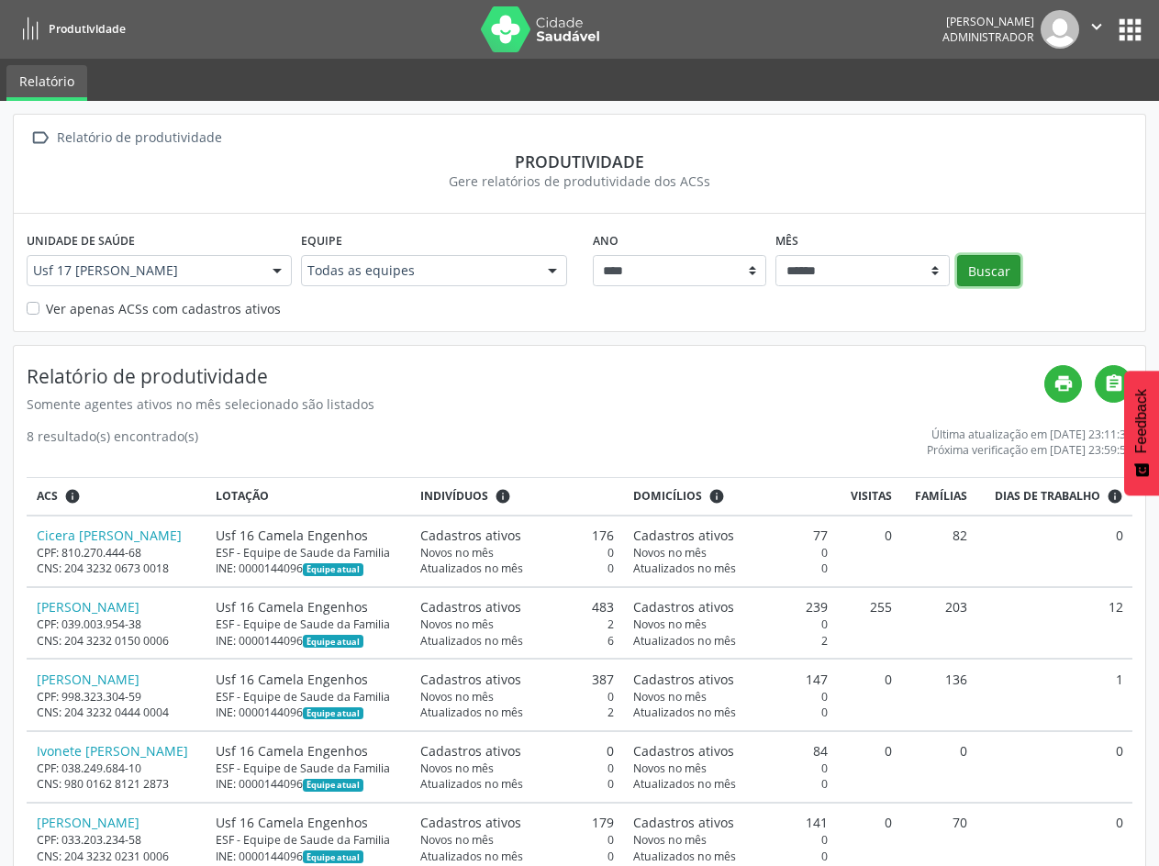
click at [998, 273] on button "Buscar" at bounding box center [988, 270] width 63 height 31
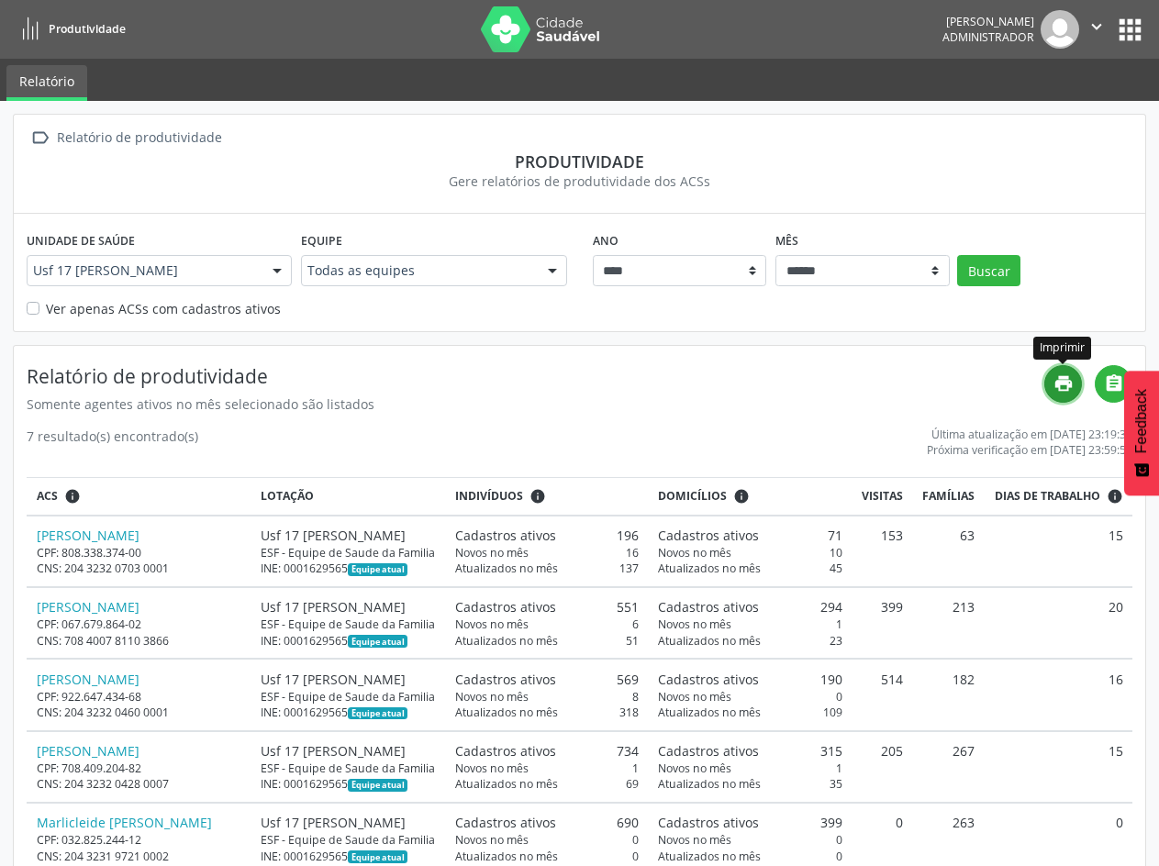
click at [1063, 385] on icon "print" at bounding box center [1063, 383] width 20 height 20
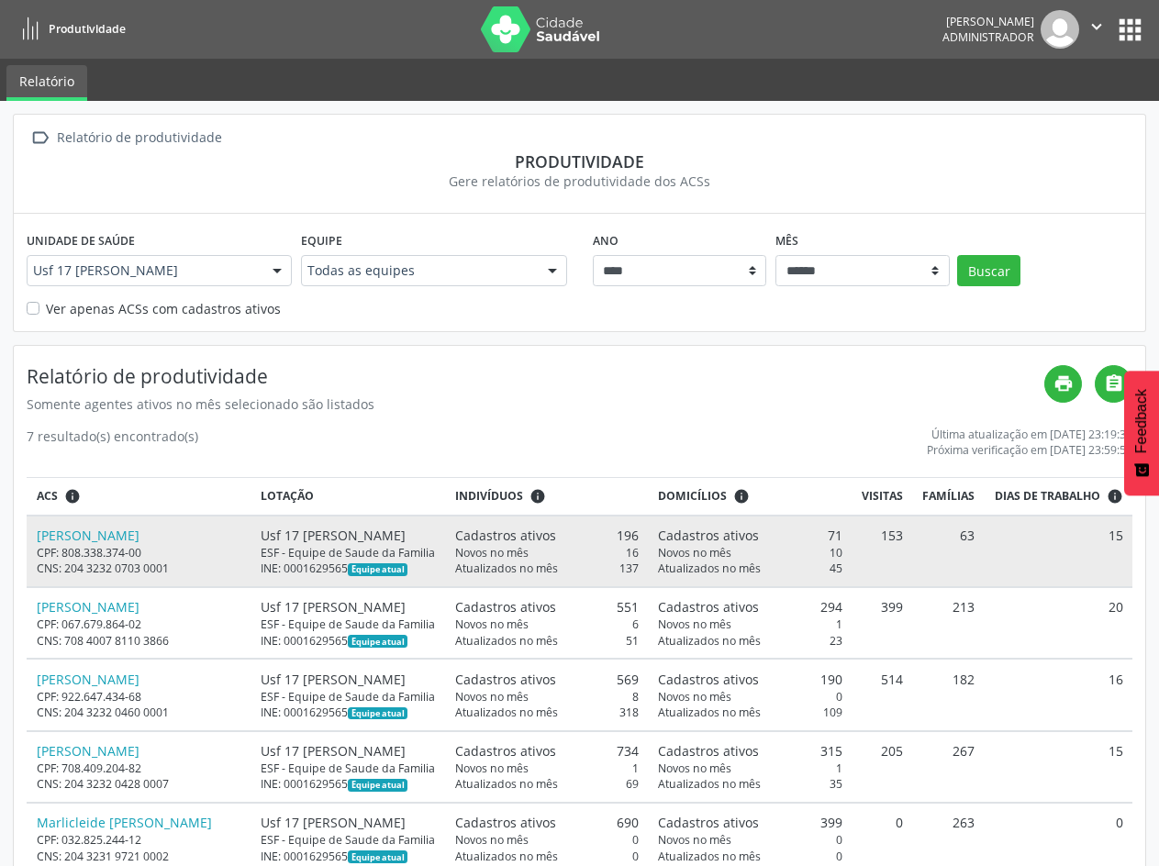
drag, startPoint x: 301, startPoint y: 576, endPoint x: 260, endPoint y: 553, distance: 47.2
click at [261, 545] on div "Usf 17 [PERSON_NAME]" at bounding box center [348, 535] width 175 height 19
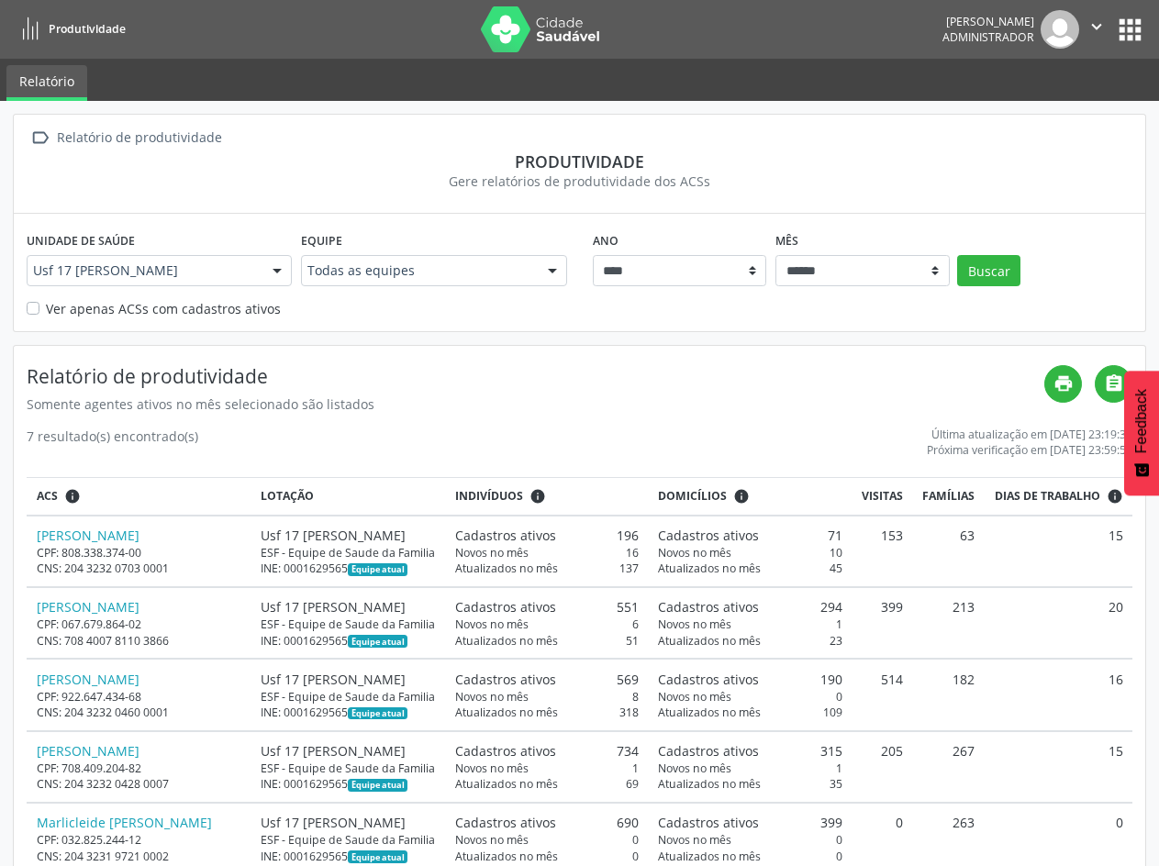
copy div "Usf 17 [PERSON_NAME]"
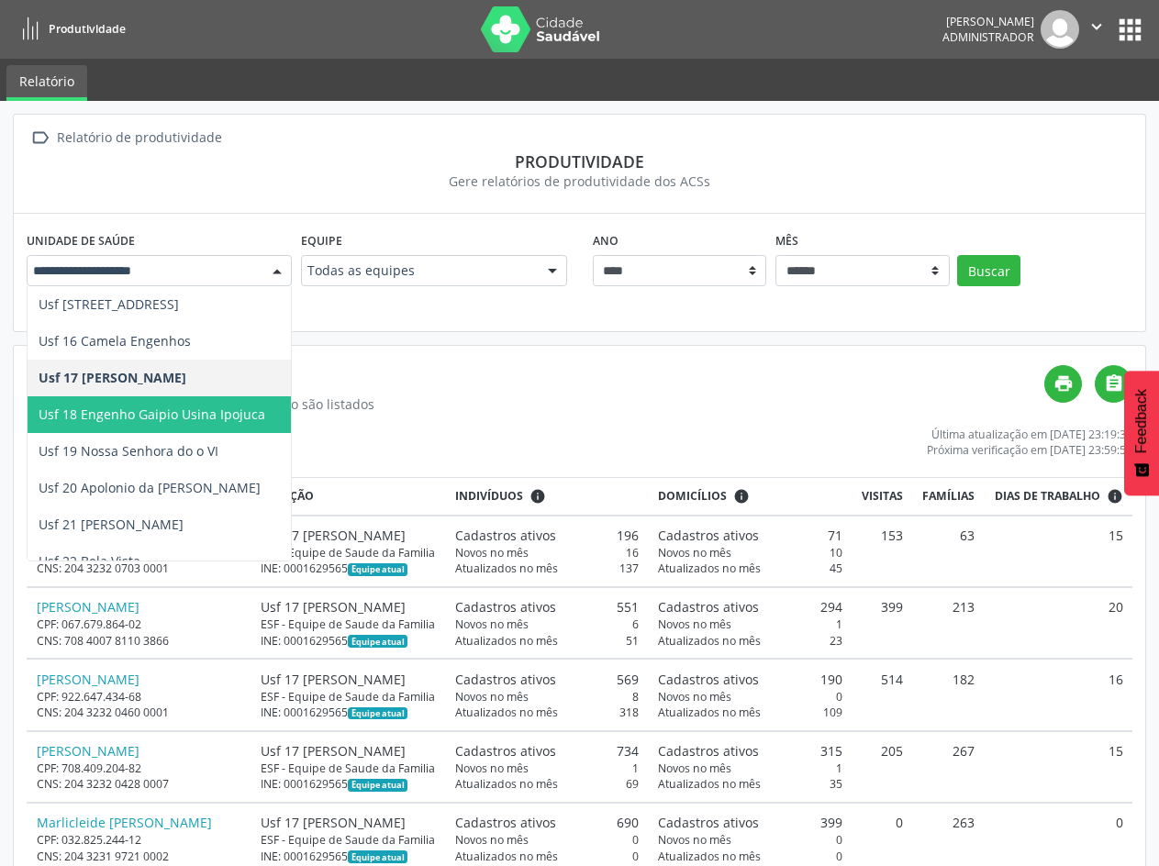
click at [161, 425] on span "Usf 18 Engenho Gaipio Usina Ipojuca" at bounding box center [159, 414] width 263 height 37
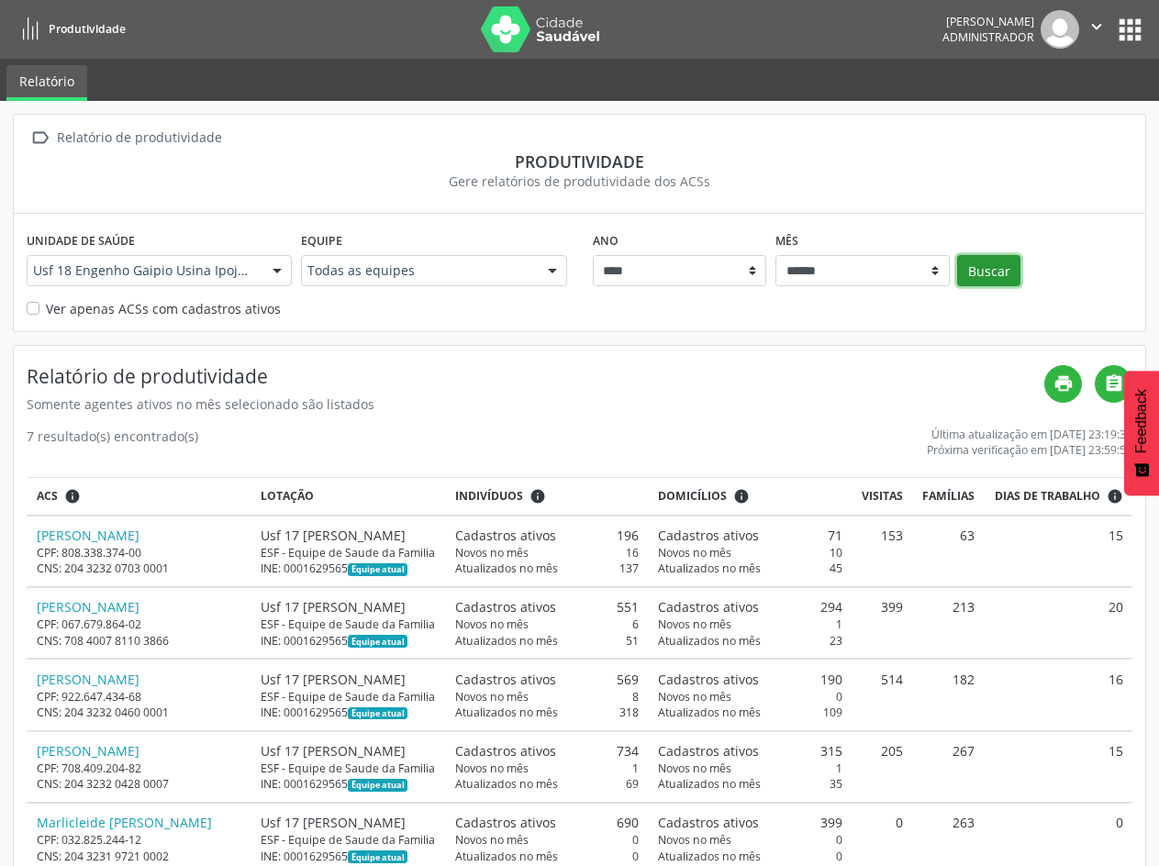
click at [968, 274] on button "Buscar" at bounding box center [988, 270] width 63 height 31
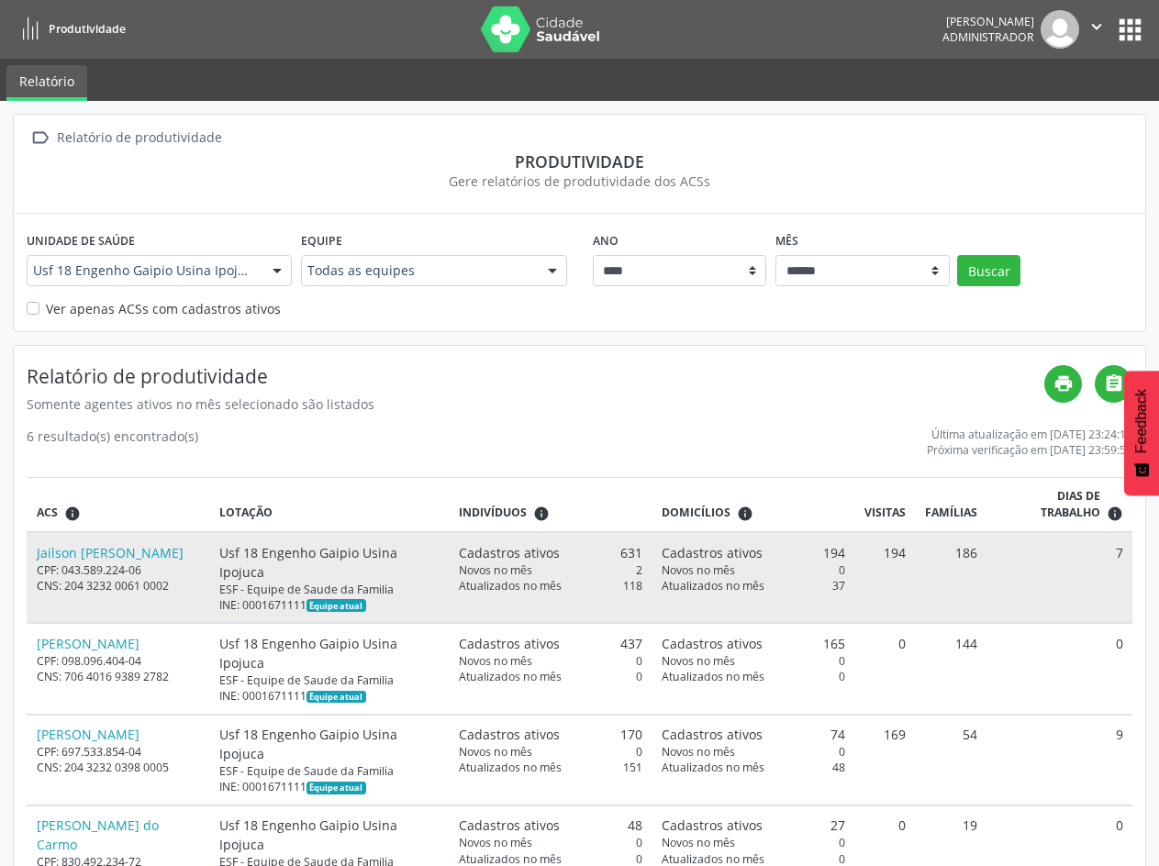
drag, startPoint x: 271, startPoint y: 572, endPoint x: 228, endPoint y: 552, distance: 46.4
click at [228, 552] on div "Usf 18 Engenho Gaipio Usina Ipojuca" at bounding box center [329, 562] width 220 height 39
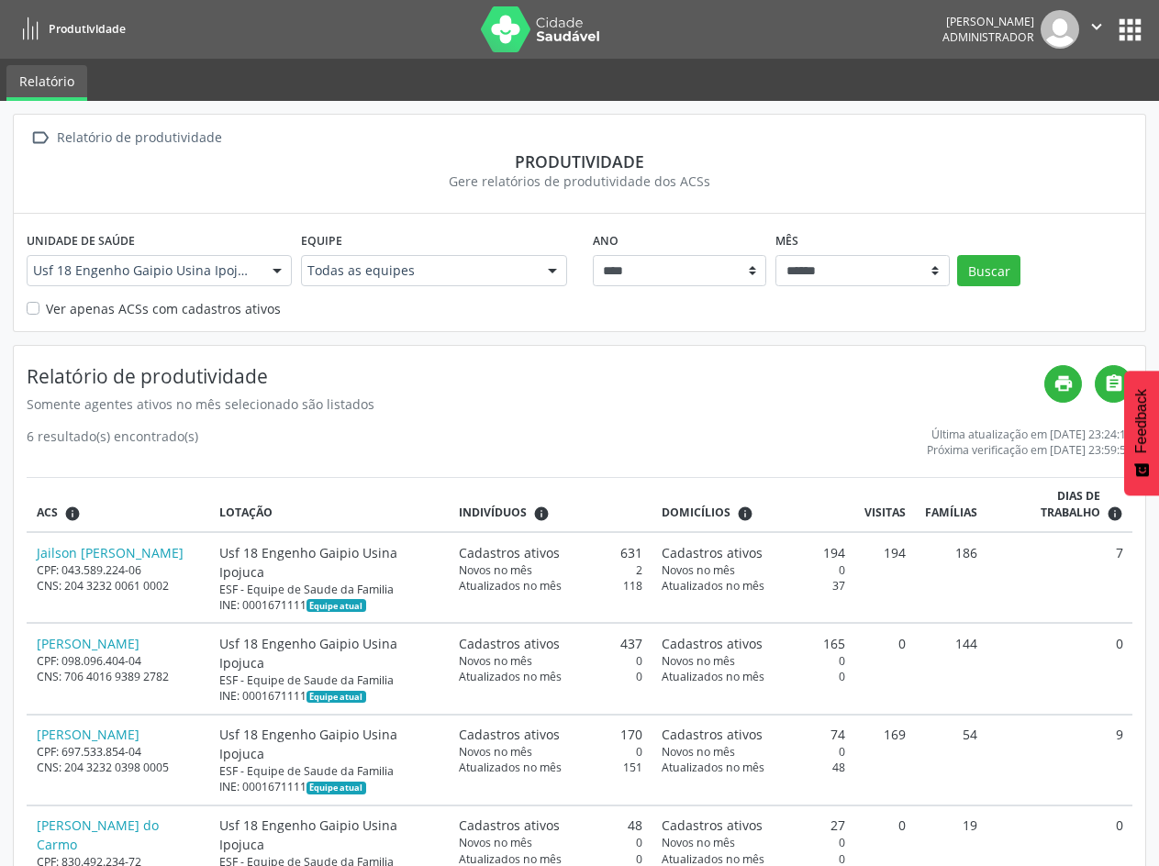
copy div "Usf 18 Engenho Gaipio Usina Ipojuca"
click at [1052, 390] on link "print" at bounding box center [1063, 384] width 38 height 38
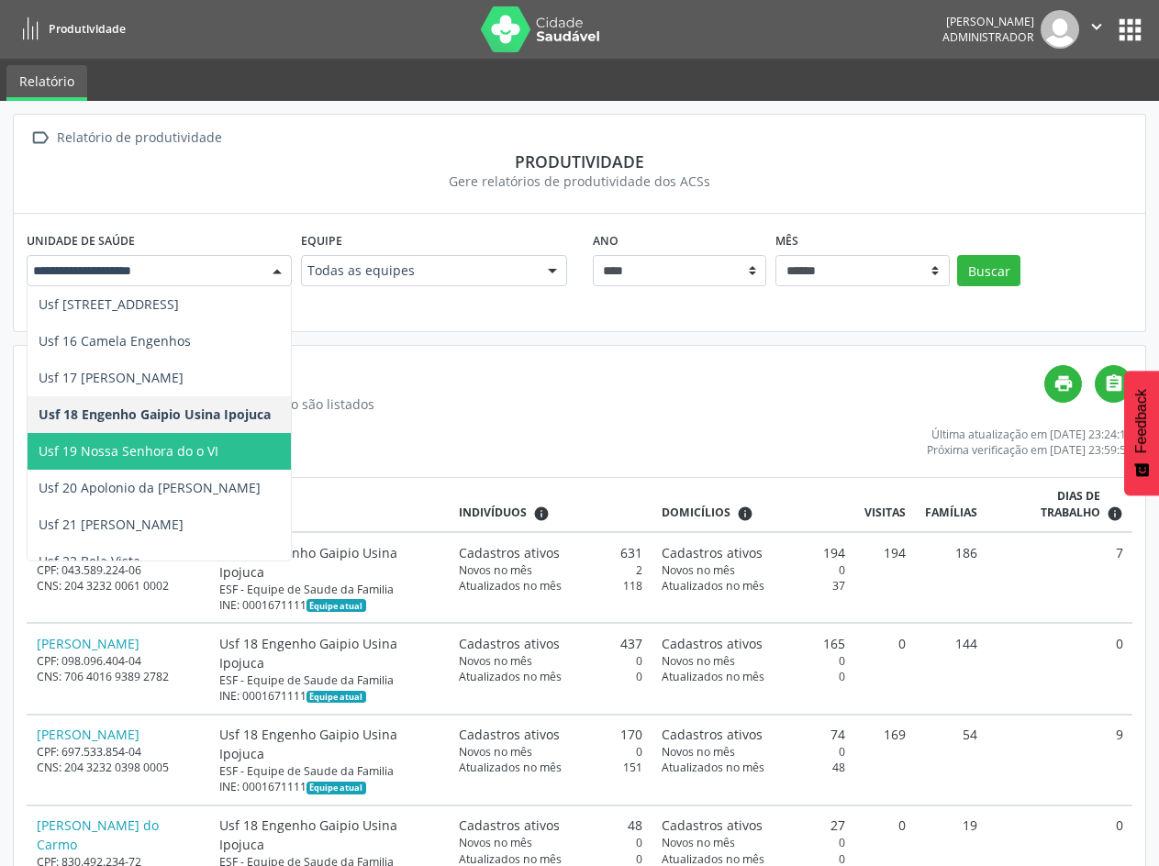
click at [188, 461] on span "Usf 19 Nossa Senhora do o VI" at bounding box center [159, 451] width 263 height 37
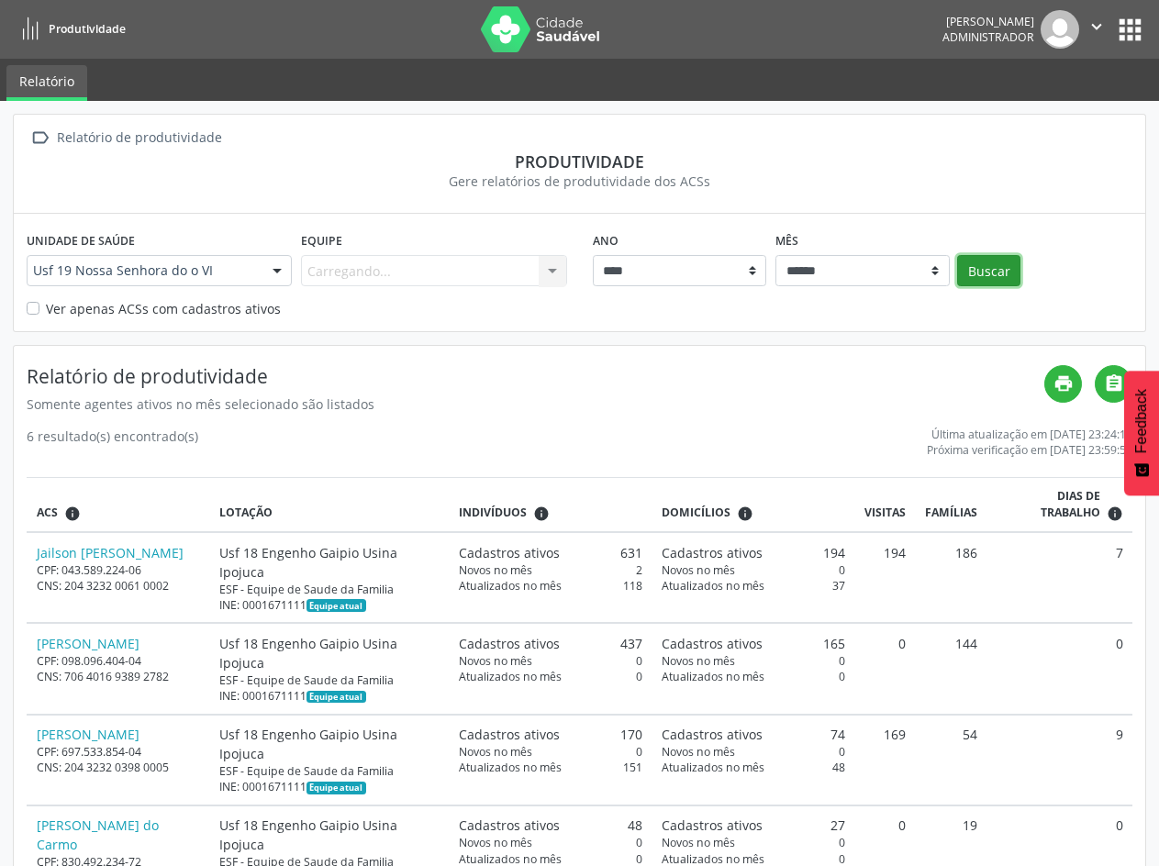
click at [1002, 266] on button "Buscar" at bounding box center [988, 270] width 63 height 31
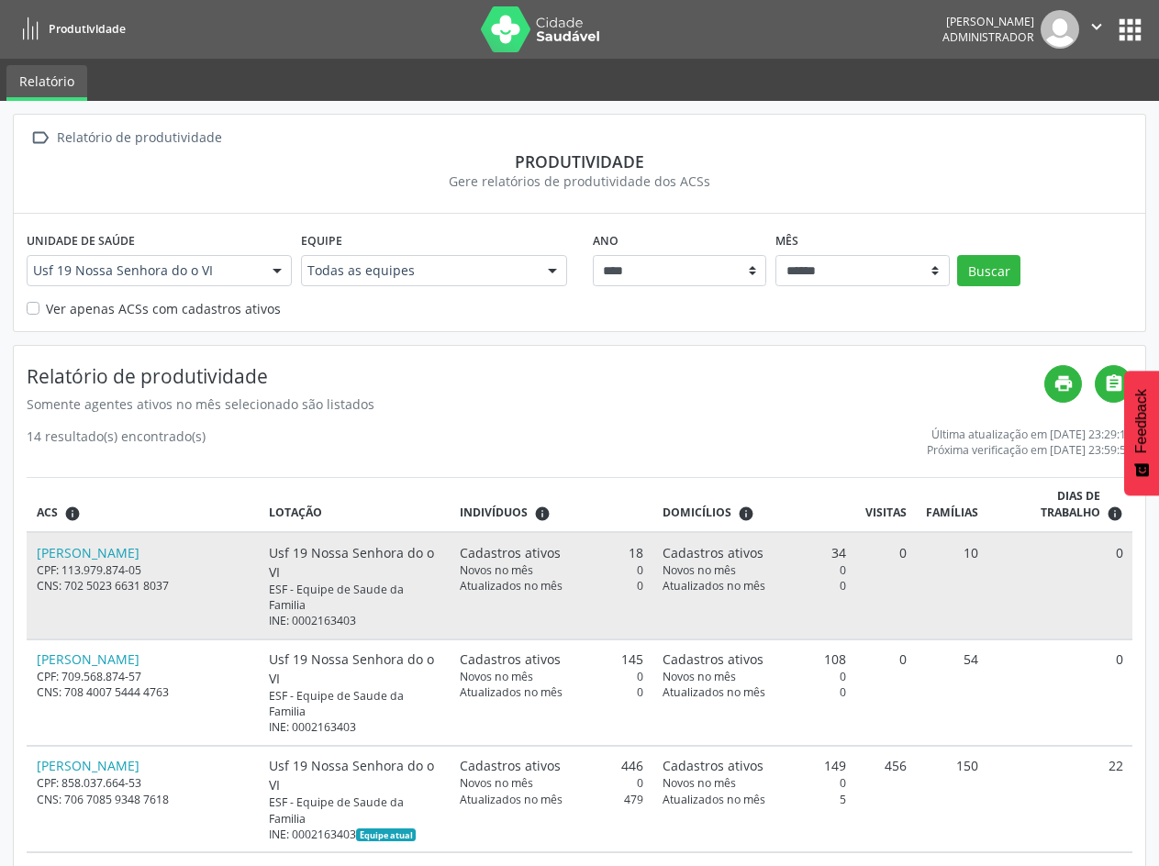
drag, startPoint x: 300, startPoint y: 573, endPoint x: 276, endPoint y: 551, distance: 31.9
click at [275, 552] on div "Usf 19 Nossa Senhora do o VI" at bounding box center [355, 562] width 172 height 39
copy div "Usf 19 Nossa Senhora do o VI"
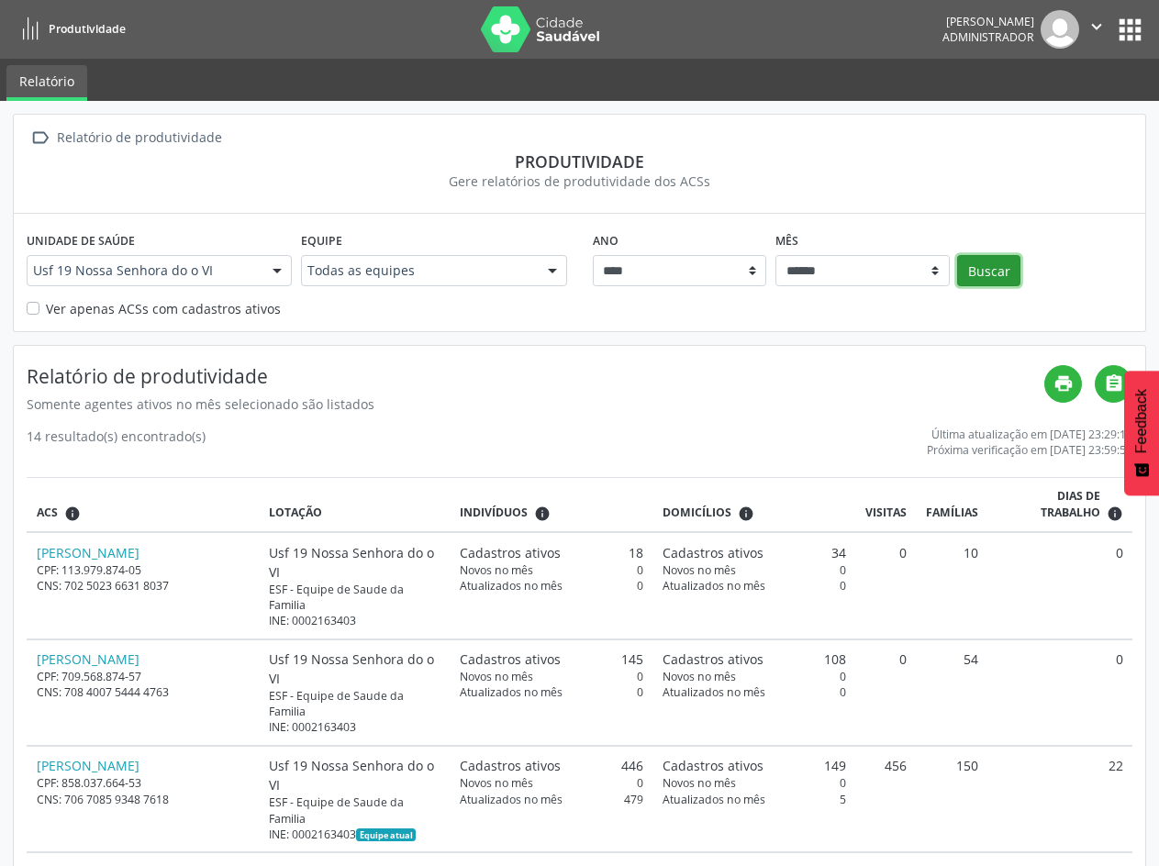
click at [958, 264] on button "Buscar" at bounding box center [988, 270] width 63 height 31
click at [1070, 387] on icon "print" at bounding box center [1063, 383] width 20 height 20
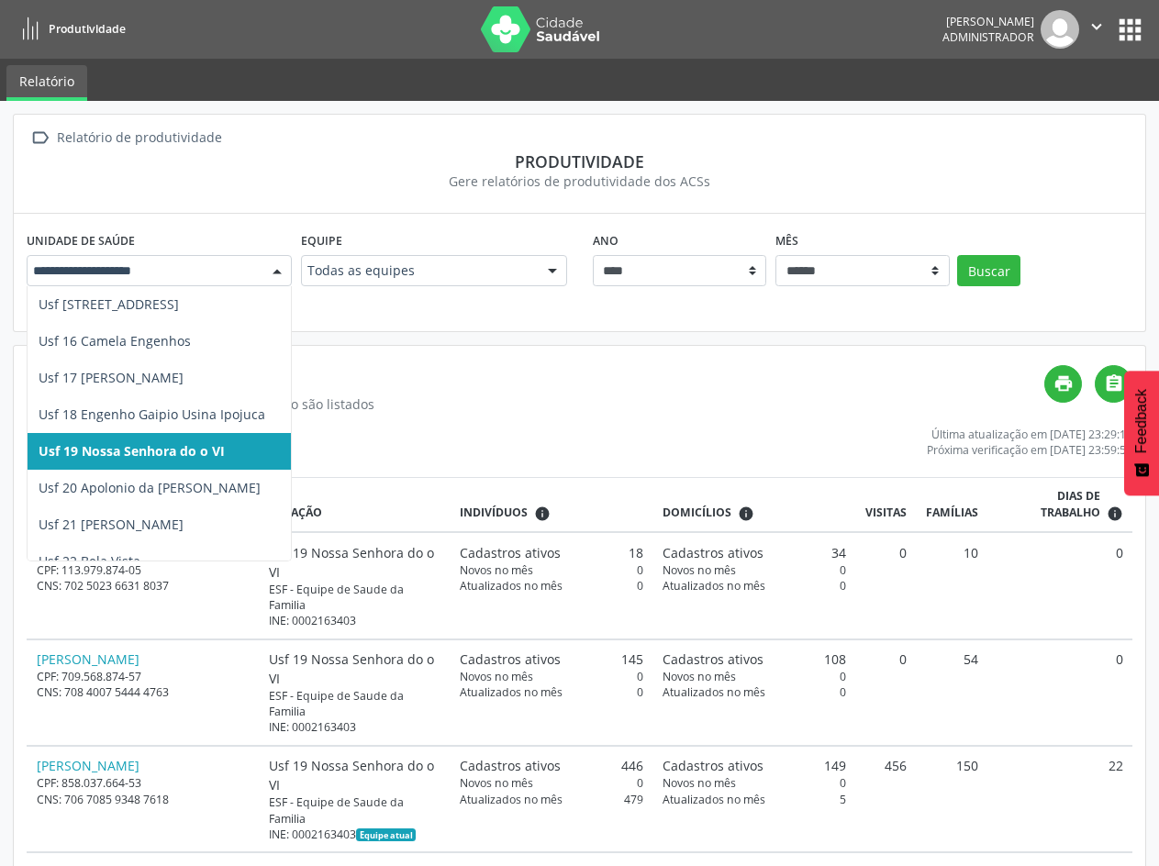
click at [262, 257] on div "Todas as unidades Usf 01 Camela Usf 02 Nossa Senhora do o I Usf 03 Ruropolis Us…" at bounding box center [159, 270] width 265 height 31
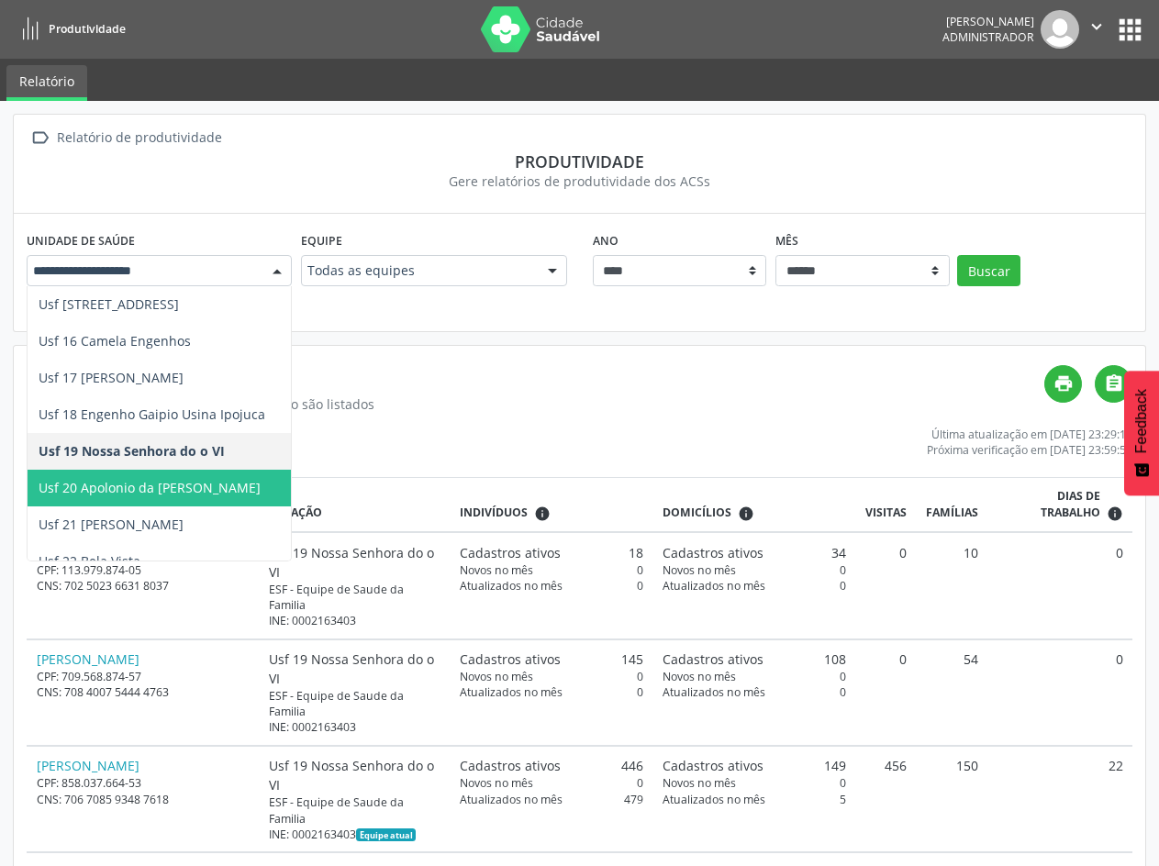
click at [173, 482] on span "Usf 20 Apolonio da [PERSON_NAME]" at bounding box center [150, 487] width 222 height 17
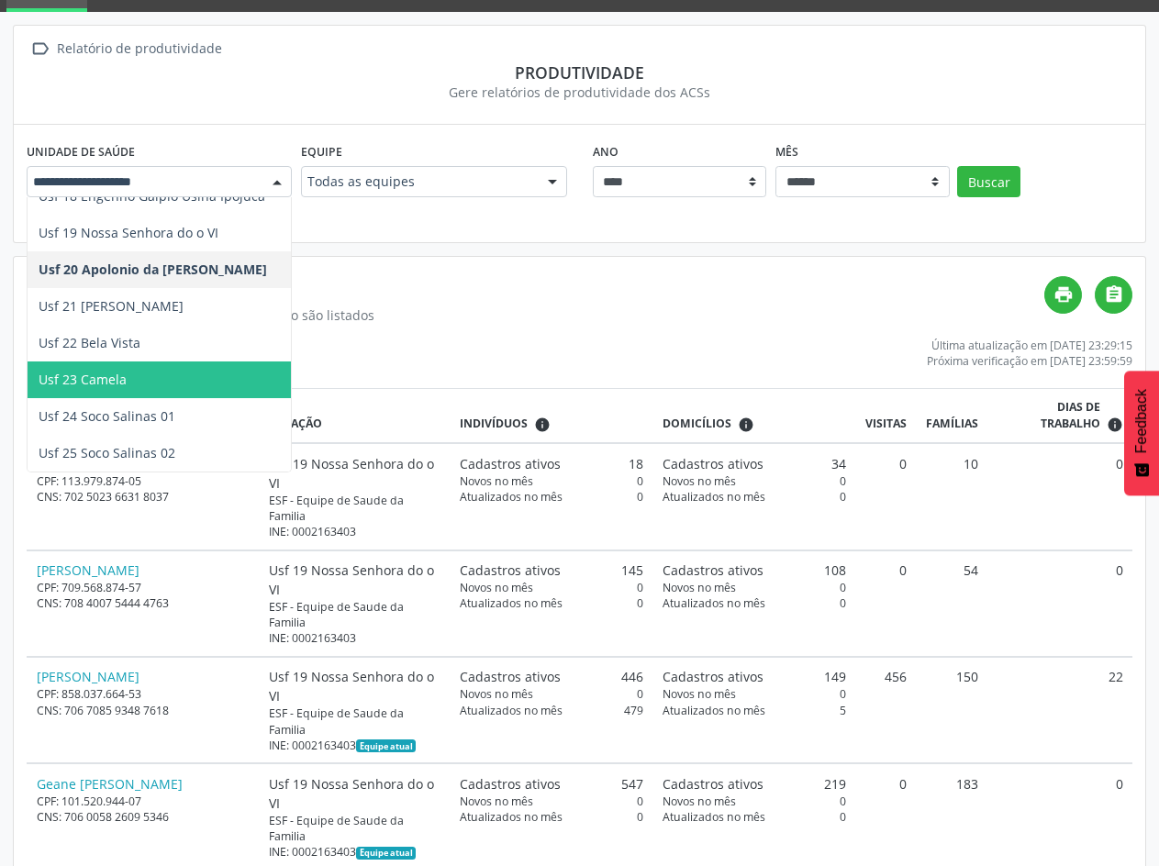
scroll to position [92, 0]
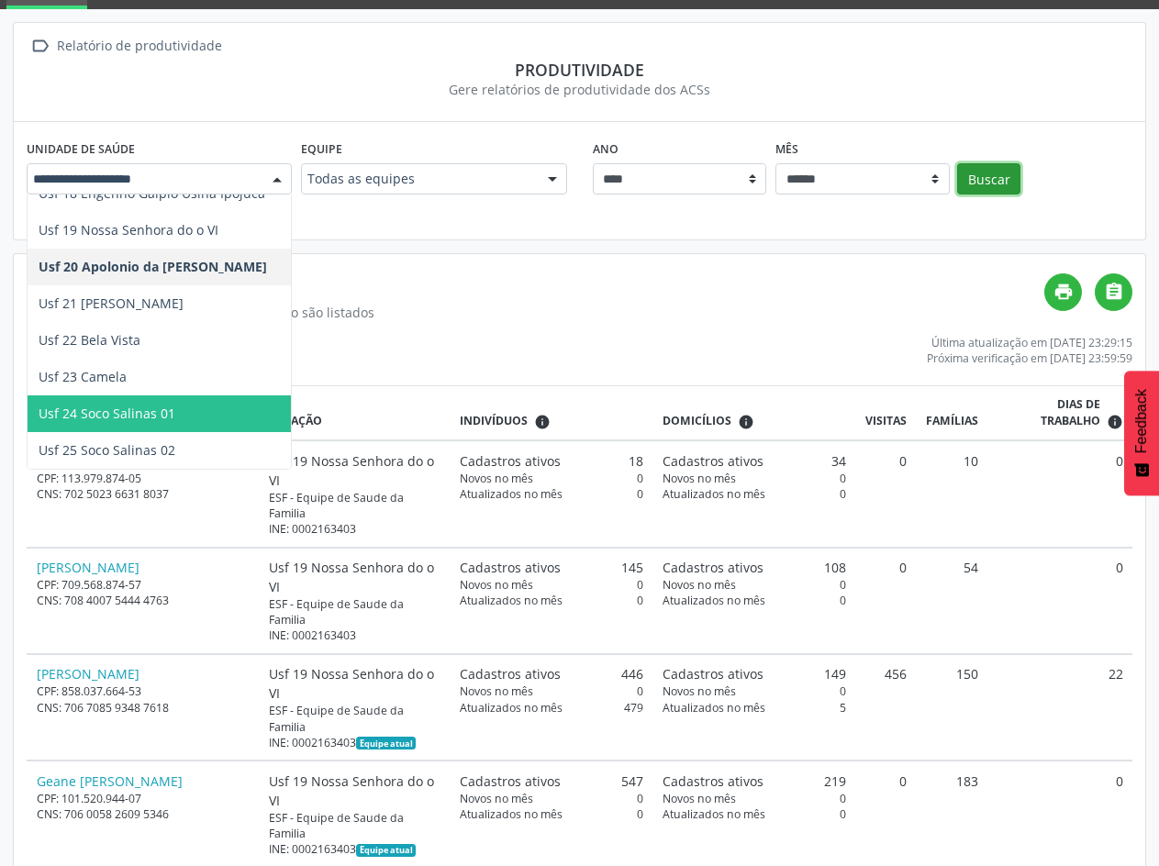
click at [999, 186] on button "Buscar" at bounding box center [988, 178] width 63 height 31
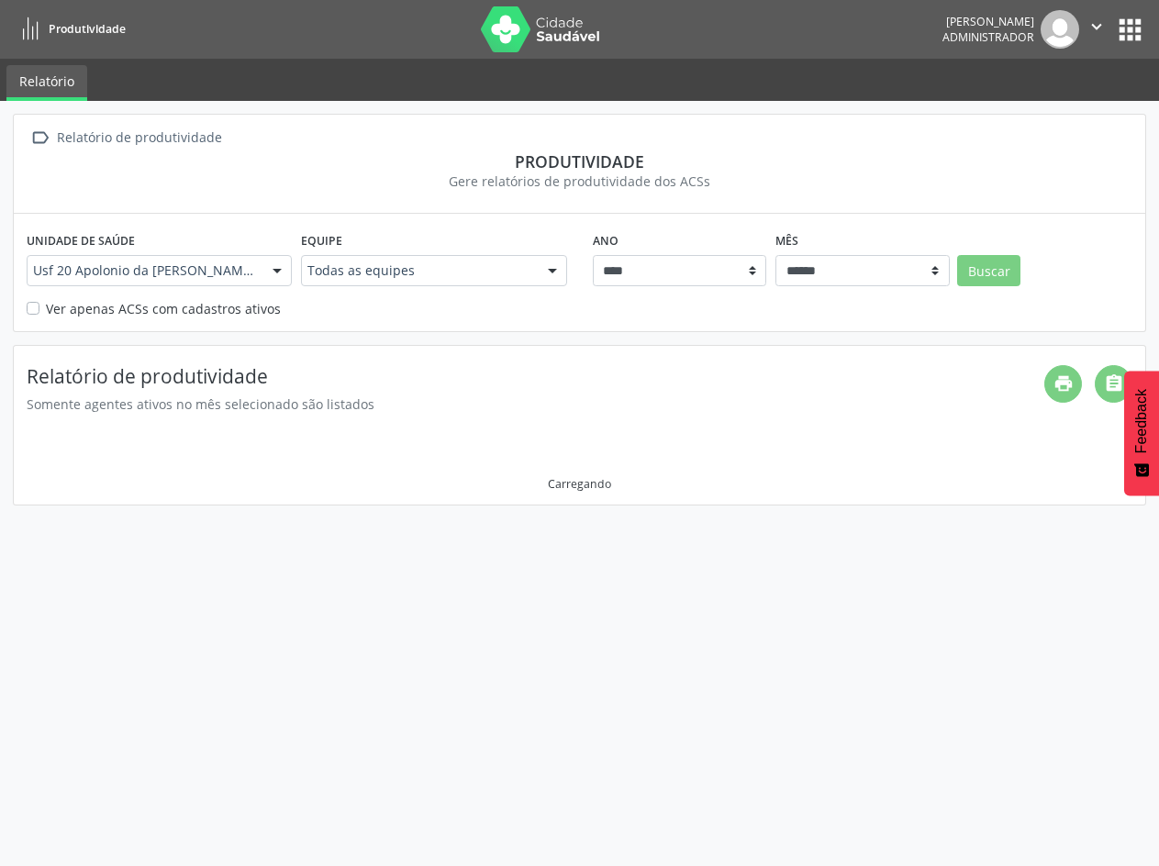
scroll to position [0, 0]
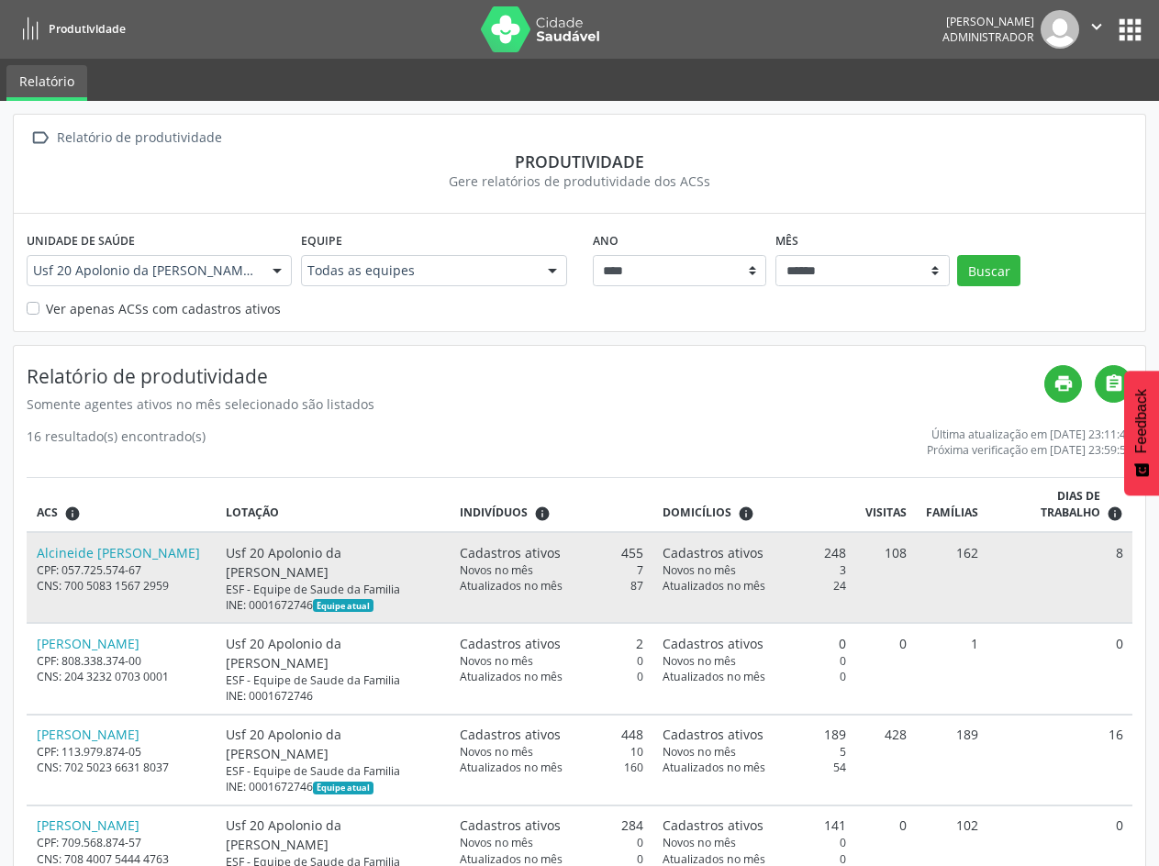
drag, startPoint x: 299, startPoint y: 572, endPoint x: 249, endPoint y: 551, distance: 54.4
click at [249, 551] on div "Usf 20 Apolonio da [PERSON_NAME]" at bounding box center [333, 562] width 214 height 39
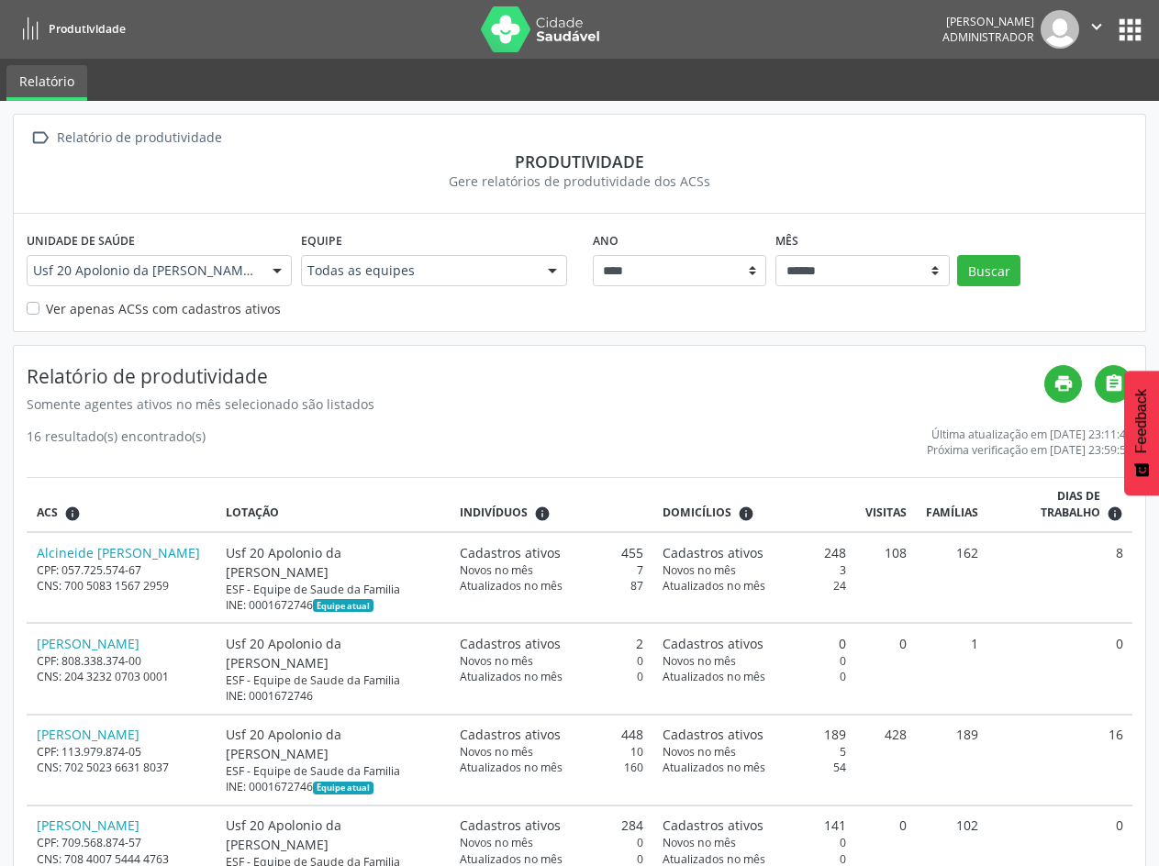
copy div "Usf 20 Apolonio da [PERSON_NAME]"
click at [1049, 388] on link "print" at bounding box center [1063, 384] width 38 height 38
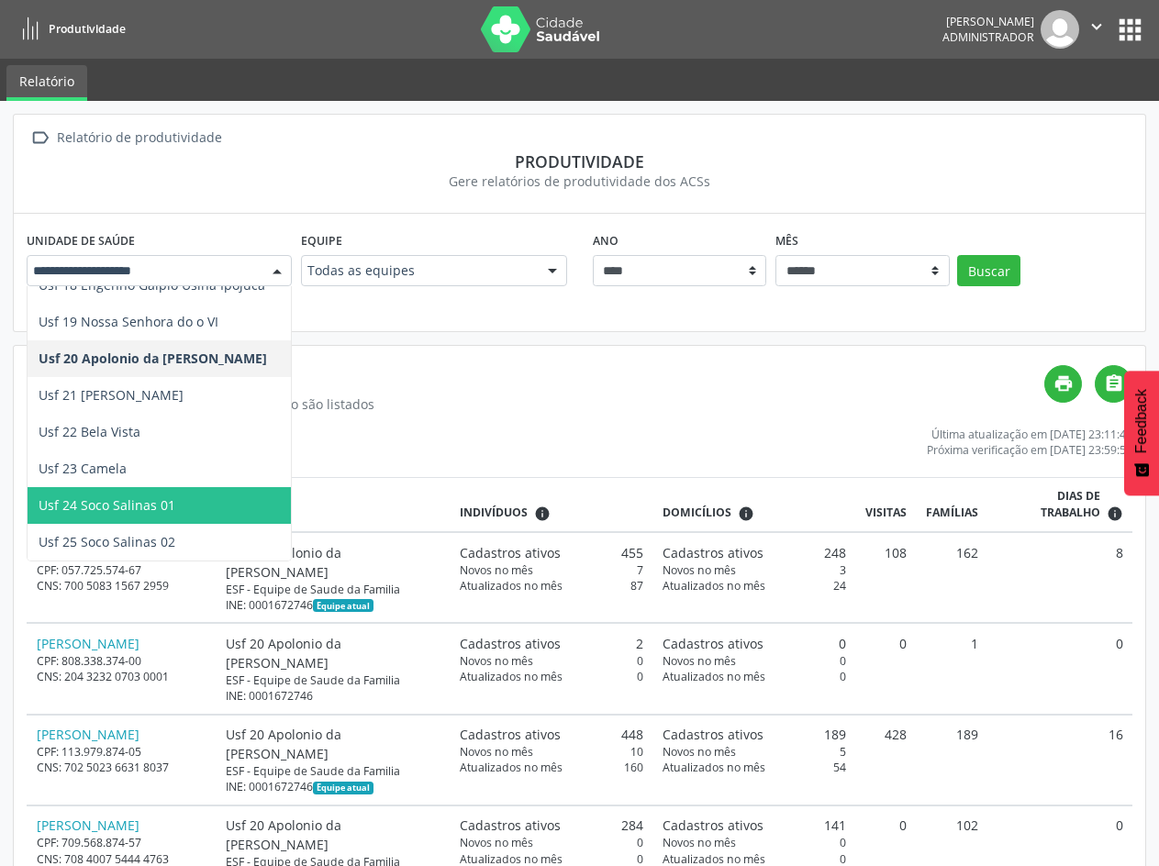
click at [264, 272] on div at bounding box center [277, 271] width 28 height 31
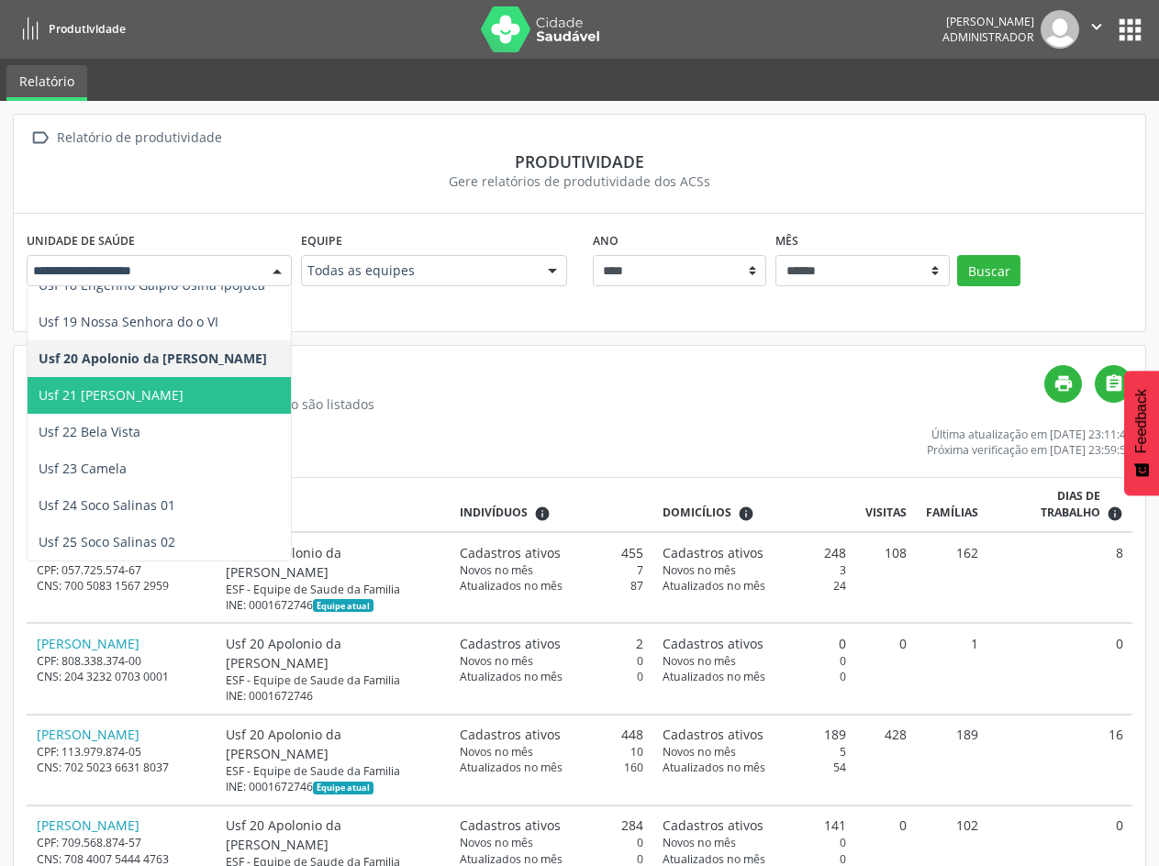
click at [151, 406] on span "Usf 21 [PERSON_NAME]" at bounding box center [159, 395] width 263 height 37
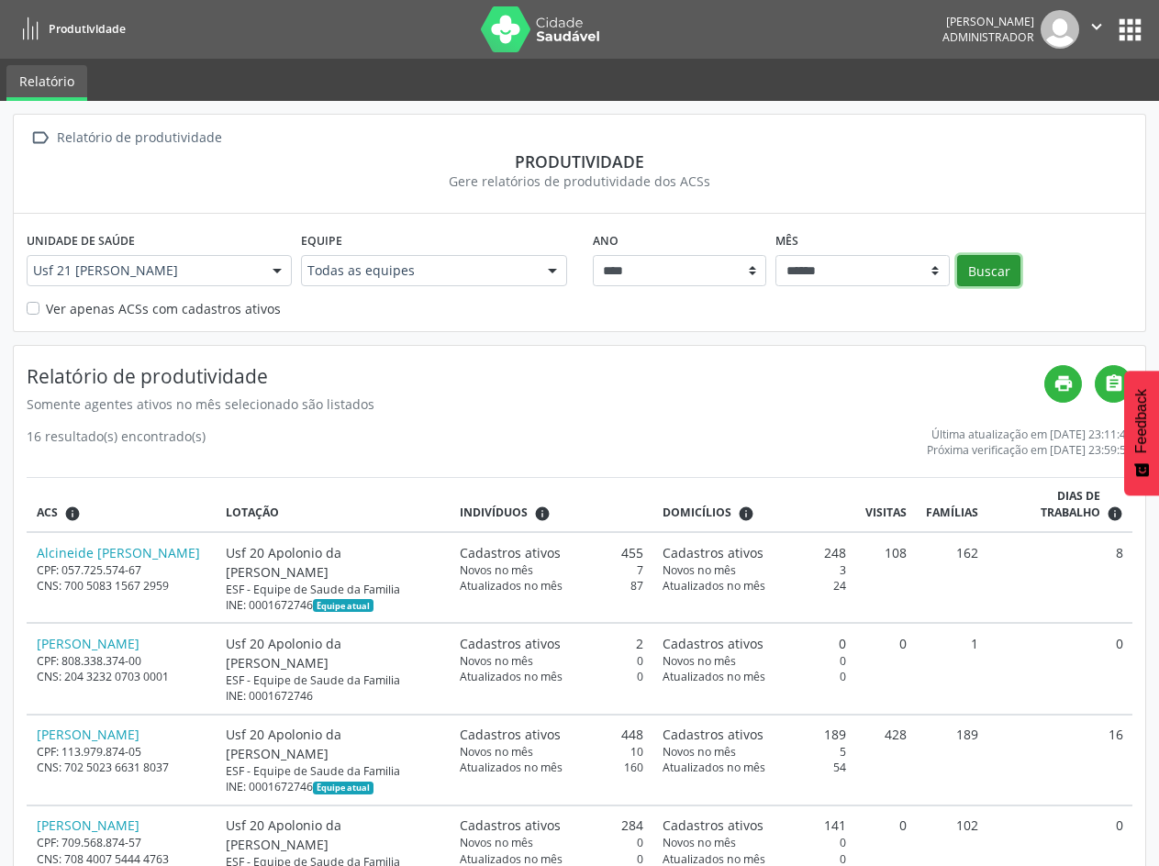
click at [1000, 263] on button "Buscar" at bounding box center [988, 270] width 63 height 31
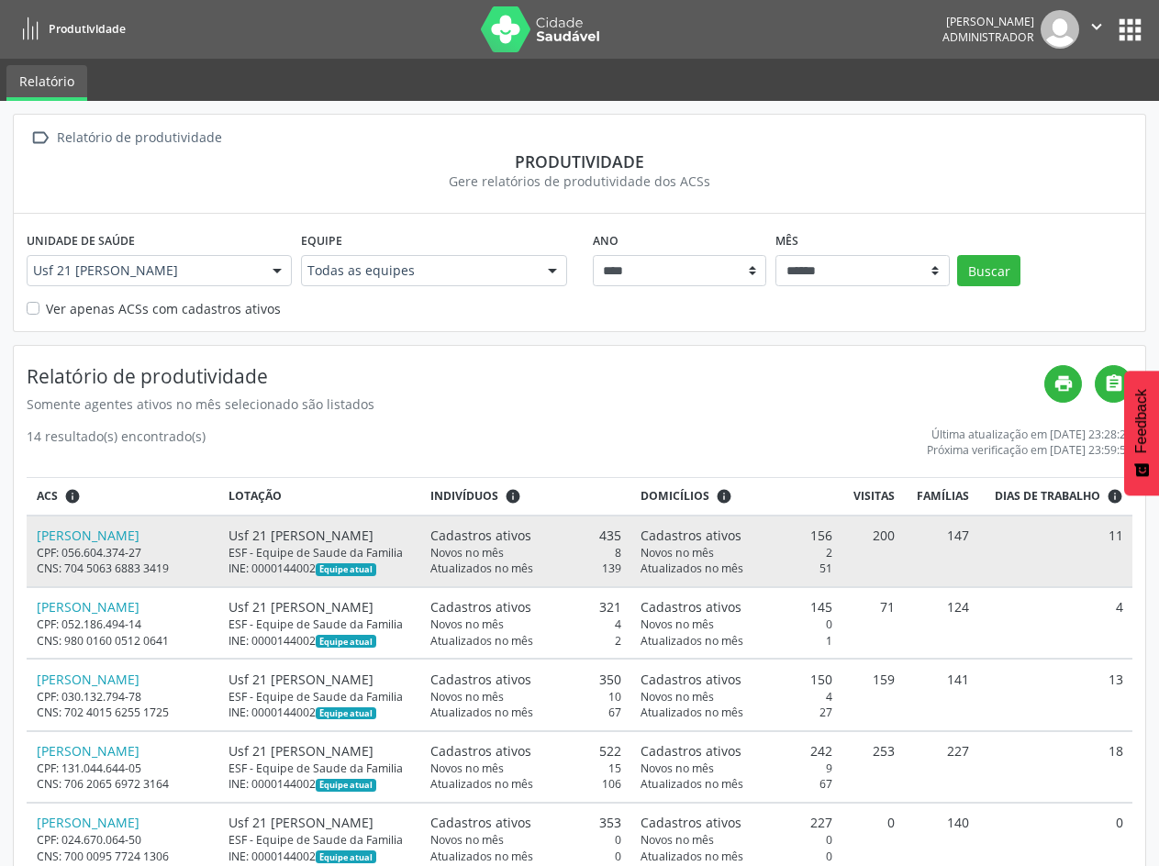
drag, startPoint x: 319, startPoint y: 573, endPoint x: 279, endPoint y: 554, distance: 44.3
click at [279, 554] on td "Usf 21 [PERSON_NAME] ESF - Equipe de Saude da Familia INE: 0000144002 Equipe at…" at bounding box center [319, 552] width 201 height 72
copy div "Usf 21 [PERSON_NAME]"
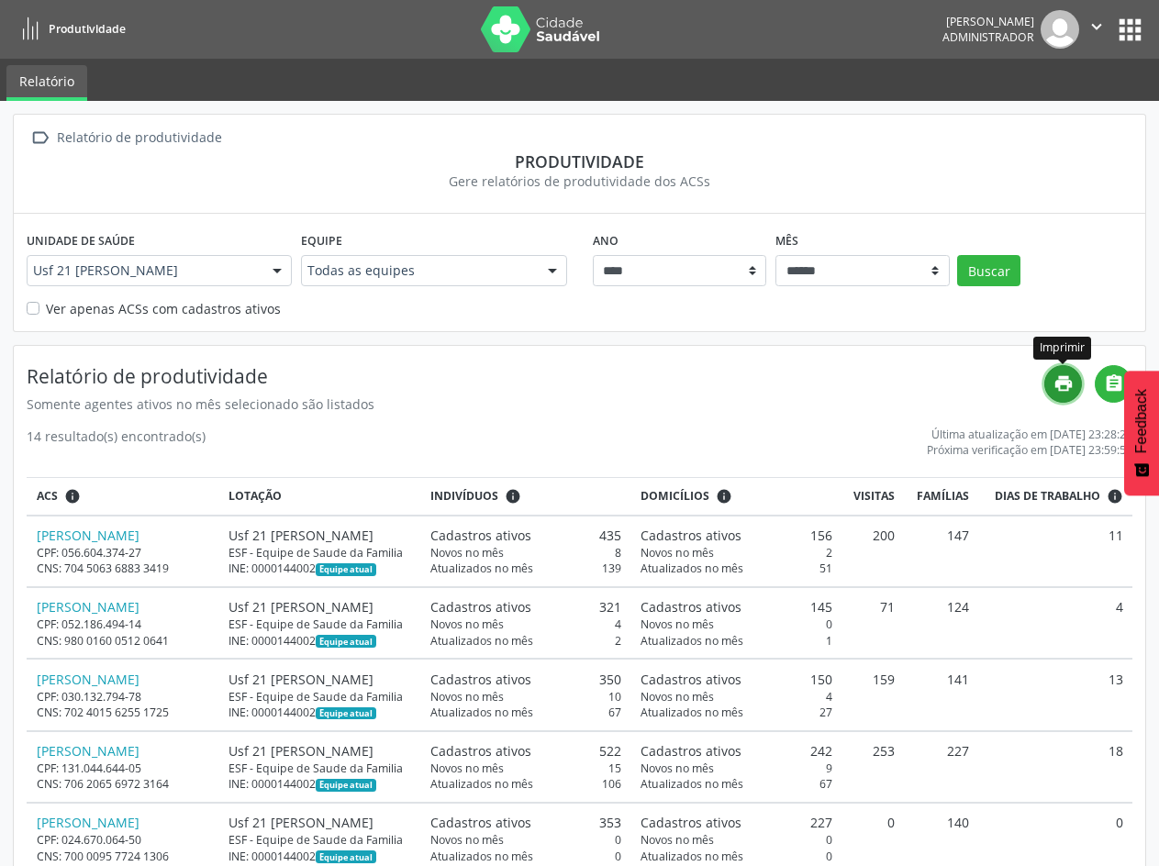
click at [1069, 384] on icon "print" at bounding box center [1063, 383] width 20 height 20
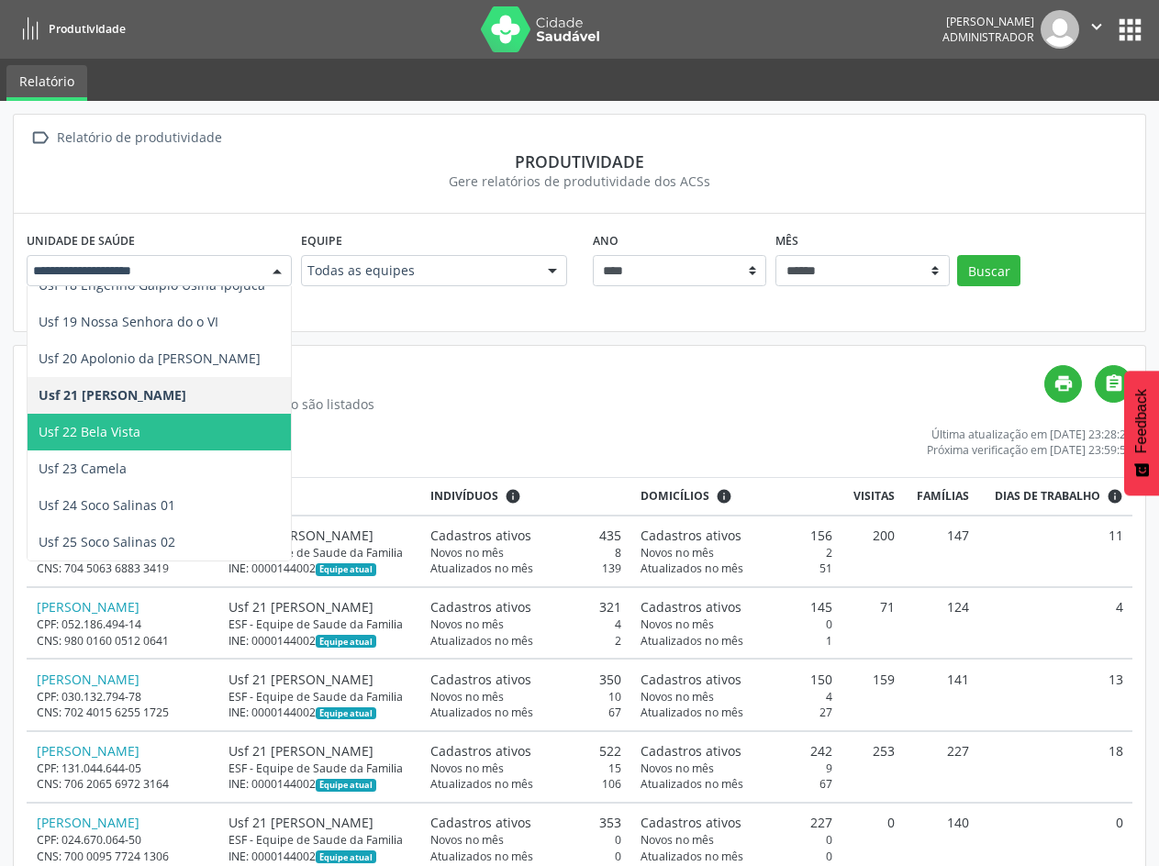
click at [133, 424] on span "Usf 22 Bela Vista" at bounding box center [90, 431] width 102 height 17
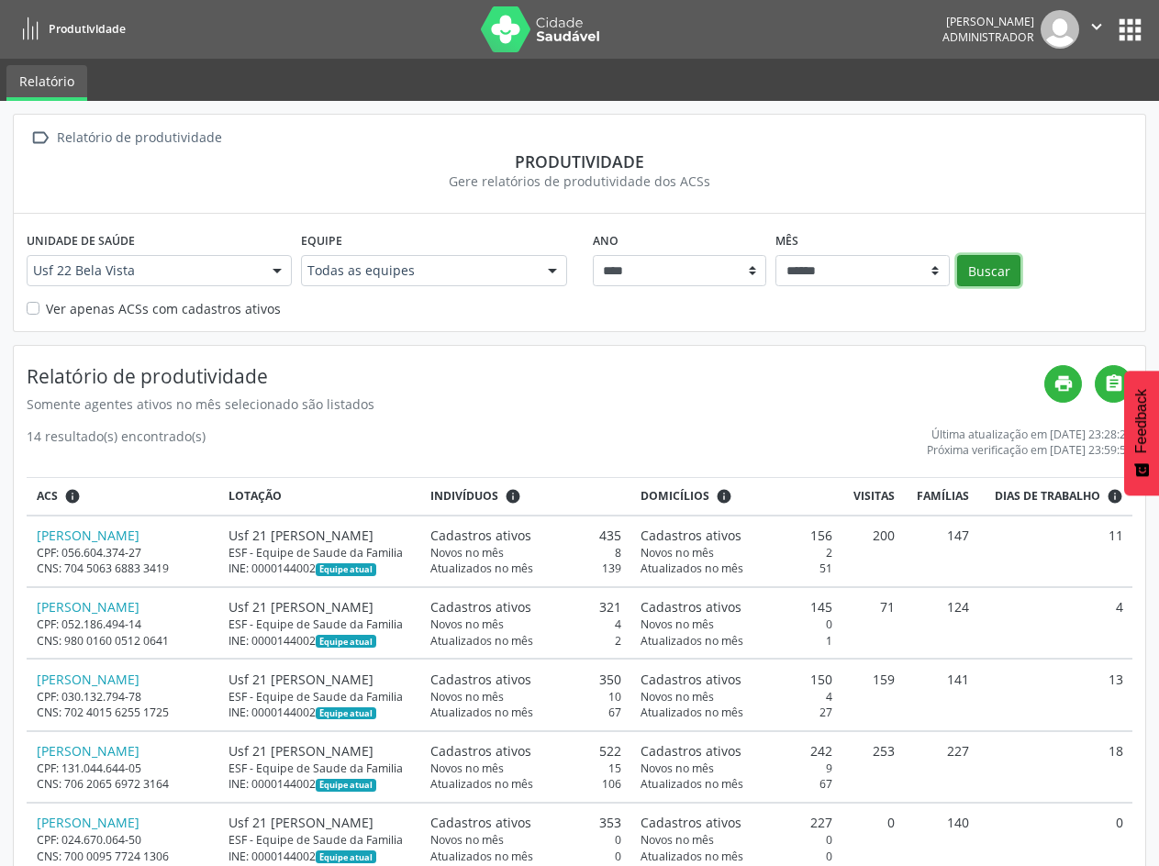
click at [985, 277] on button "Buscar" at bounding box center [988, 270] width 63 height 31
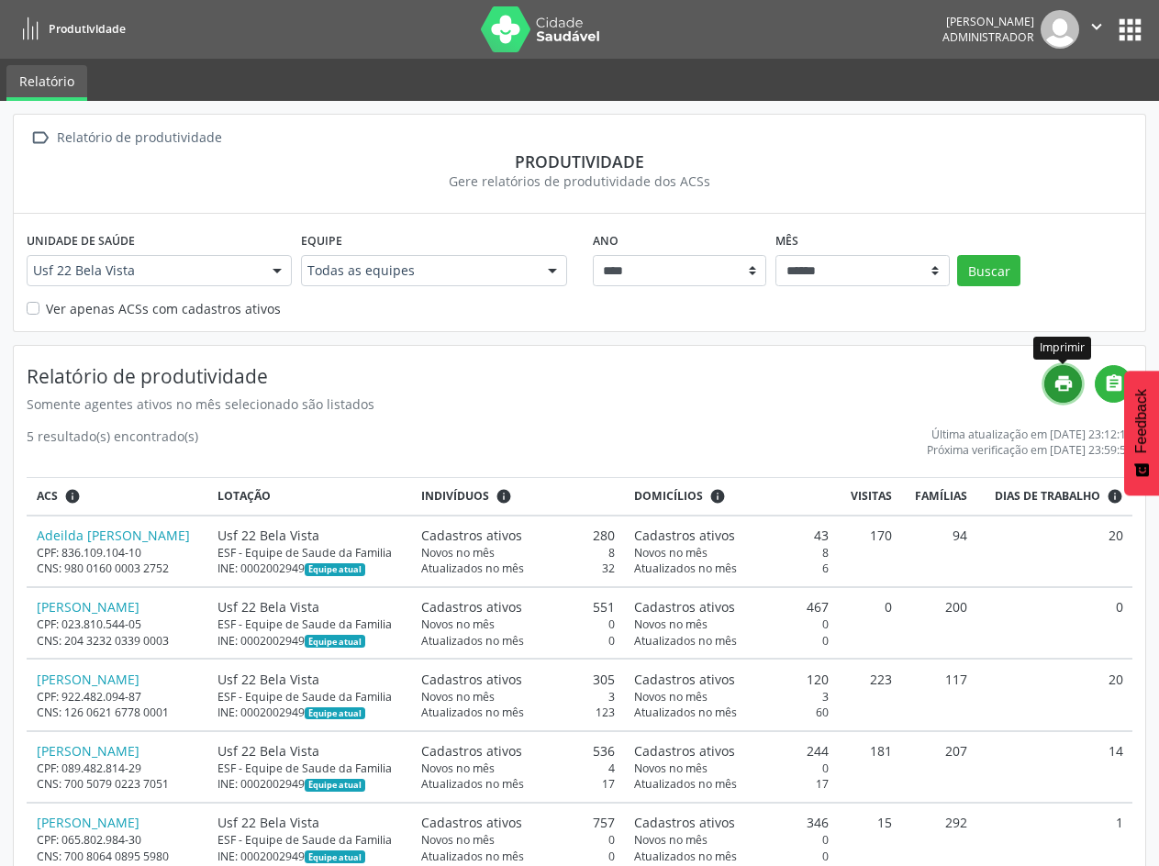
click at [1076, 385] on link "print" at bounding box center [1063, 384] width 38 height 38
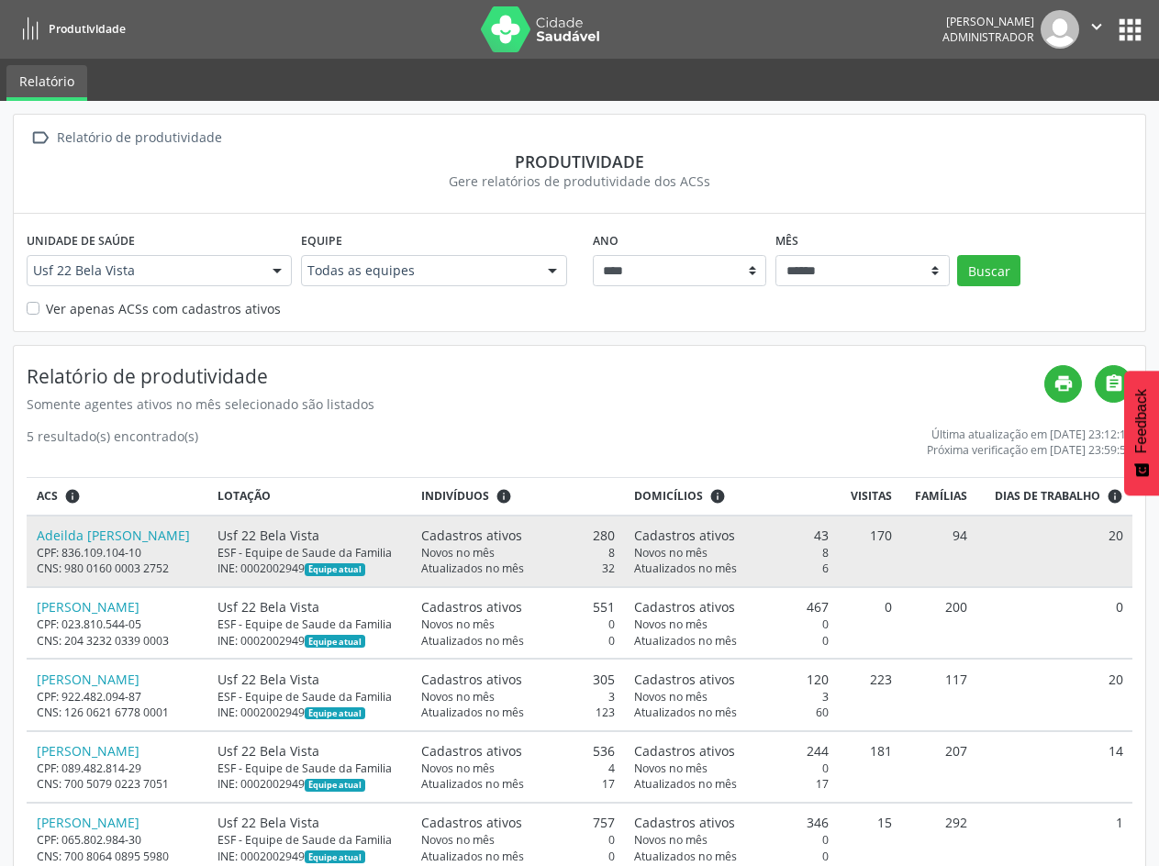
drag, startPoint x: 342, startPoint y: 533, endPoint x: 228, endPoint y: 543, distance: 114.2
click at [228, 543] on td "Usf 22 Bela Vista ESF - Equipe de Saude da Familia INE: 0002002949 Equipe atual" at bounding box center [310, 552] width 204 height 72
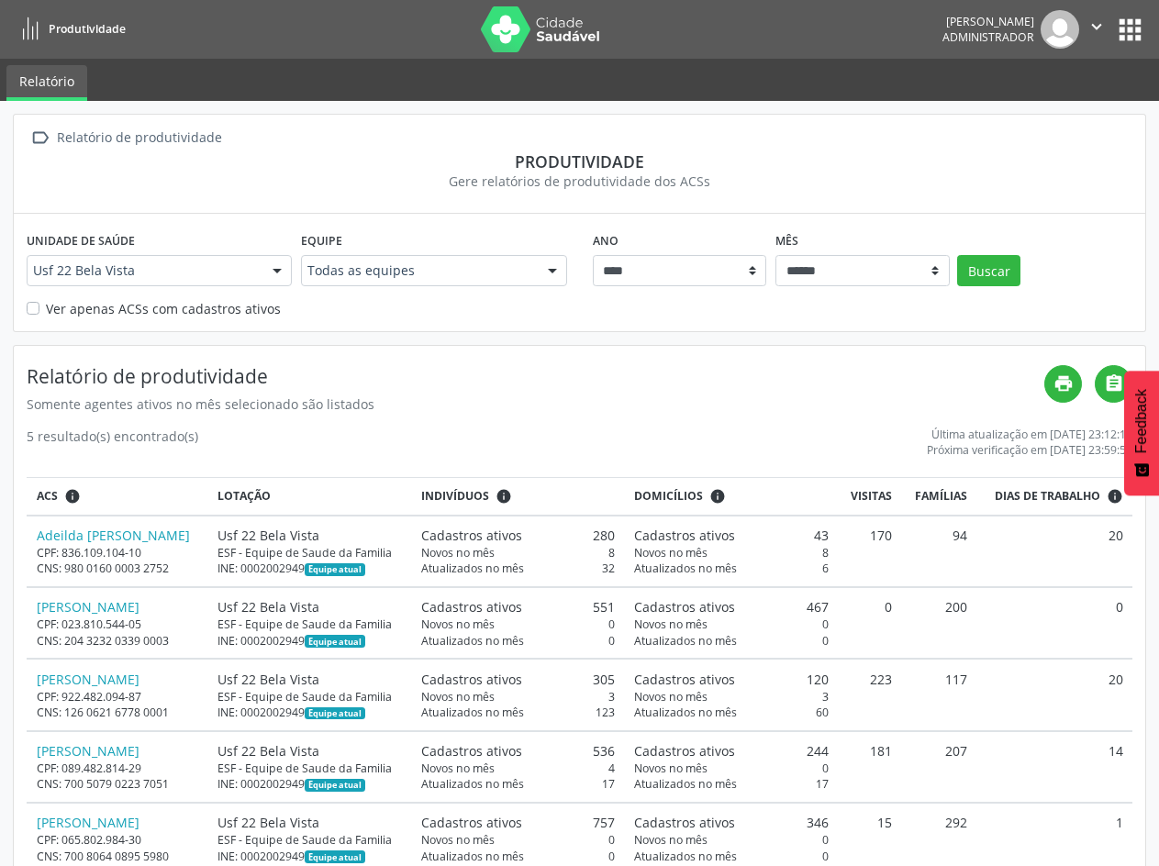
copy div "Usf 22 Bela Vista"
click at [993, 275] on button "Buscar" at bounding box center [988, 270] width 63 height 31
click at [1070, 384] on icon "print" at bounding box center [1063, 383] width 20 height 20
click at [223, 283] on div "Usf 22 Bela Vista" at bounding box center [159, 270] width 265 height 31
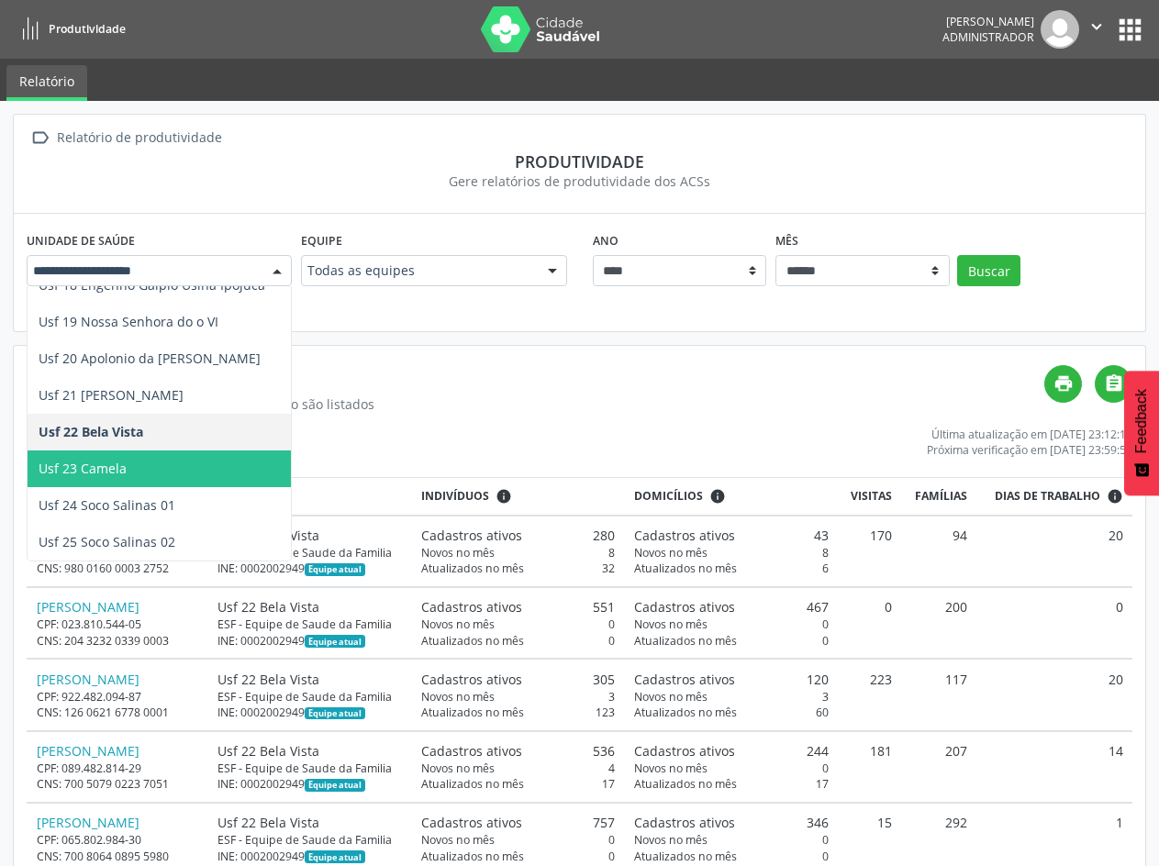
drag, startPoint x: 148, startPoint y: 464, endPoint x: 162, endPoint y: 456, distance: 16.8
click at [152, 463] on span "Usf 23 Camela" at bounding box center [159, 469] width 263 height 37
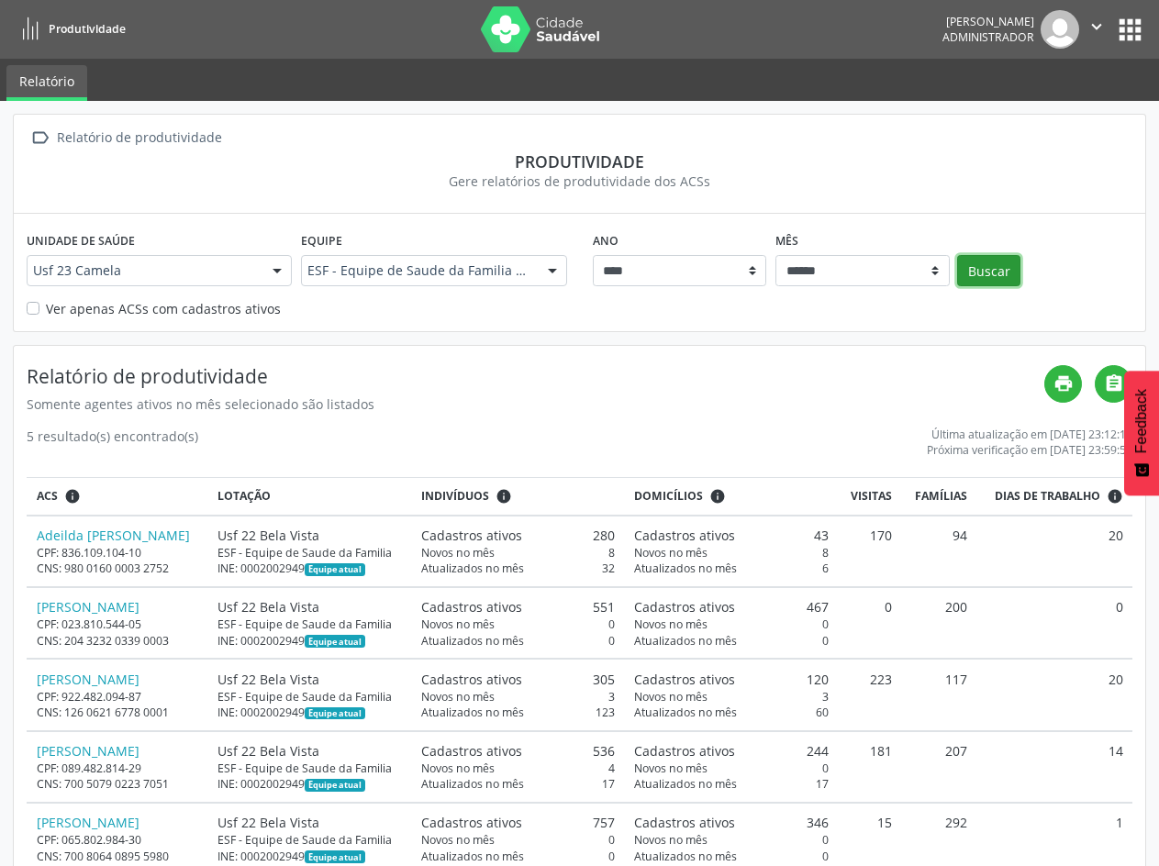
click at [1014, 273] on button "Buscar" at bounding box center [988, 270] width 63 height 31
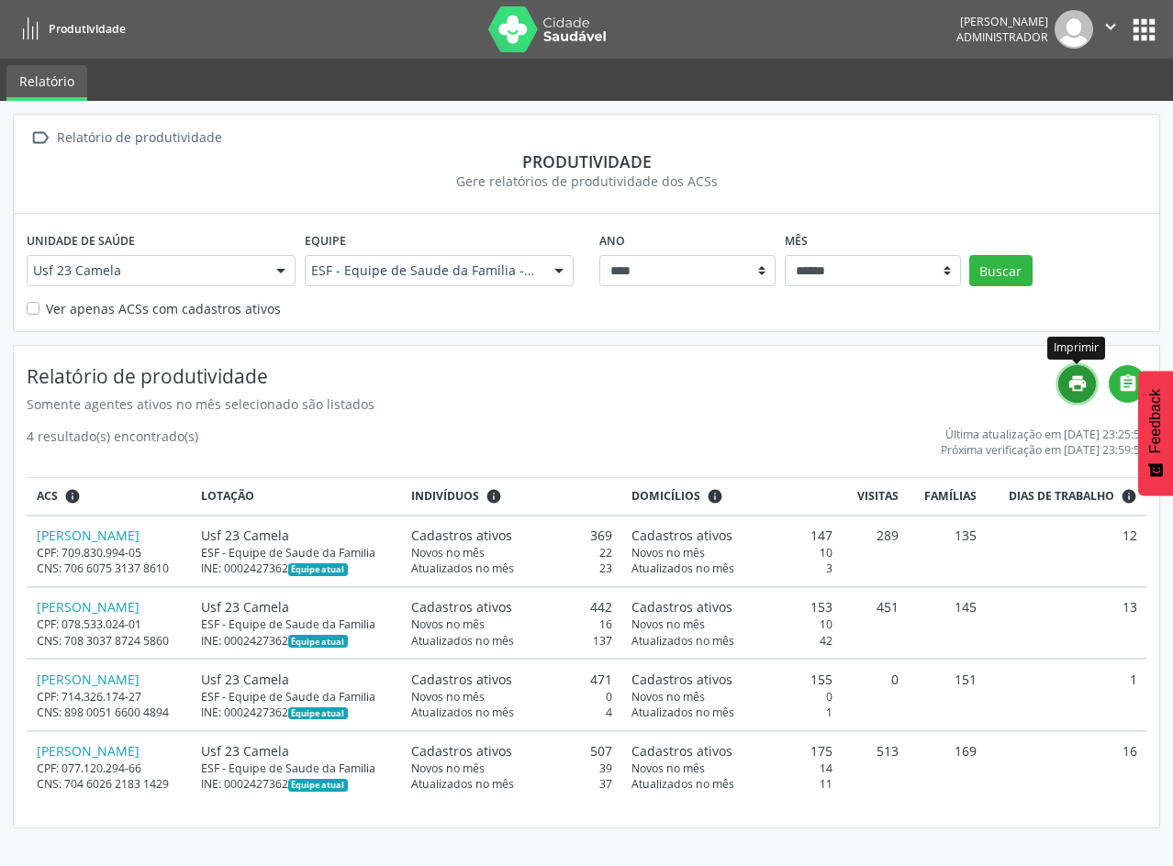
click at [1076, 379] on icon "print" at bounding box center [1077, 383] width 20 height 20
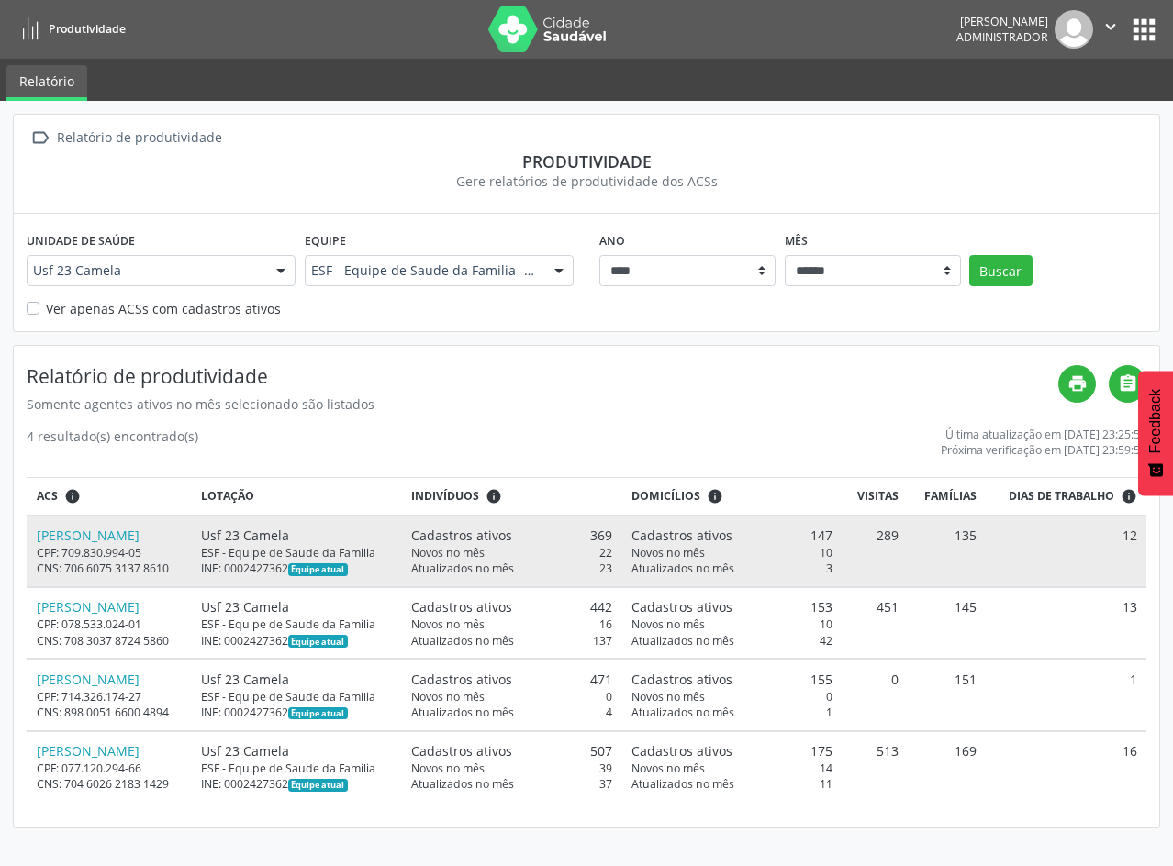
drag, startPoint x: 355, startPoint y: 534, endPoint x: 266, endPoint y: 536, distance: 89.0
click at [266, 536] on div "Usf 23 Camela" at bounding box center [296, 535] width 191 height 19
copy div "Usf 23 Camela"
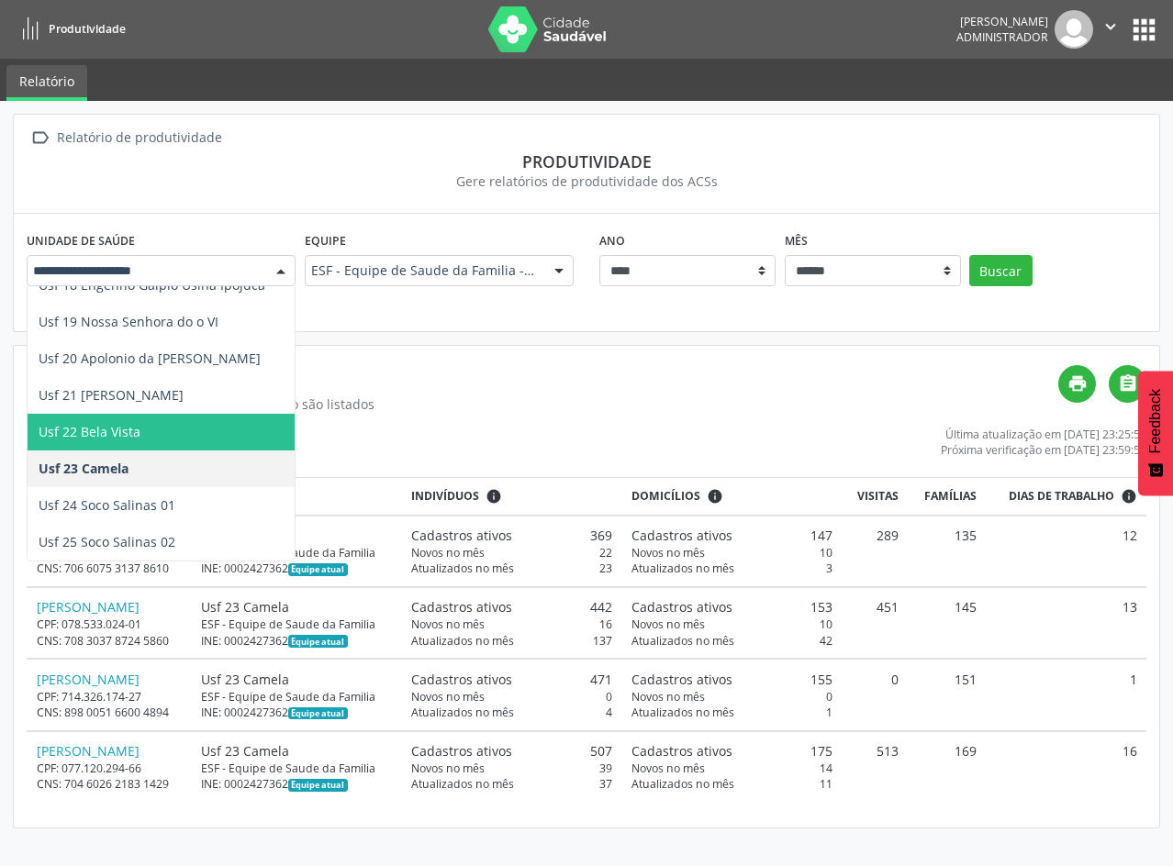
click at [256, 280] on div at bounding box center [161, 270] width 269 height 31
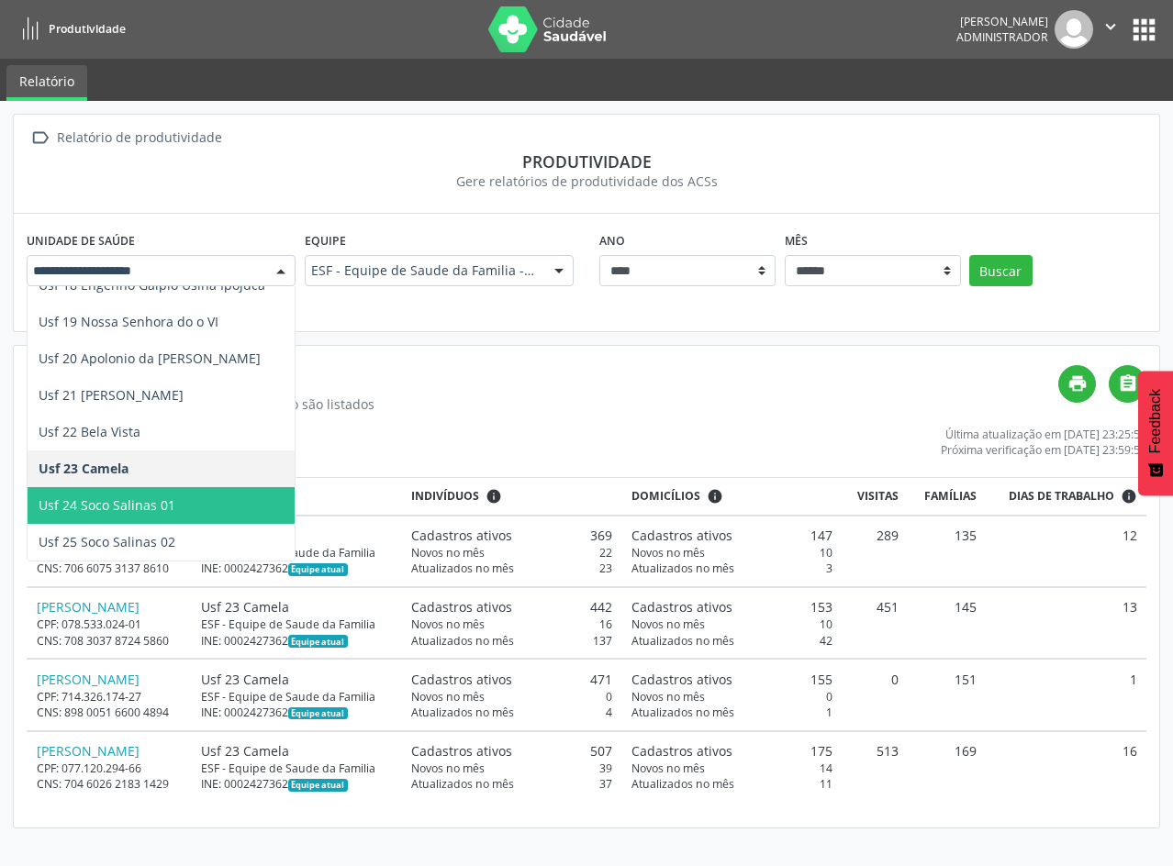
click at [141, 503] on span "Usf 24 Soco Salinas 01" at bounding box center [107, 504] width 137 height 17
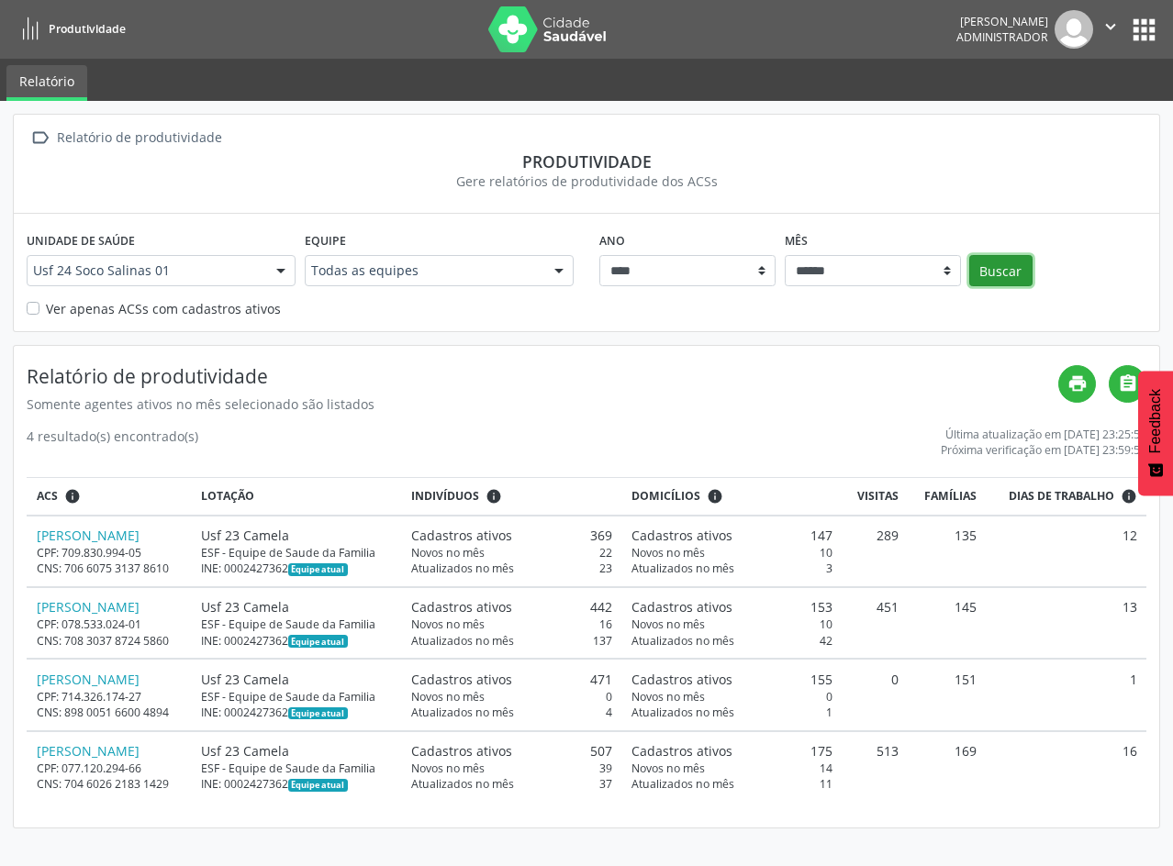
click at [1005, 269] on button "Buscar" at bounding box center [1000, 270] width 63 height 31
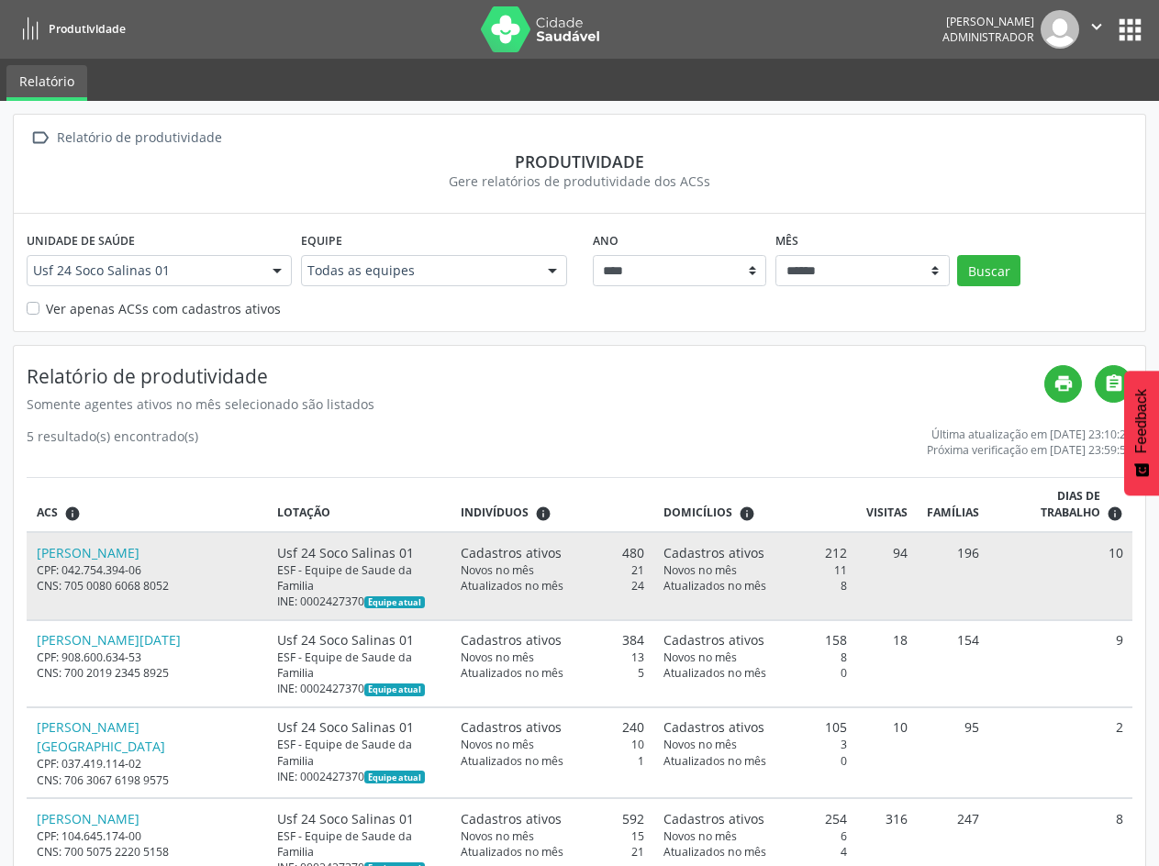
drag, startPoint x: 390, startPoint y: 536, endPoint x: 240, endPoint y: 545, distance: 149.8
click at [268, 545] on td "Usf 24 Soco Salinas 01 ESF - Equipe de Saude da Familia INE: 0002427370 Equipe …" at bounding box center [360, 575] width 184 height 87
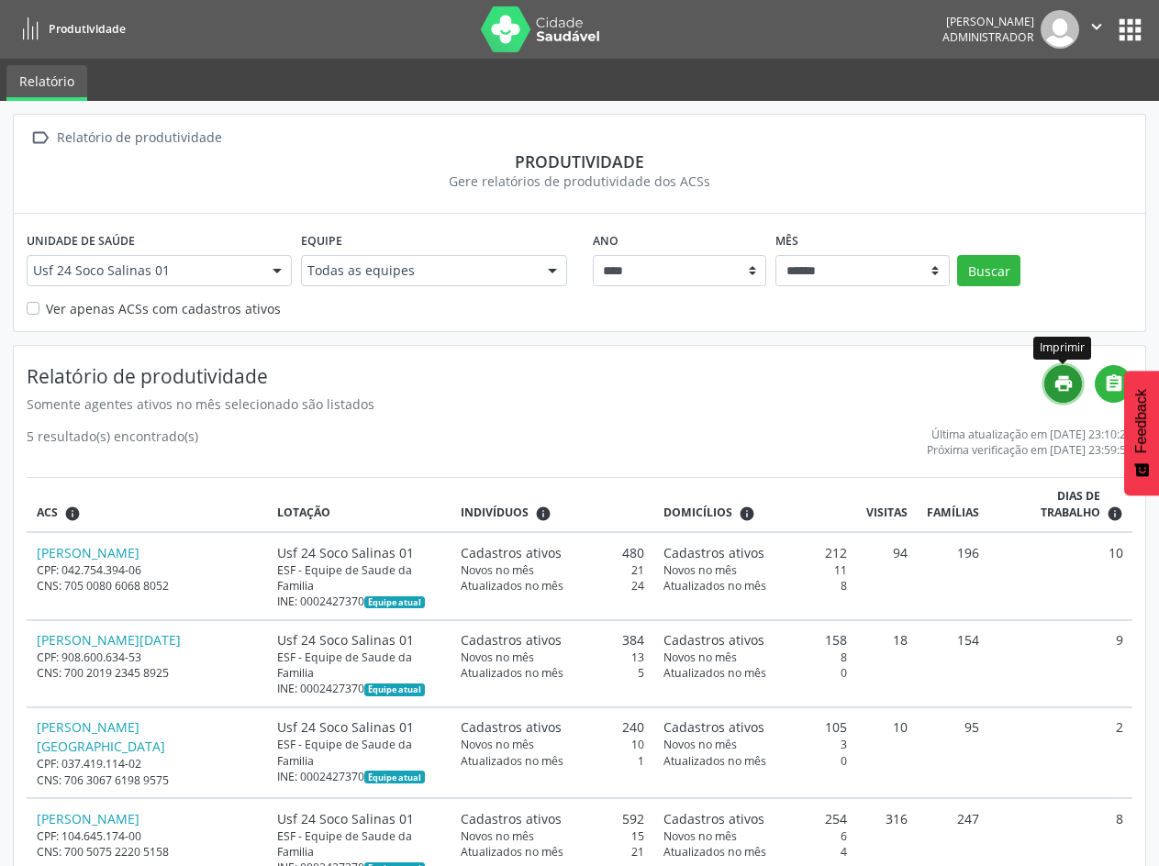
click at [1056, 384] on icon "print" at bounding box center [1063, 383] width 20 height 20
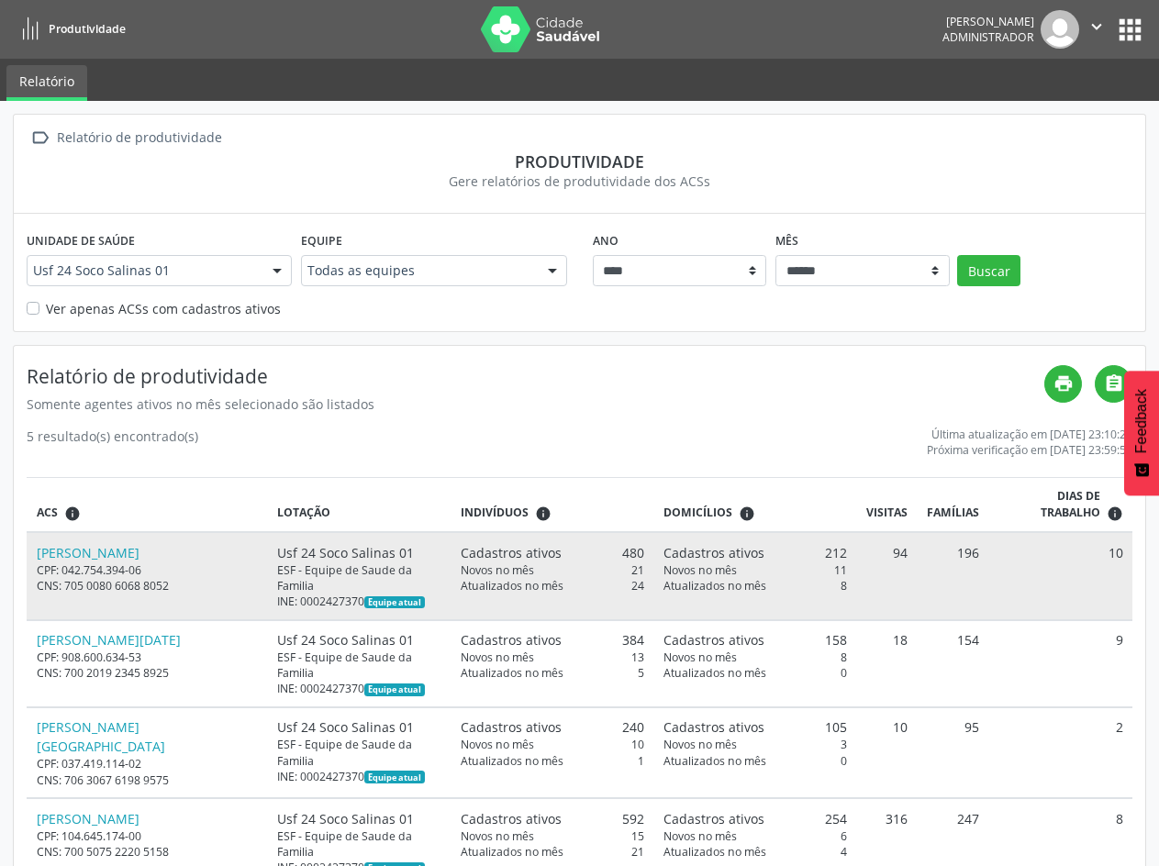
copy div "Usf 24 Soco Salinas 01"
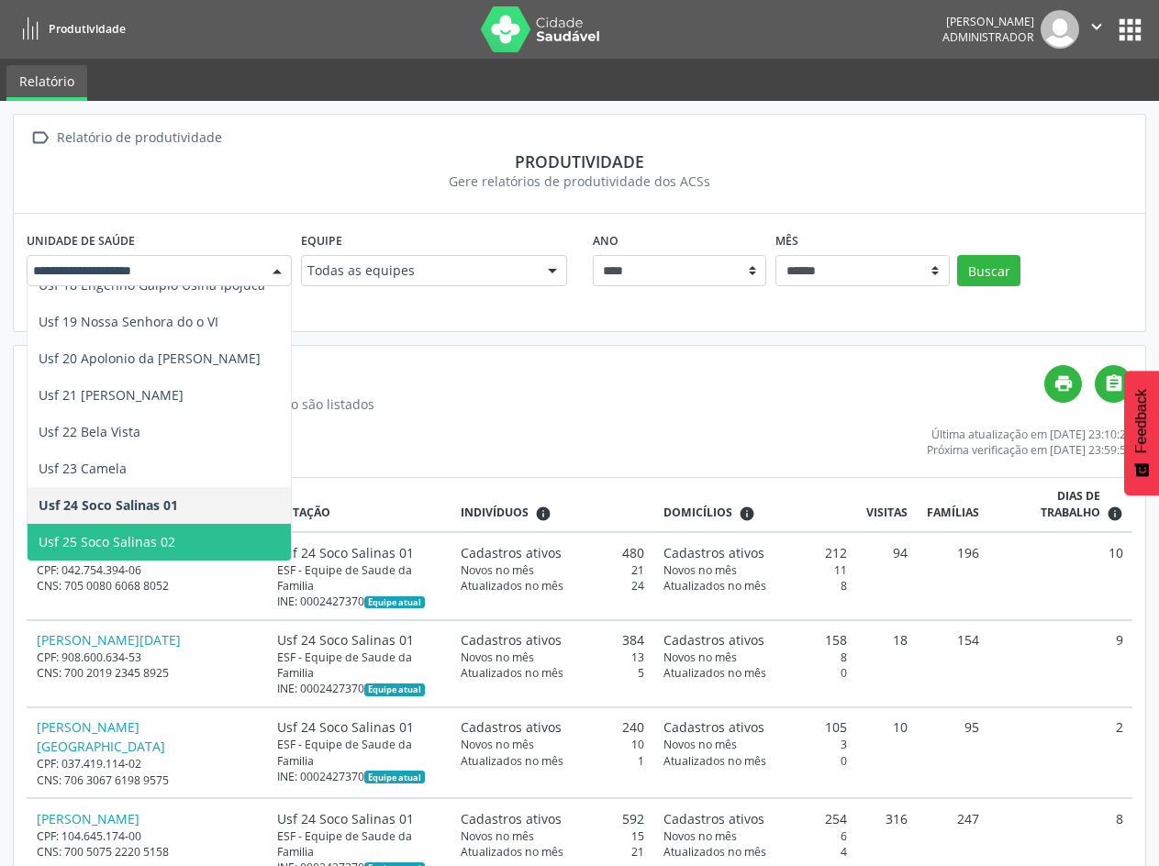
click at [166, 540] on span "Usf 25 Soco Salinas 02" at bounding box center [107, 541] width 137 height 17
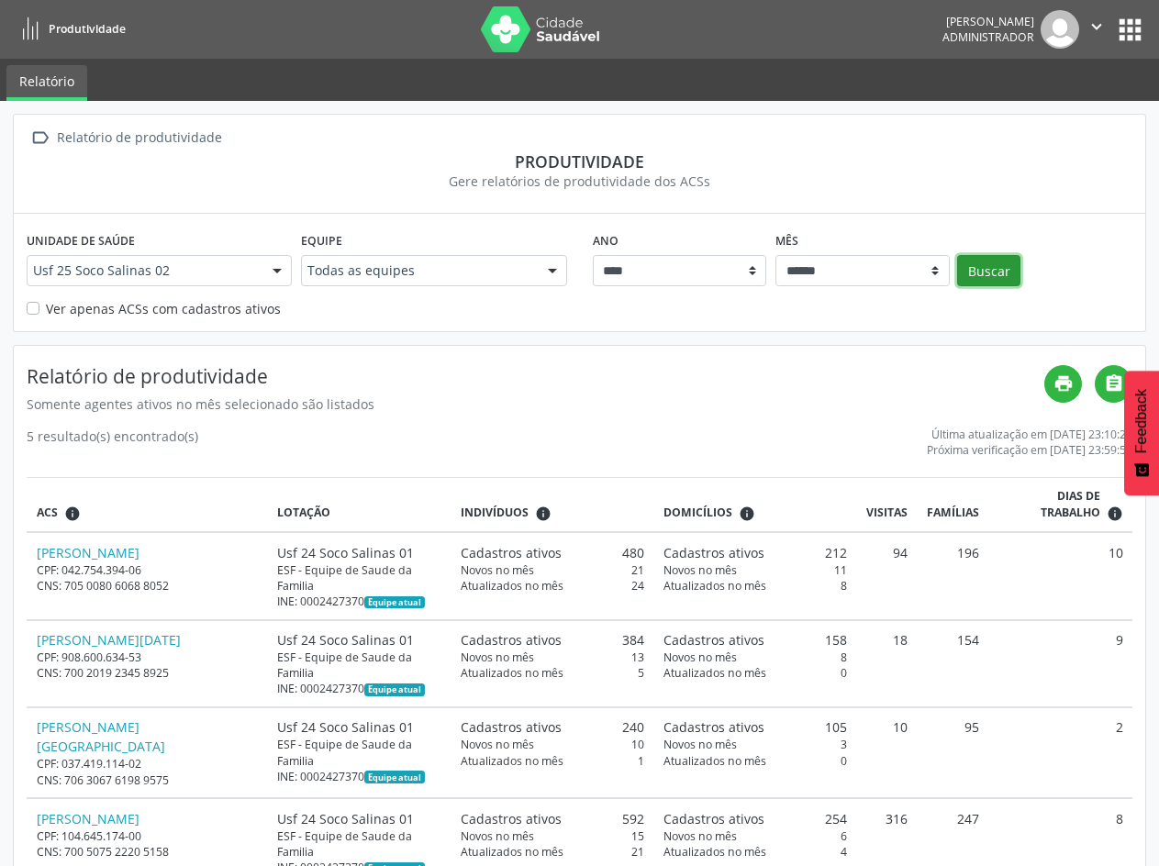
click at [1004, 268] on button "Buscar" at bounding box center [988, 270] width 63 height 31
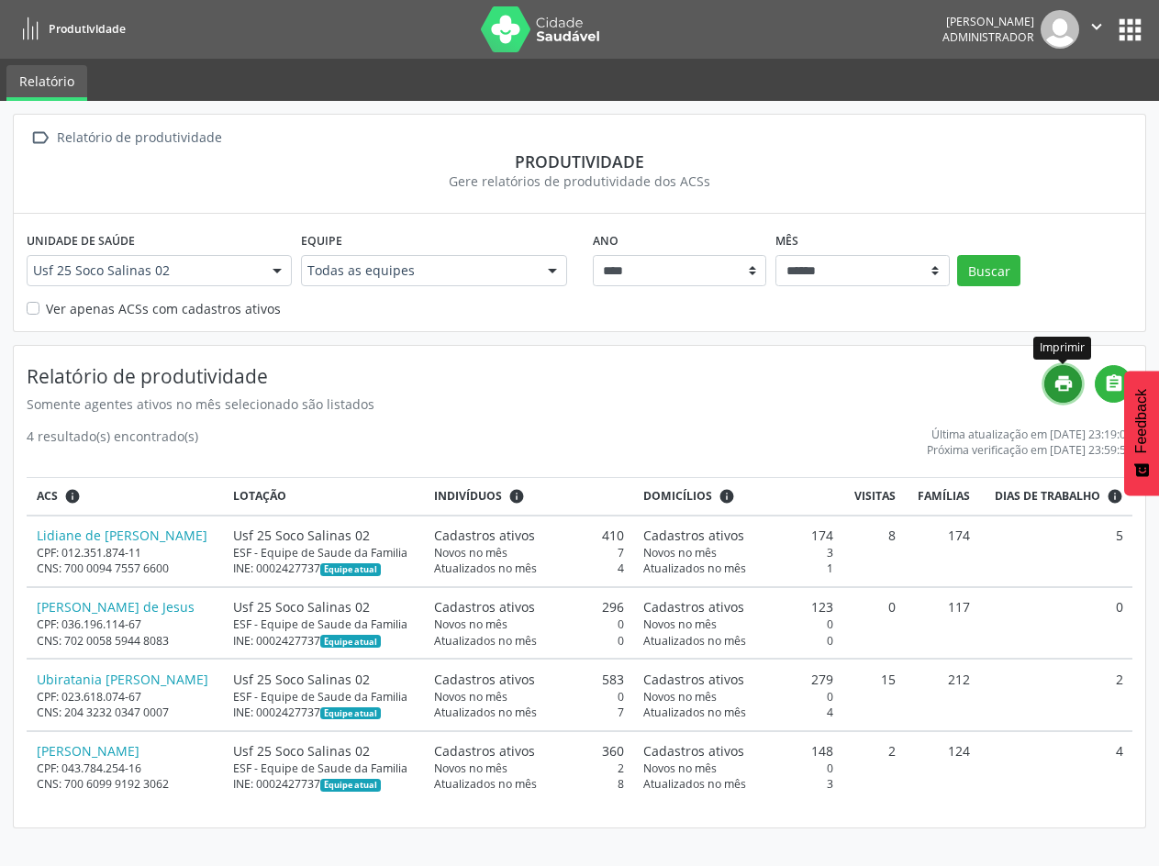
click at [1070, 394] on icon "print" at bounding box center [1063, 383] width 20 height 20
